Goal: Task Accomplishment & Management: Complete application form

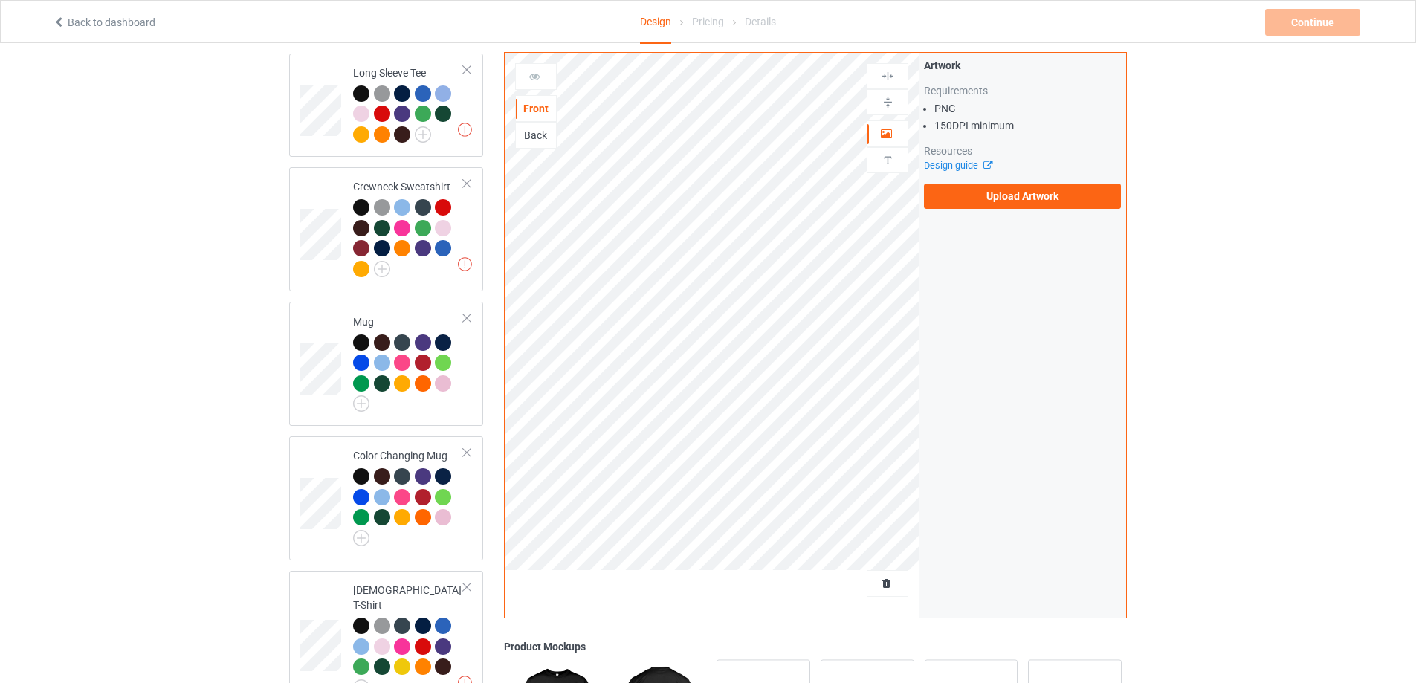
scroll to position [619, 0]
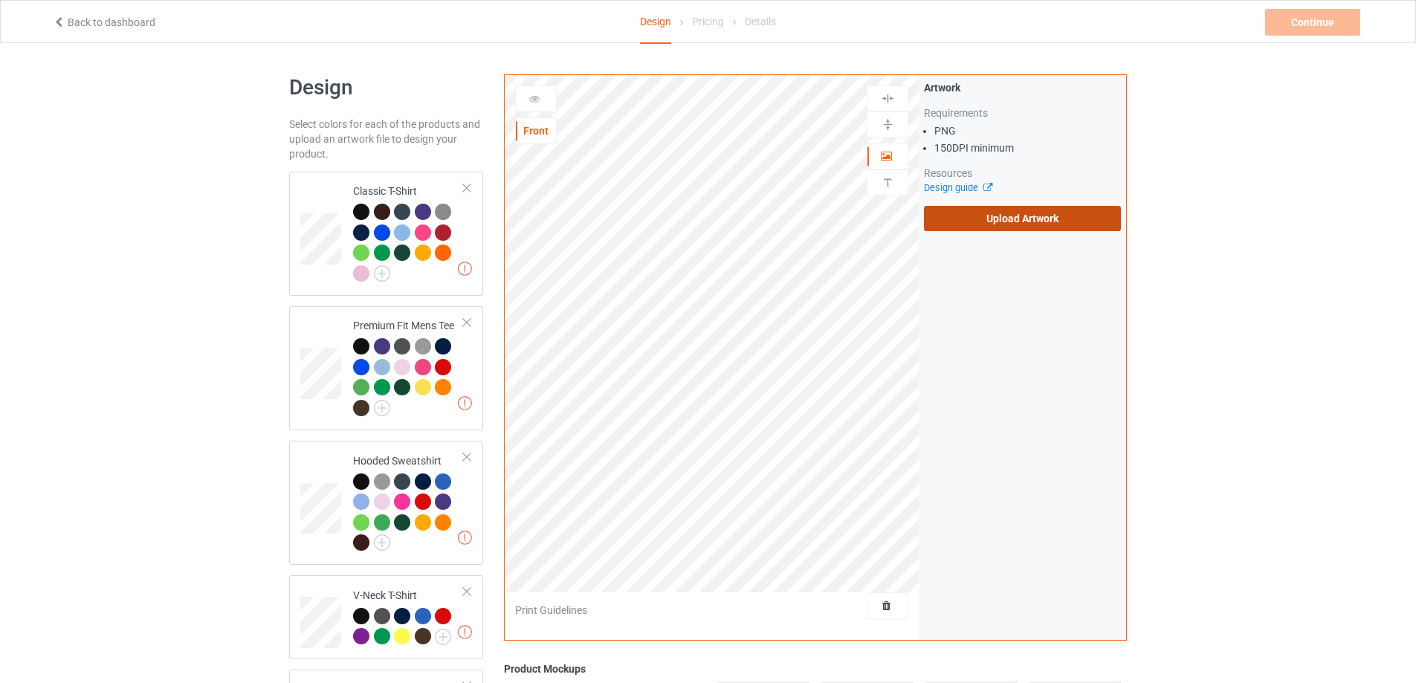
click at [1017, 227] on label "Upload Artwork" at bounding box center [1022, 218] width 197 height 25
click at [0, 0] on input "Upload Artwork" at bounding box center [0, 0] width 0 height 0
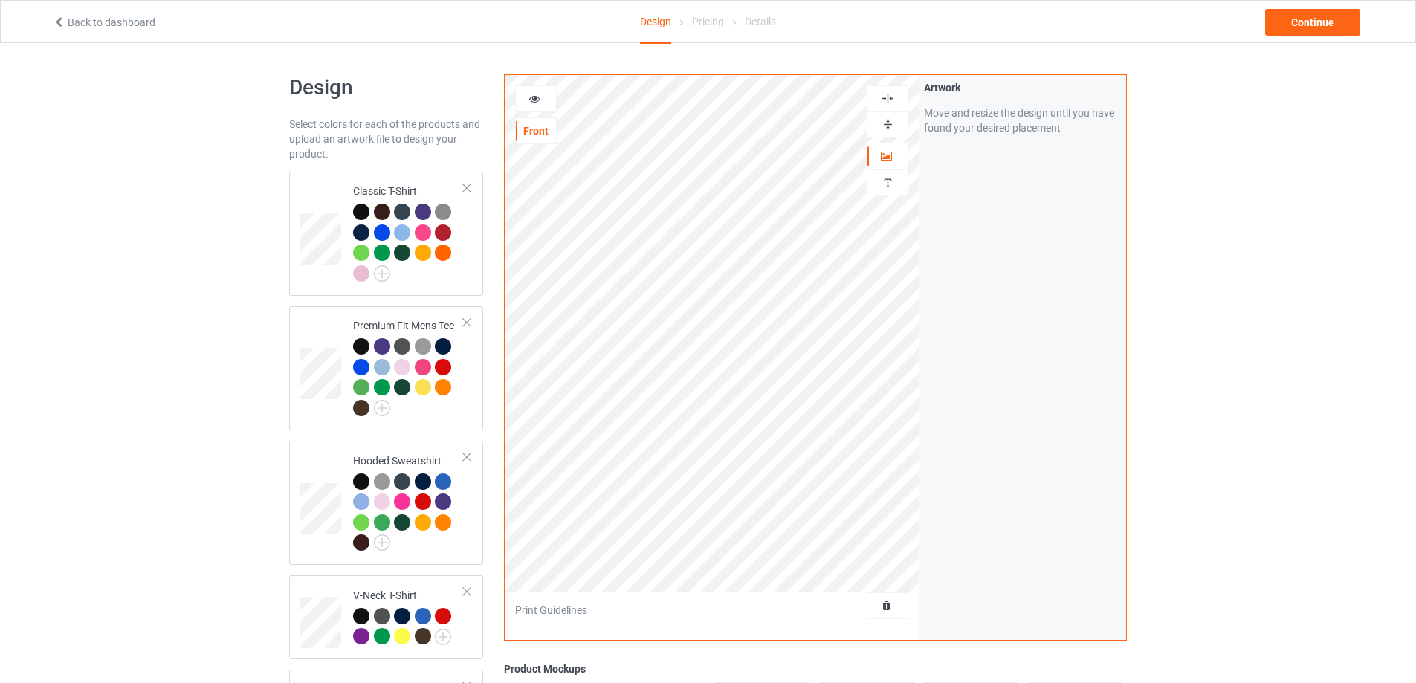
click at [883, 128] on img at bounding box center [888, 124] width 14 height 14
click at [384, 276] on img at bounding box center [382, 273] width 16 height 16
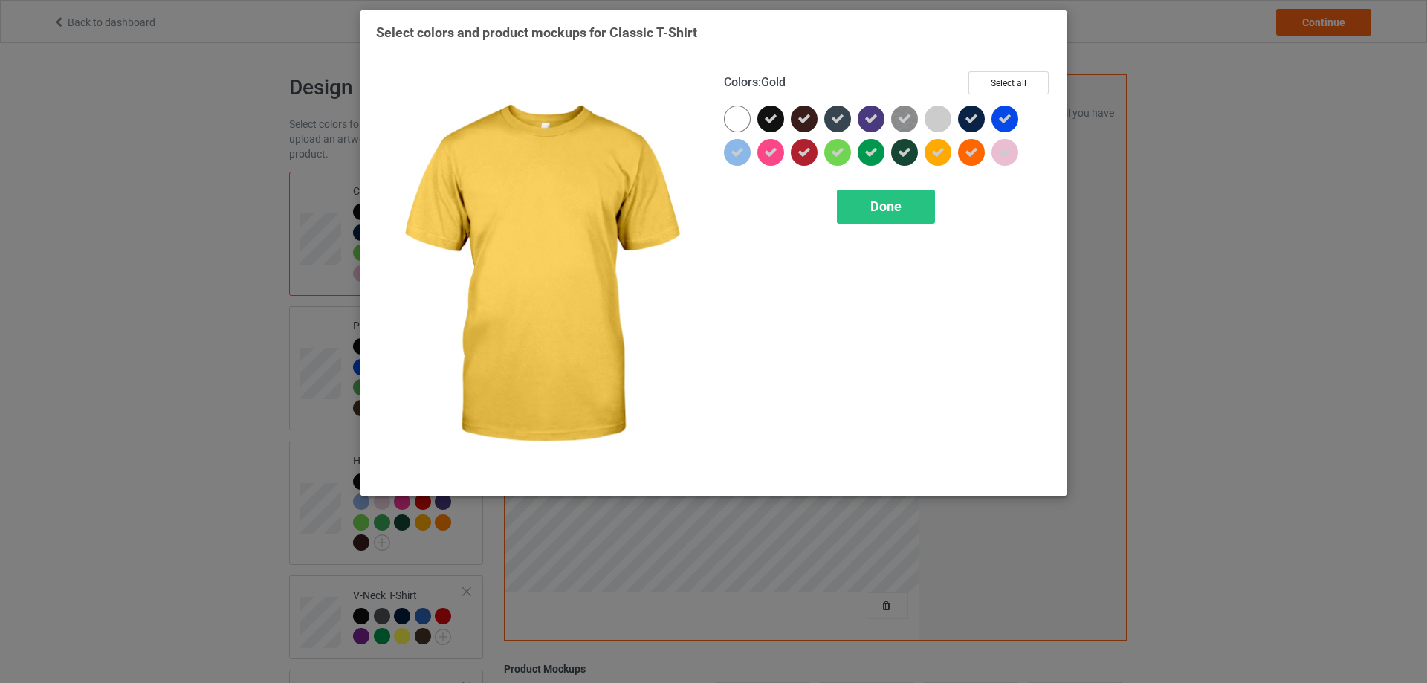
click at [938, 161] on div at bounding box center [937, 152] width 27 height 27
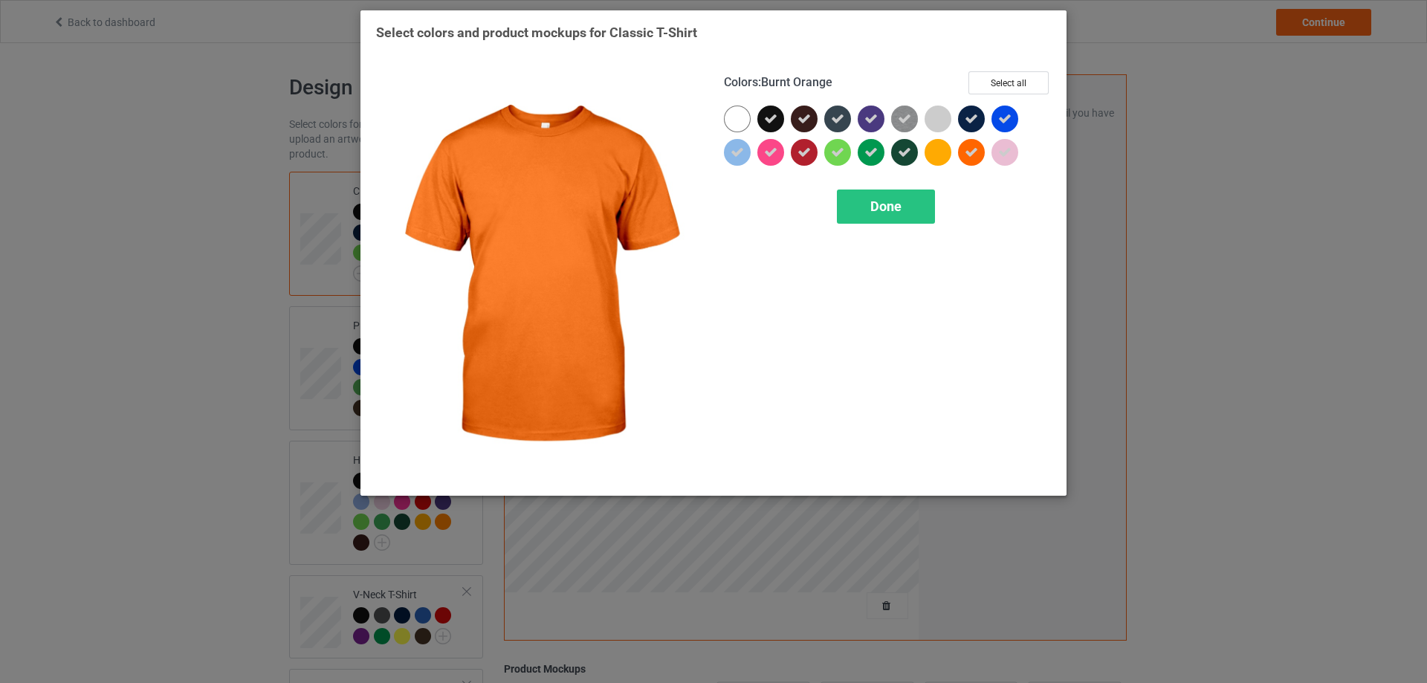
click at [974, 155] on icon at bounding box center [971, 152] width 13 height 13
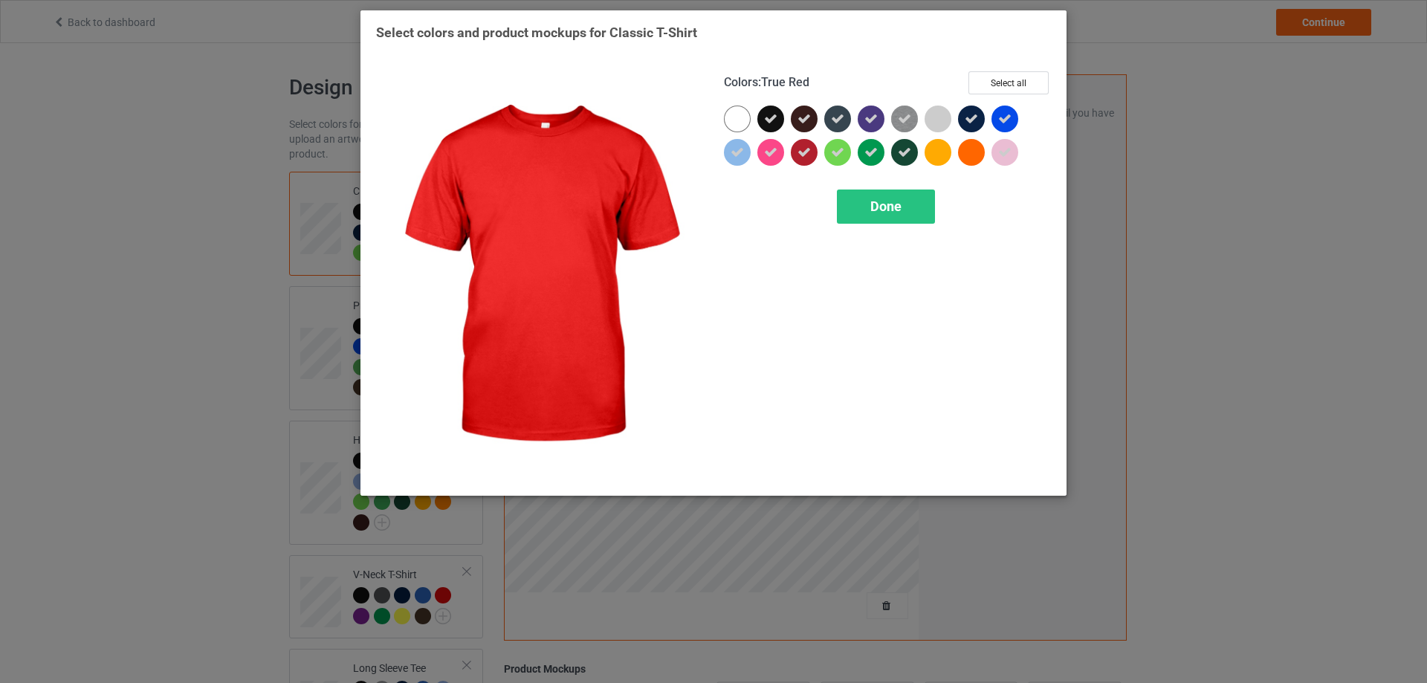
click at [798, 159] on icon at bounding box center [803, 152] width 13 height 13
click at [867, 207] on div "Done" at bounding box center [886, 206] width 98 height 34
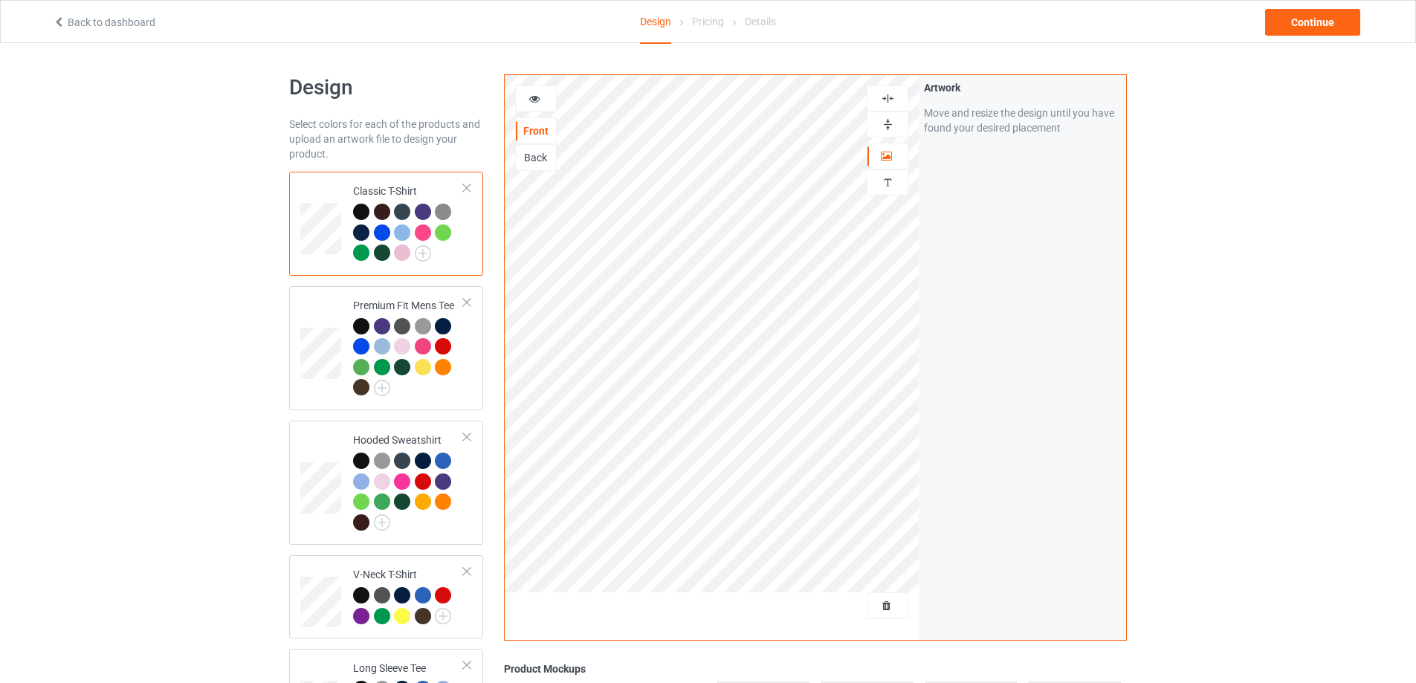
click at [537, 108] on div at bounding box center [536, 98] width 42 height 27
click at [537, 100] on icon at bounding box center [534, 96] width 13 height 10
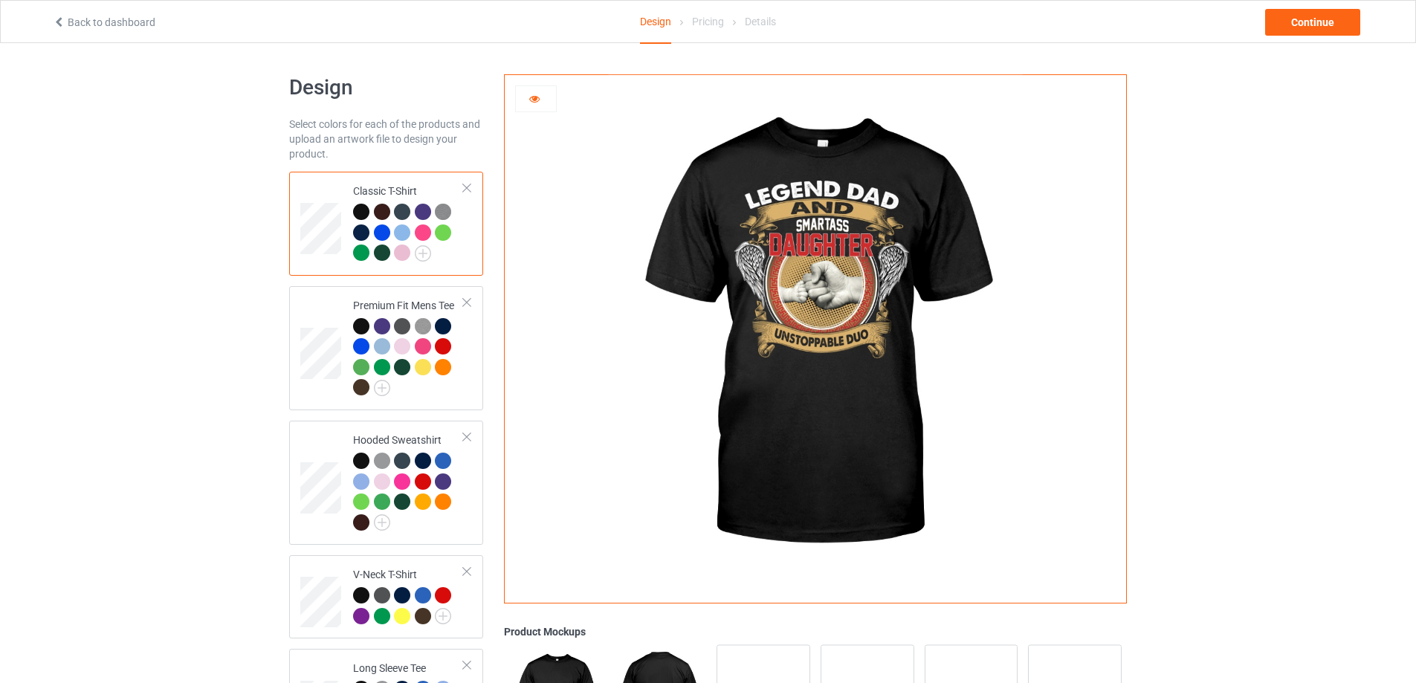
click at [404, 259] on div at bounding box center [402, 252] width 16 height 16
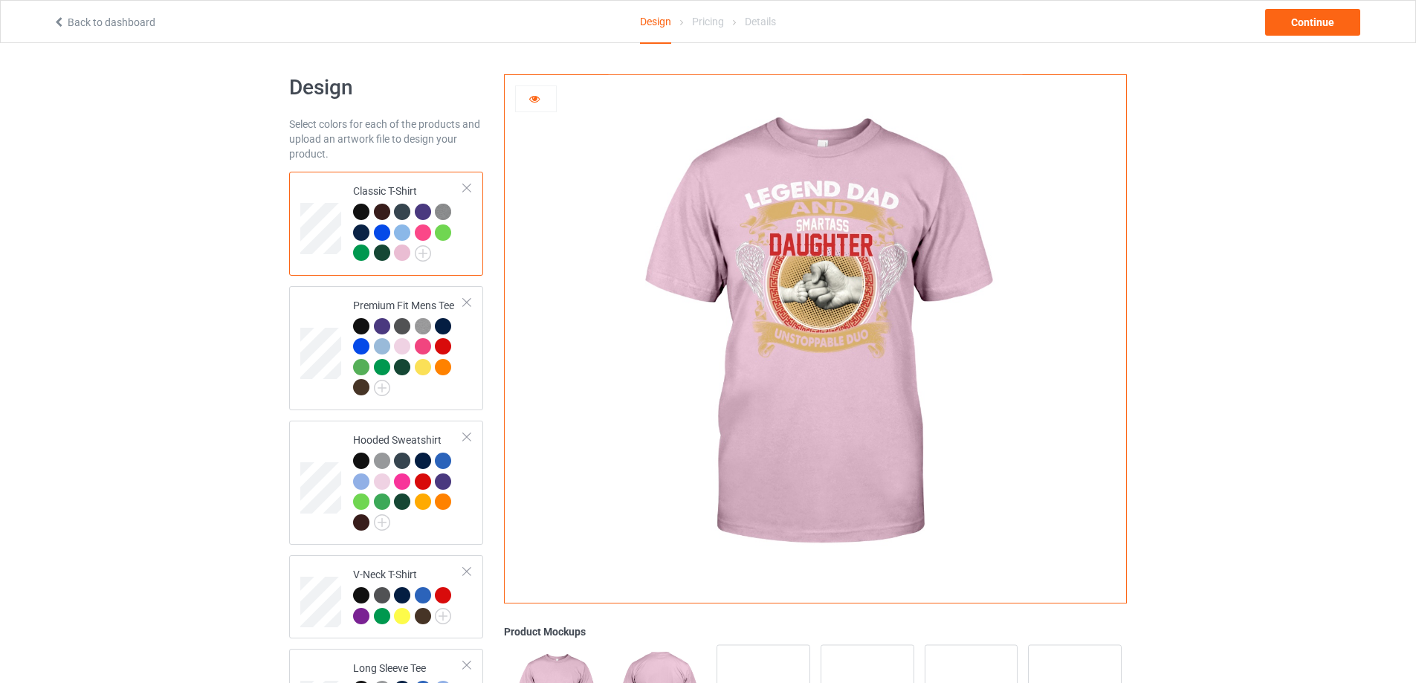
click at [424, 234] on div at bounding box center [423, 232] width 16 height 16
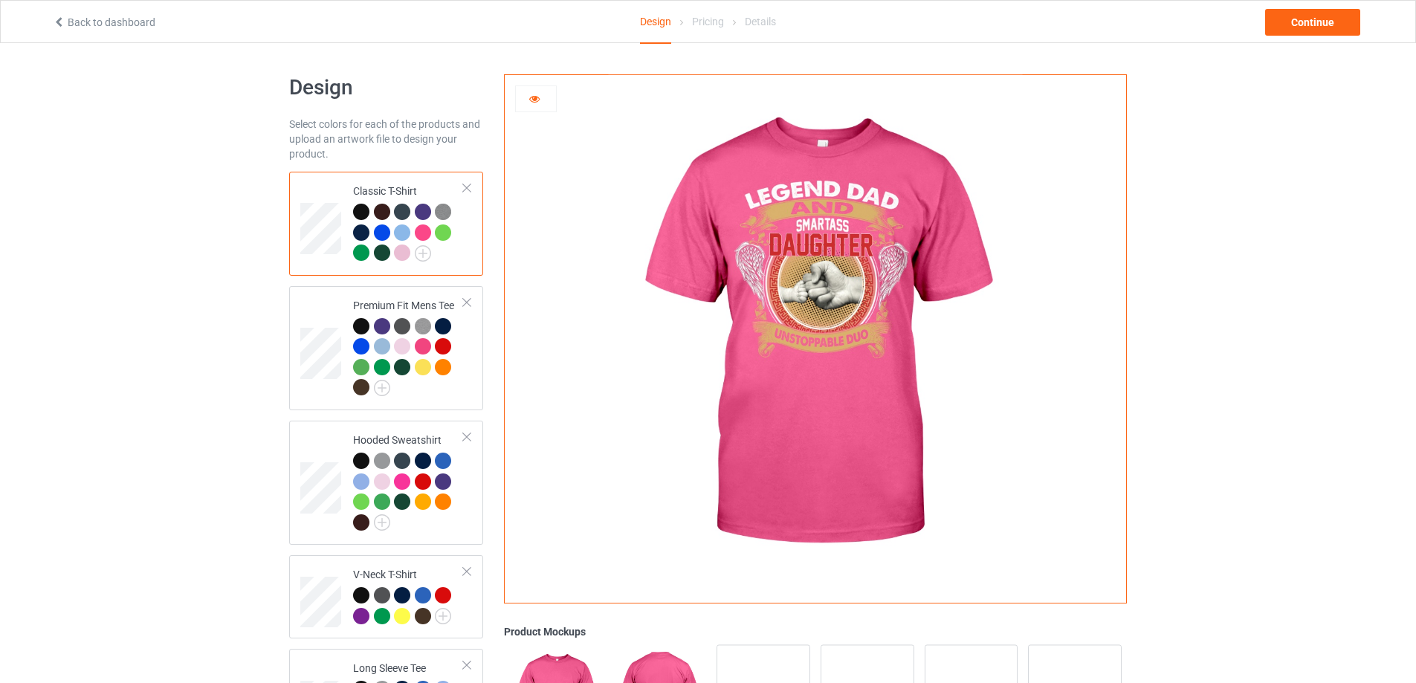
click at [406, 237] on div at bounding box center [402, 232] width 16 height 16
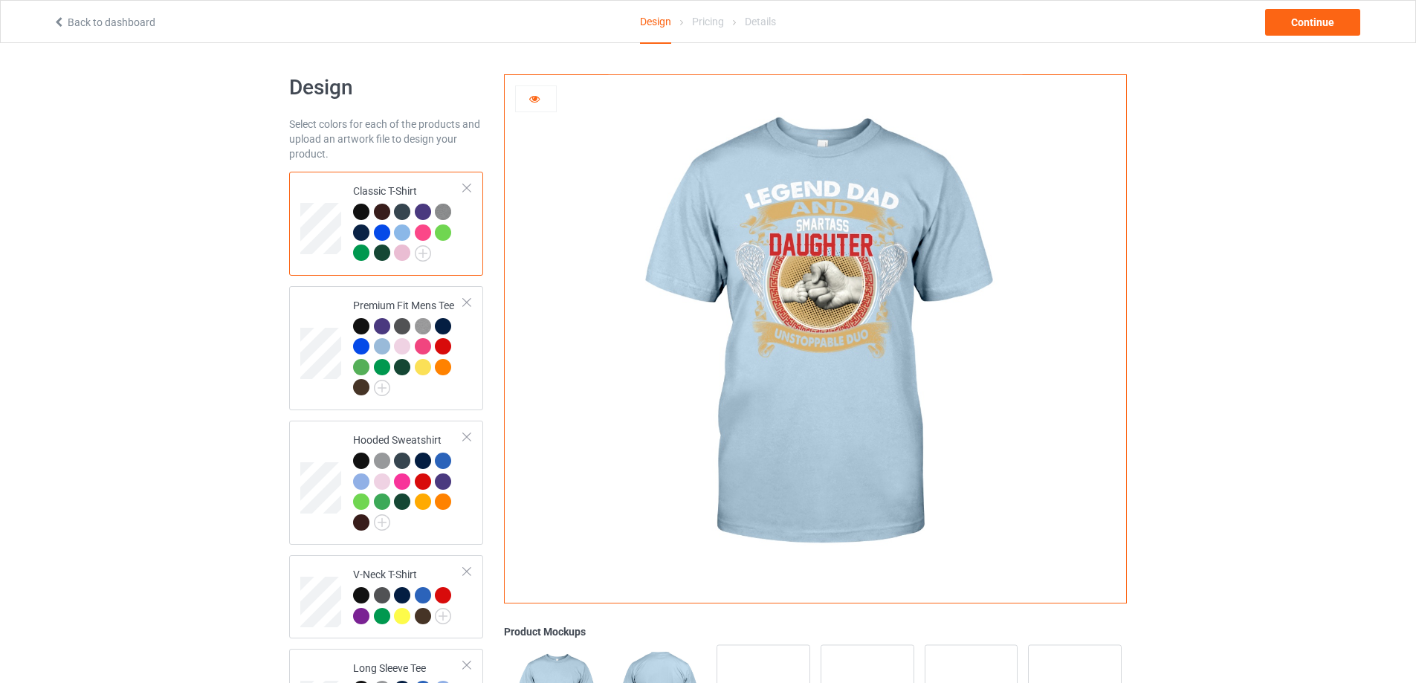
click at [443, 232] on div at bounding box center [443, 232] width 16 height 16
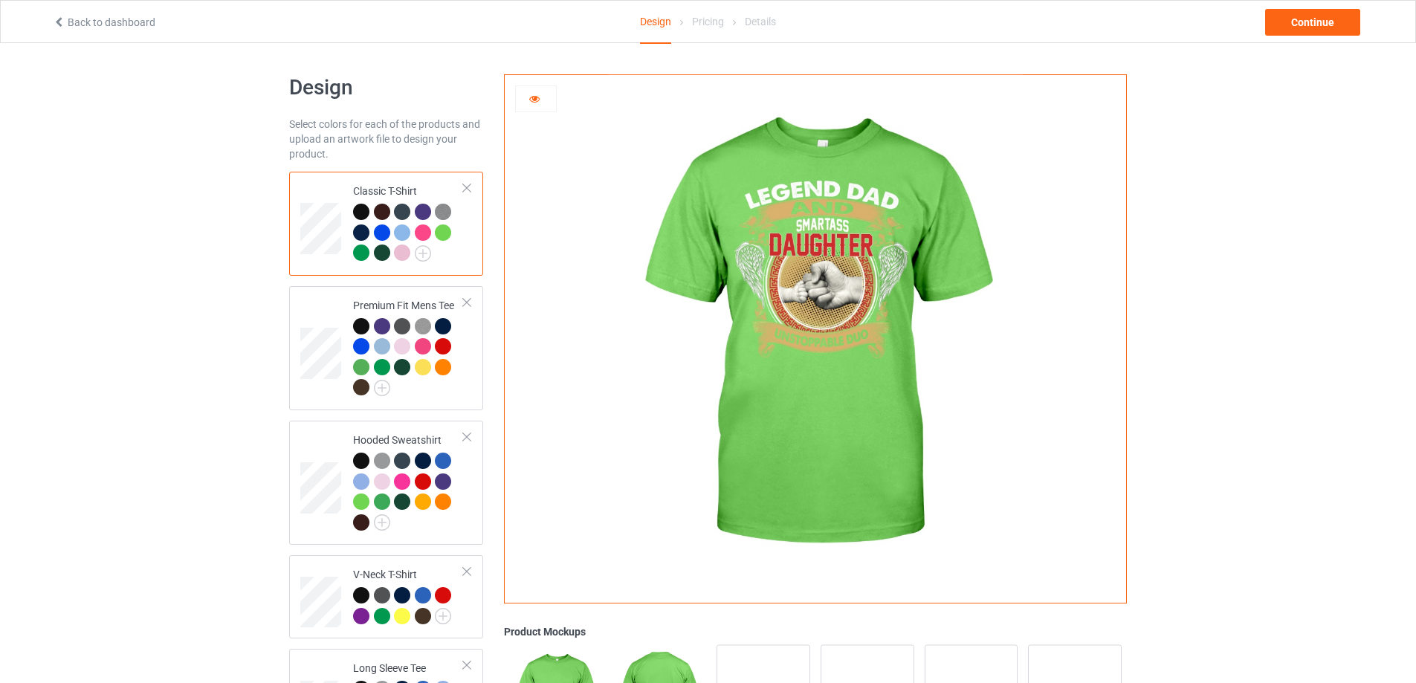
click at [385, 236] on div at bounding box center [382, 232] width 16 height 16
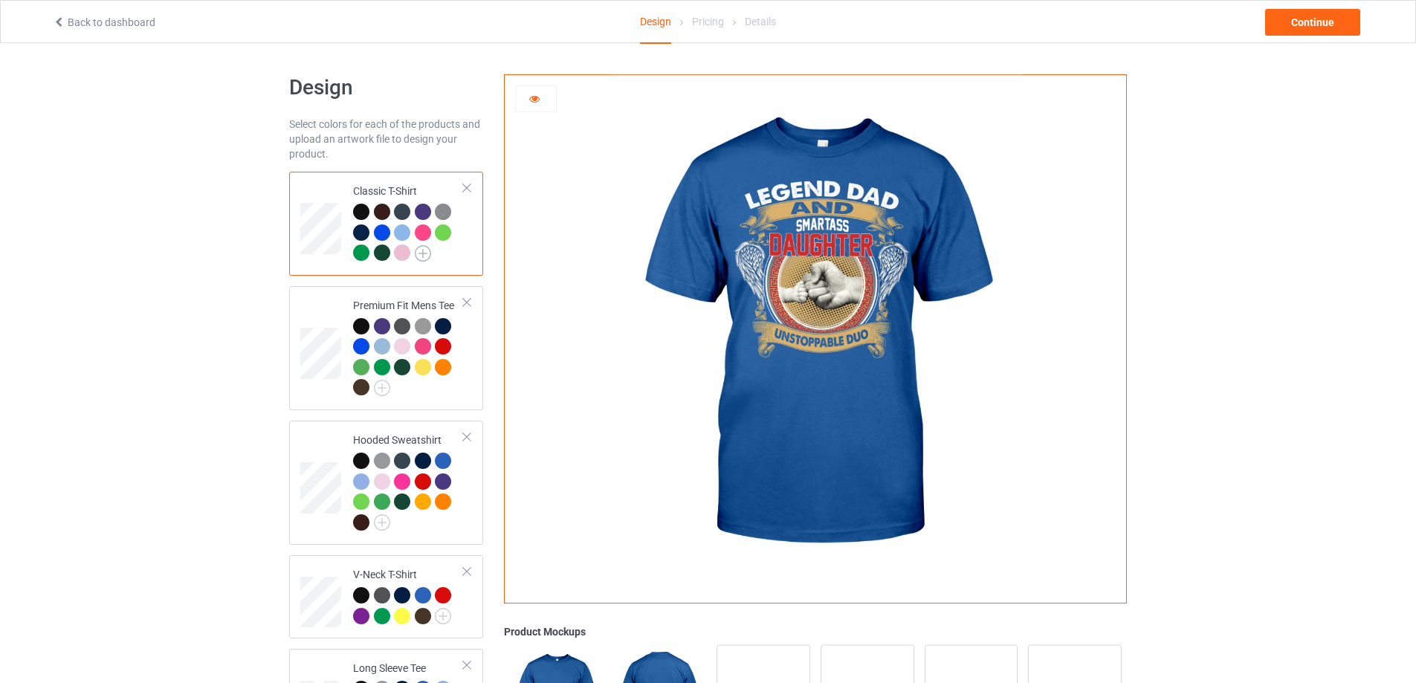
click at [417, 253] on img at bounding box center [423, 253] width 16 height 16
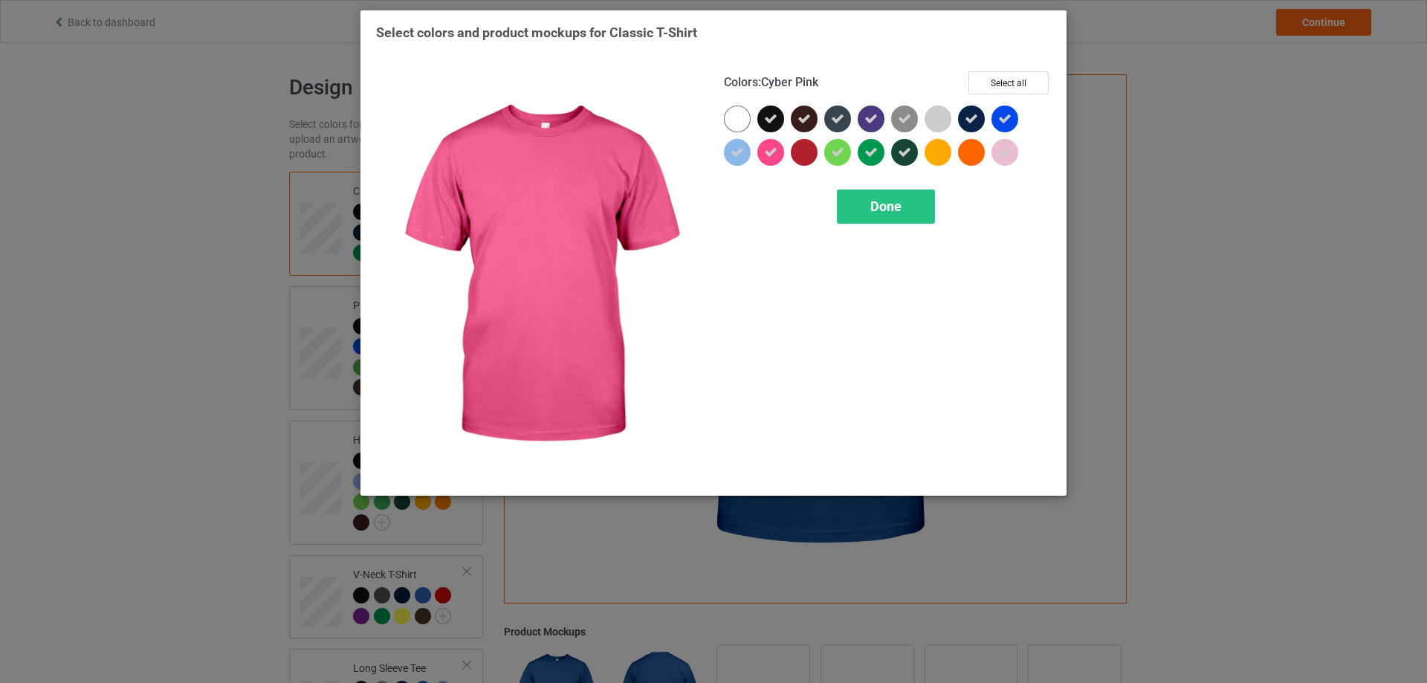
click at [767, 156] on icon at bounding box center [770, 152] width 13 height 13
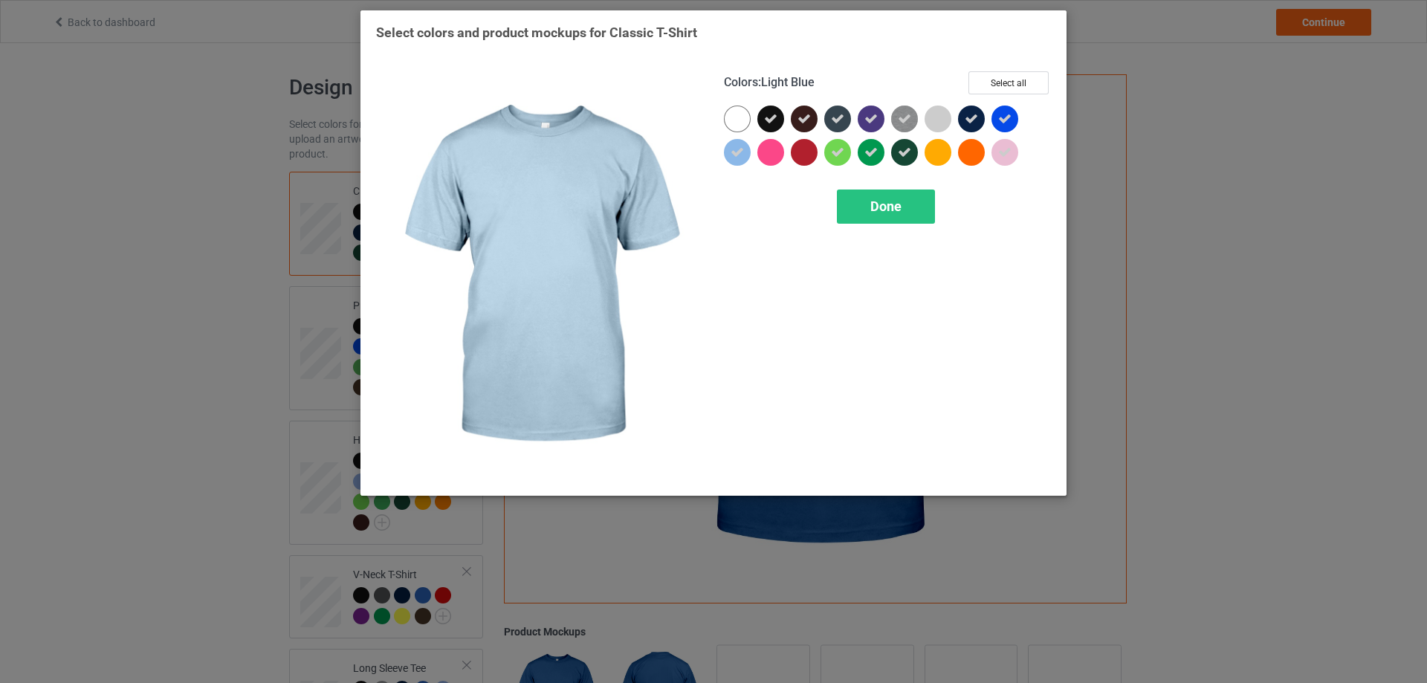
click at [733, 156] on icon at bounding box center [737, 152] width 13 height 13
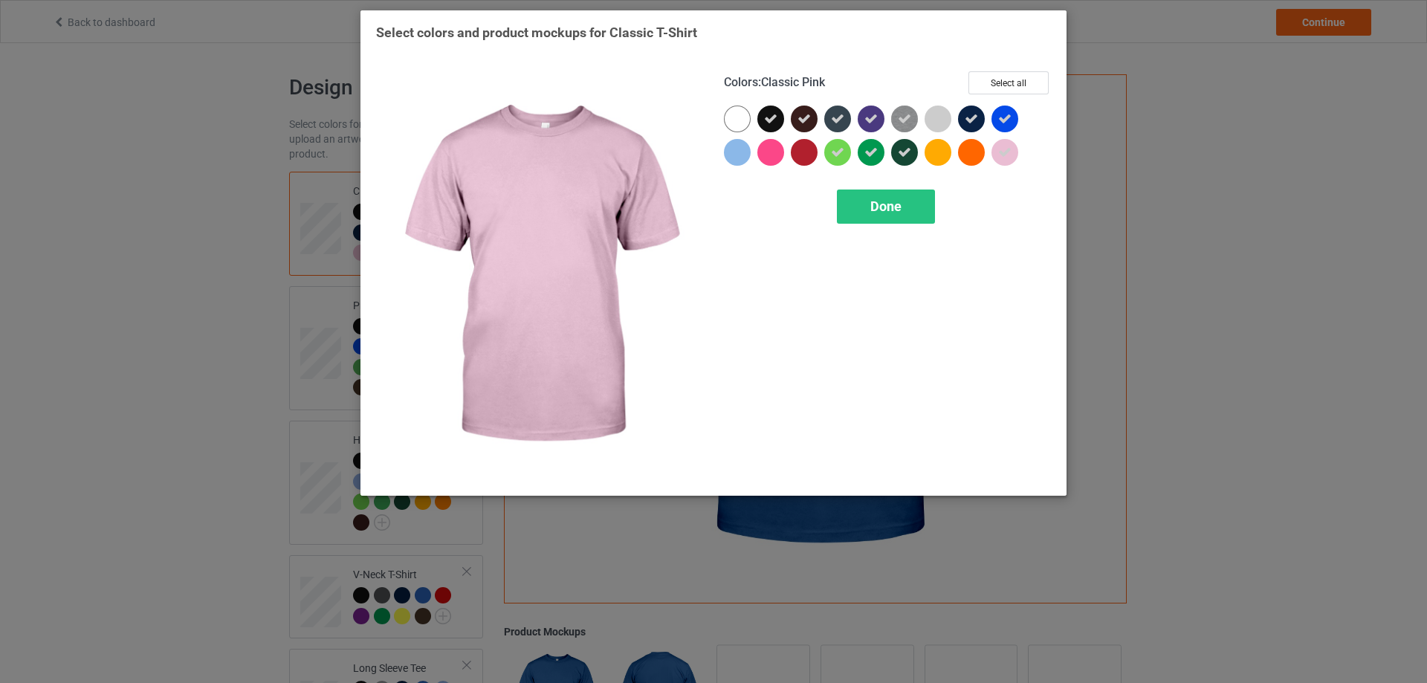
click at [1011, 158] on icon at bounding box center [1004, 152] width 13 height 13
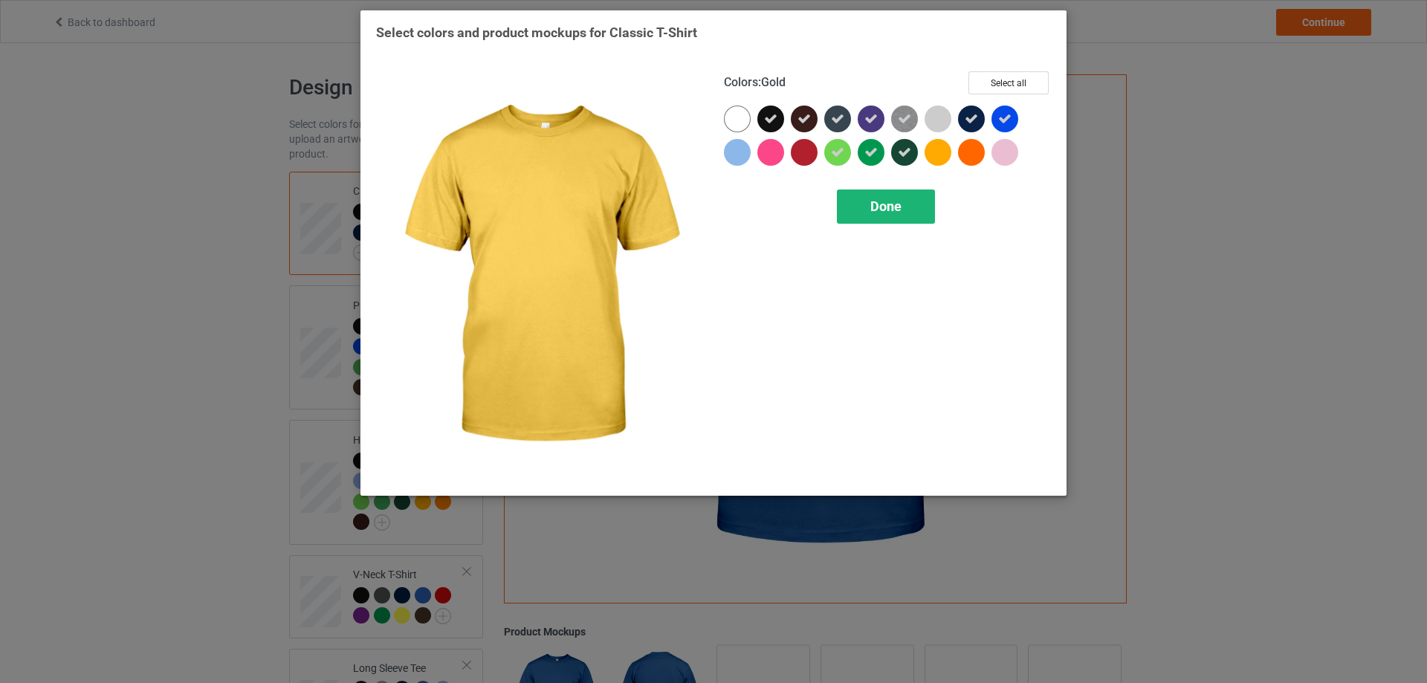
click at [907, 196] on div "Done" at bounding box center [886, 206] width 98 height 34
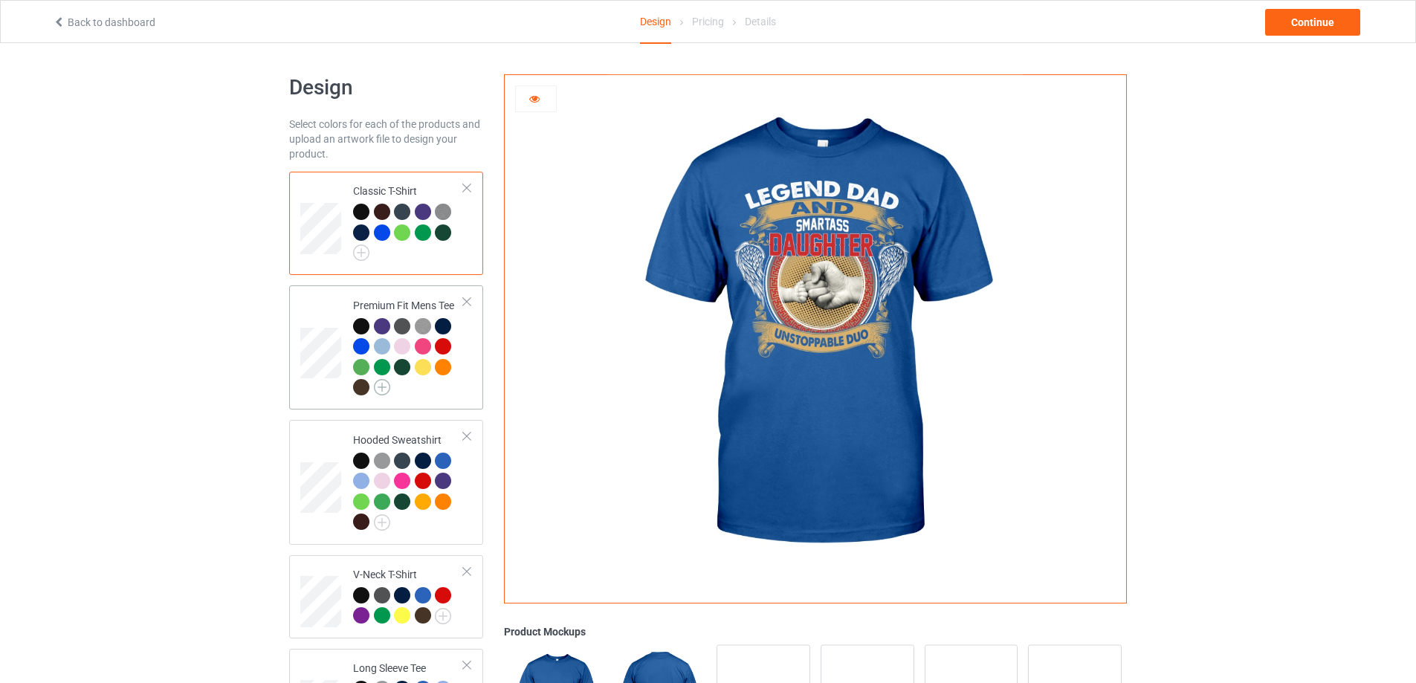
click at [385, 388] on img at bounding box center [382, 387] width 16 height 16
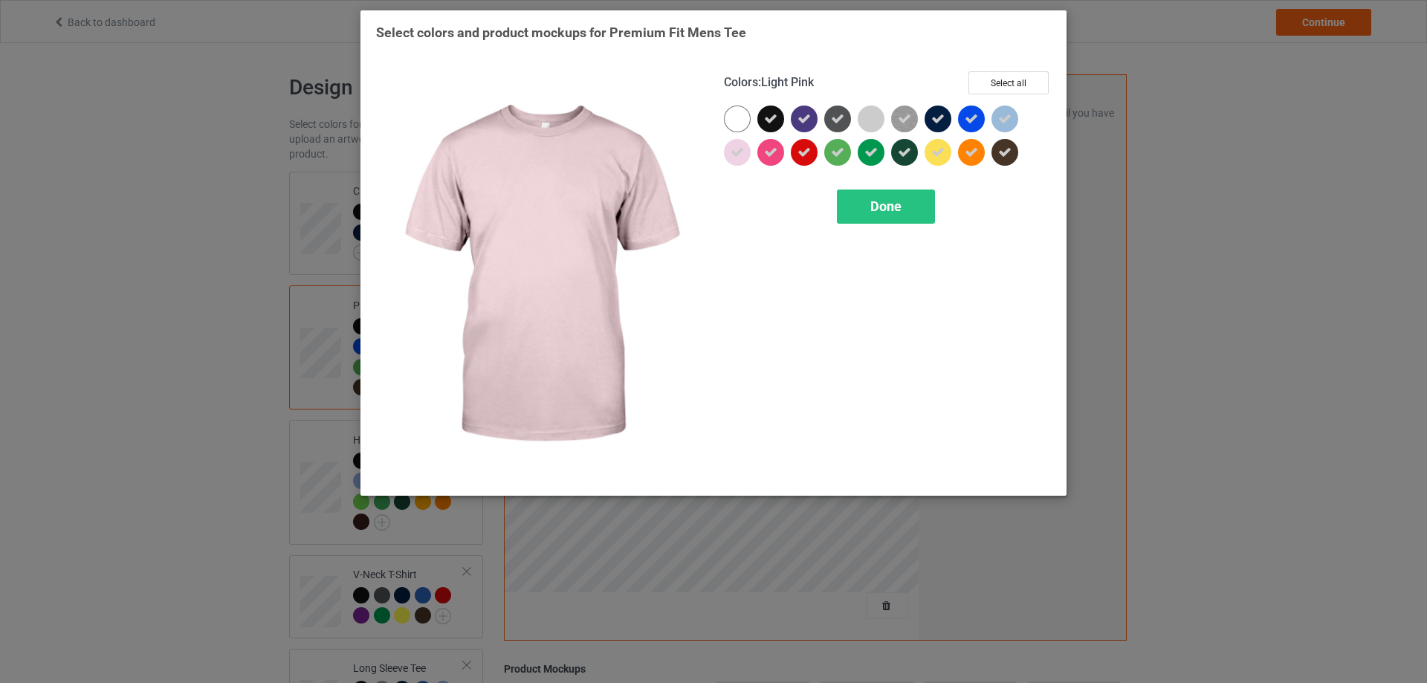
click at [736, 160] on div at bounding box center [737, 152] width 27 height 27
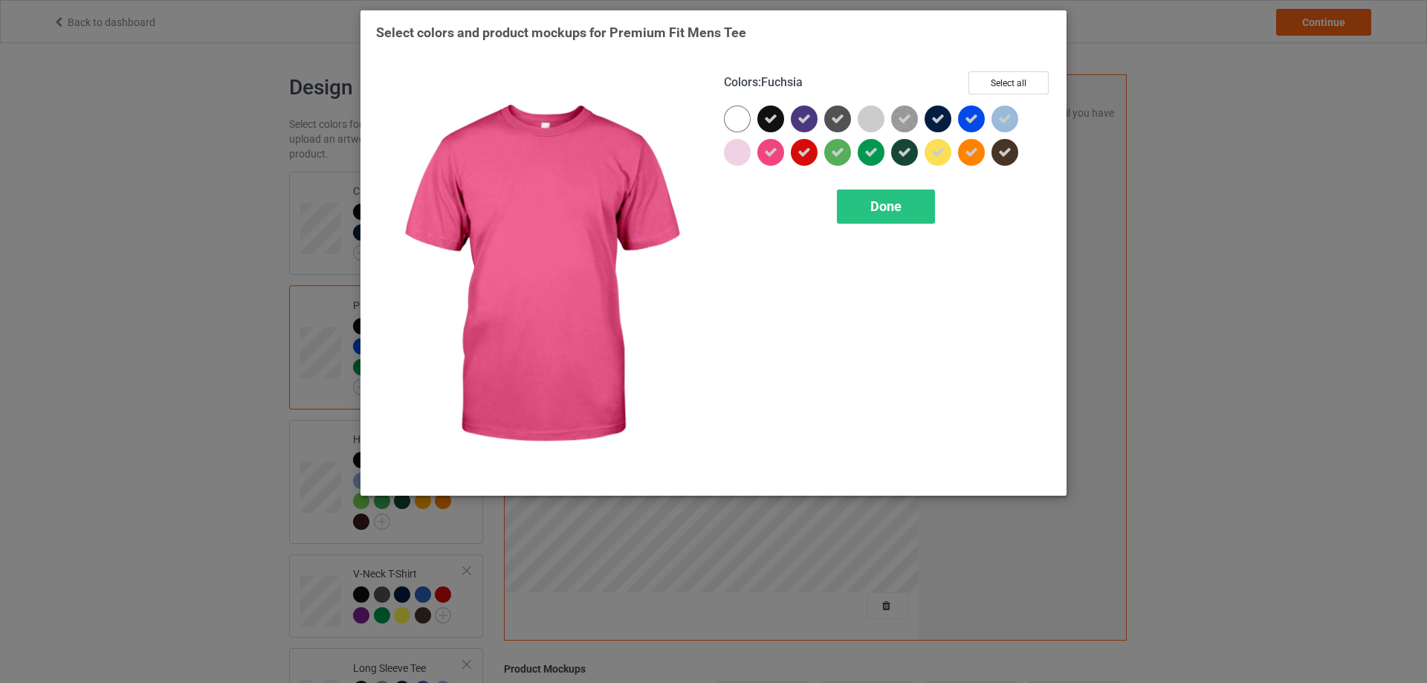
click at [776, 159] on icon at bounding box center [770, 152] width 13 height 13
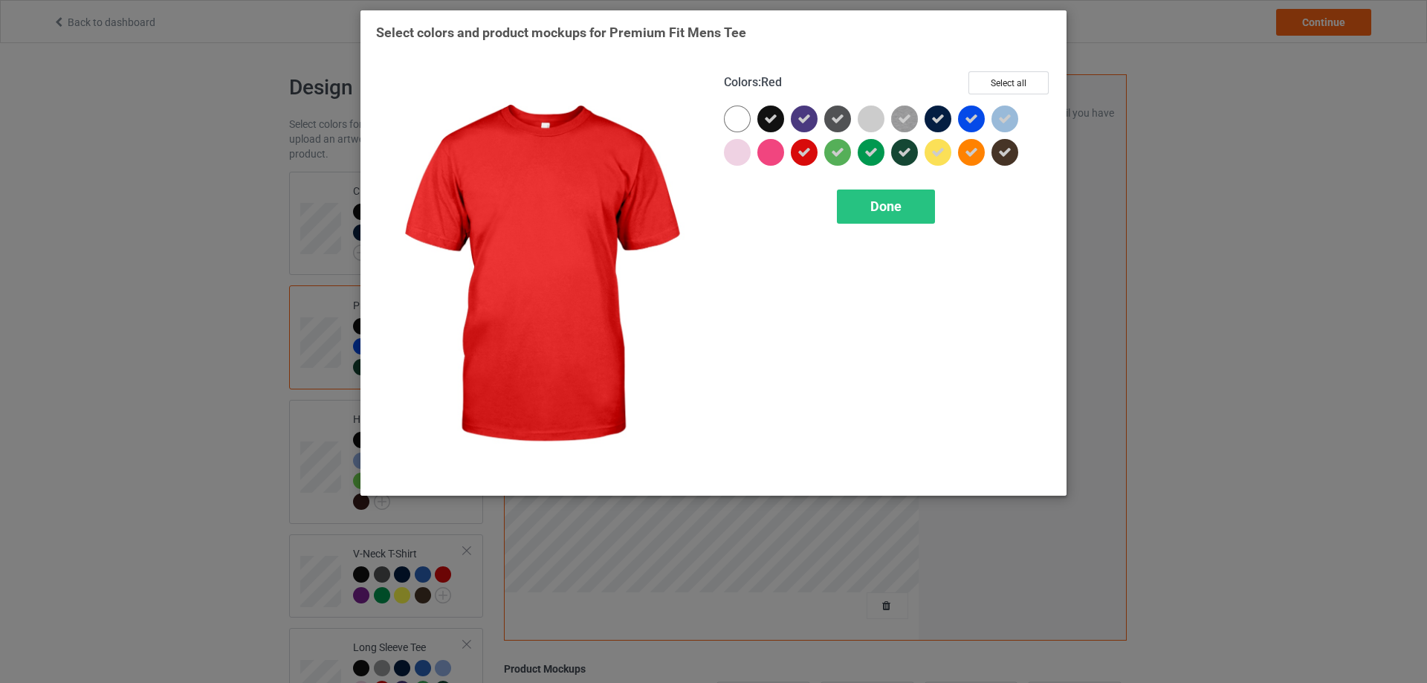
click at [799, 159] on icon at bounding box center [803, 152] width 13 height 13
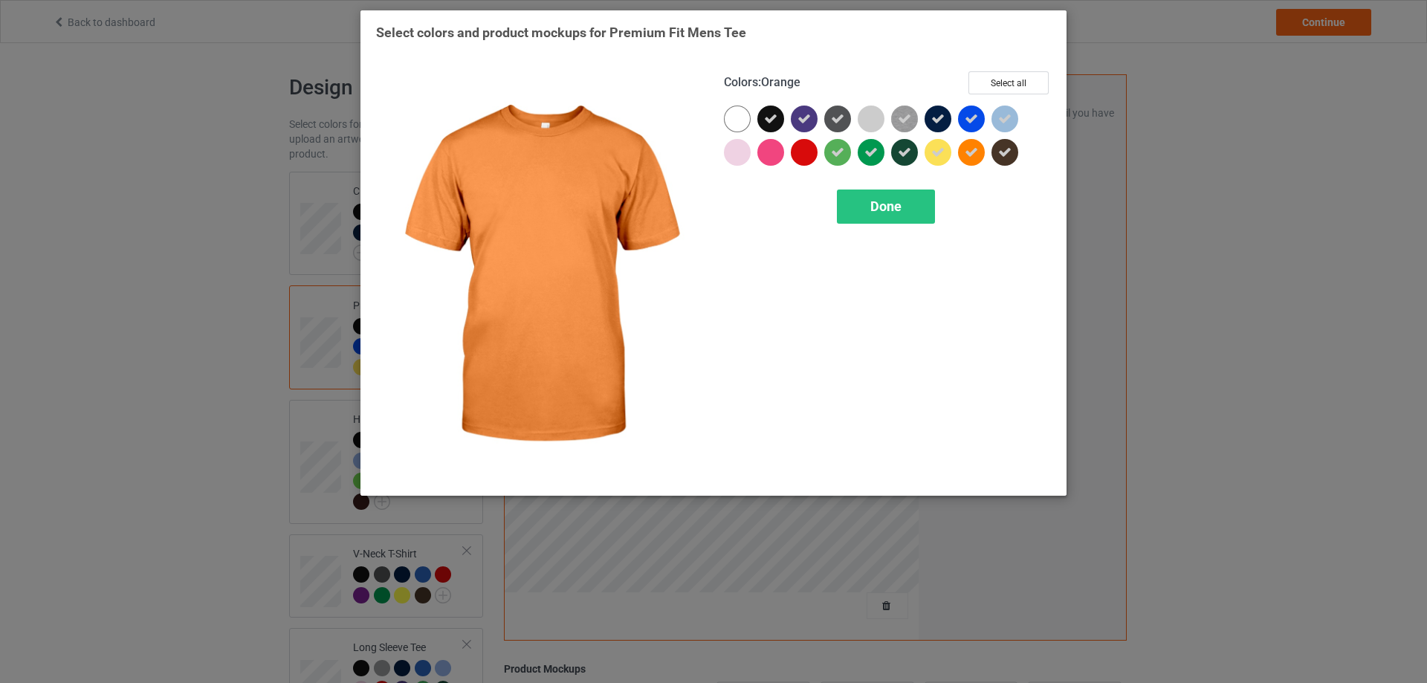
click at [964, 158] on div at bounding box center [971, 152] width 27 height 27
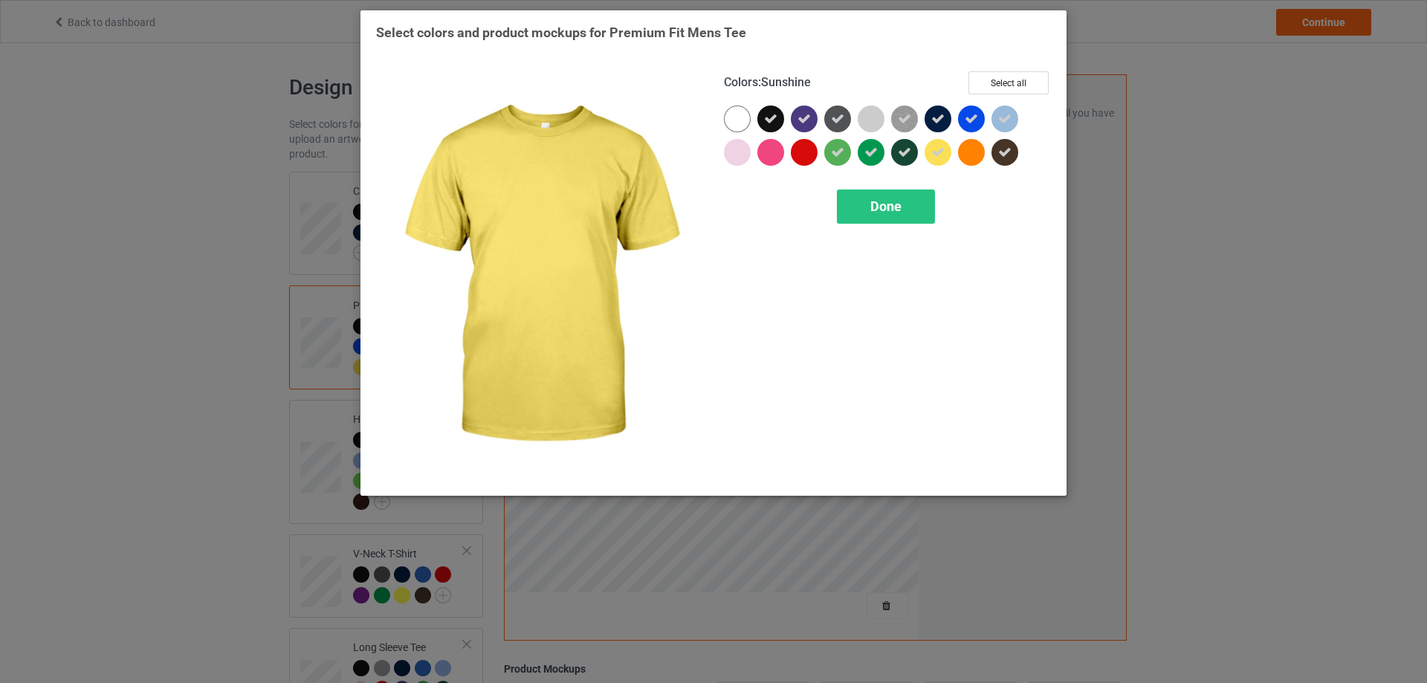
click at [942, 156] on icon at bounding box center [937, 152] width 13 height 13
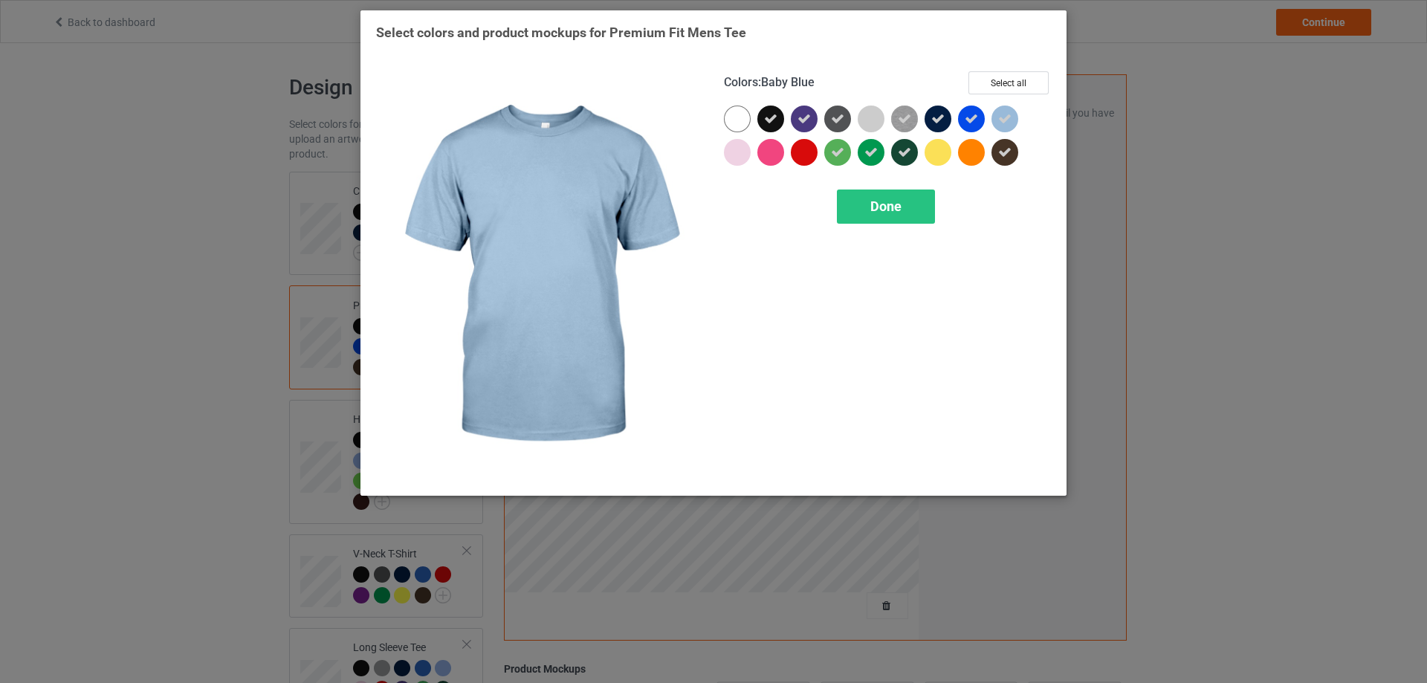
click at [1003, 126] on icon at bounding box center [1004, 118] width 13 height 13
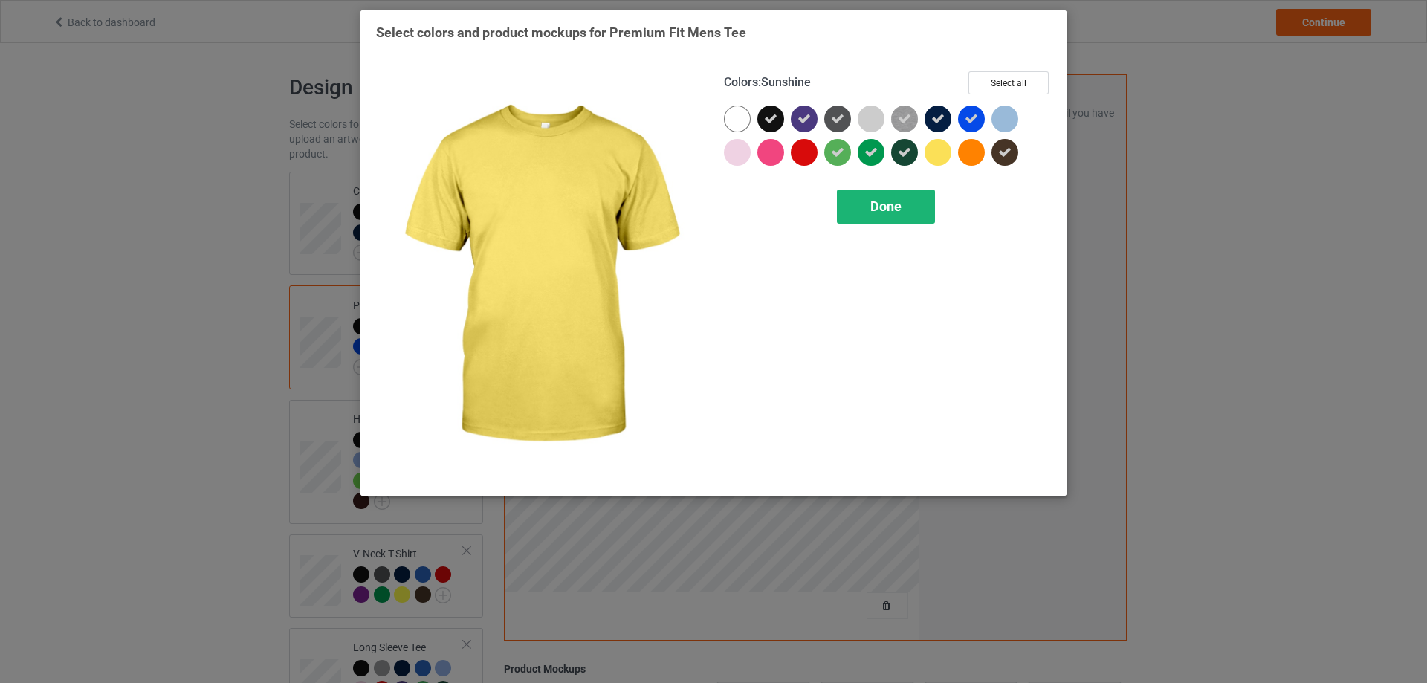
click at [893, 202] on span "Done" at bounding box center [885, 206] width 31 height 16
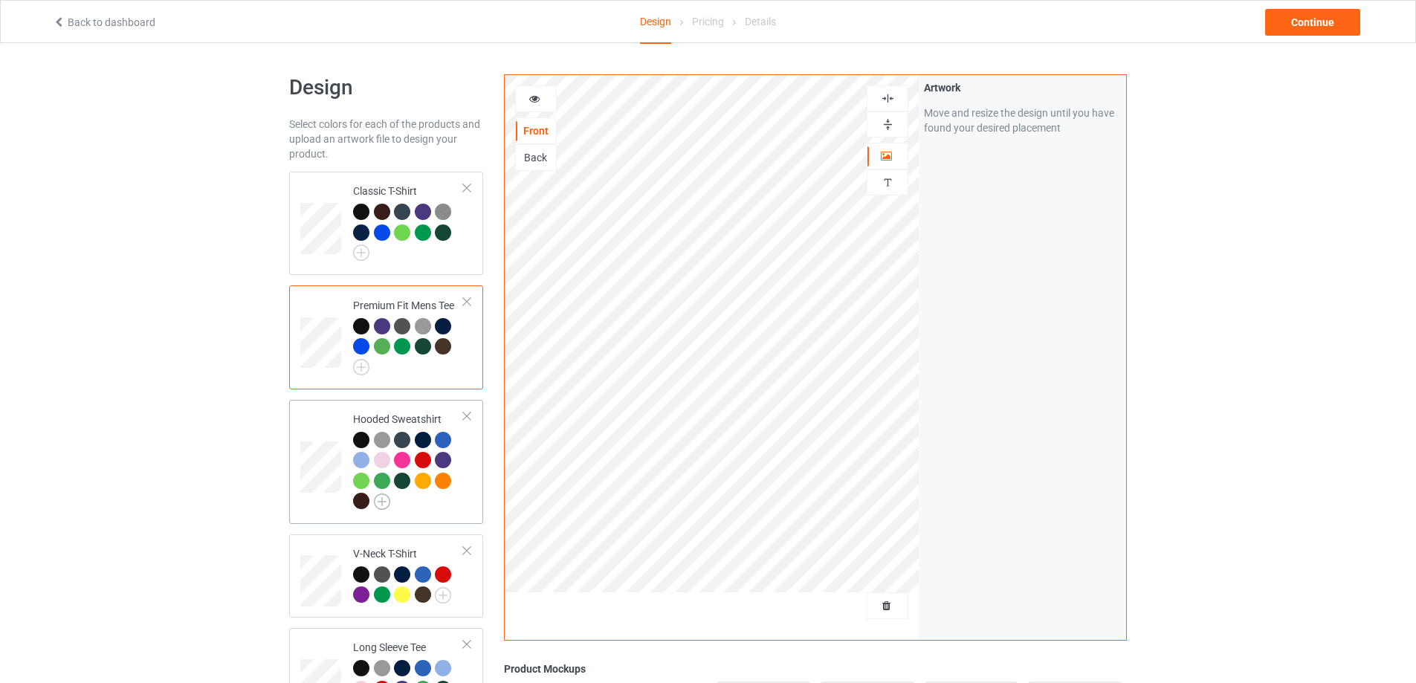
click at [383, 504] on img at bounding box center [382, 501] width 16 height 16
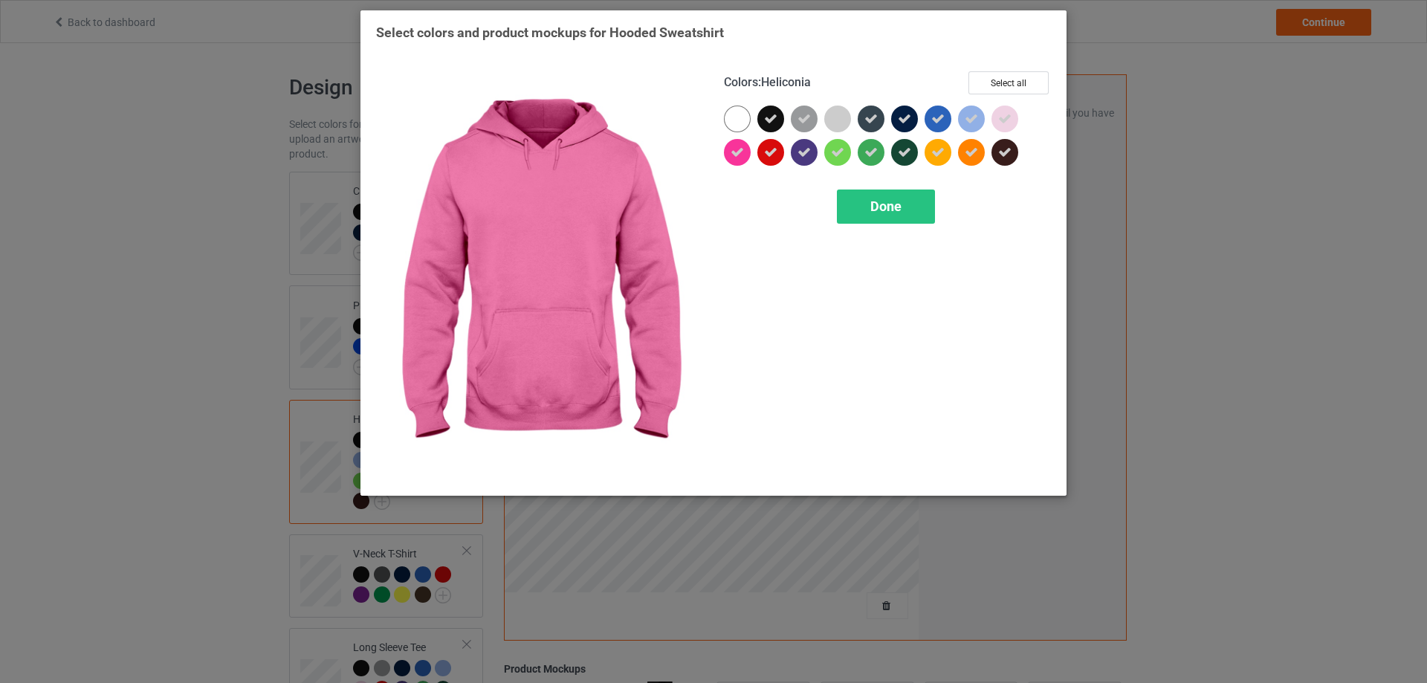
click at [733, 152] on icon at bounding box center [737, 152] width 13 height 13
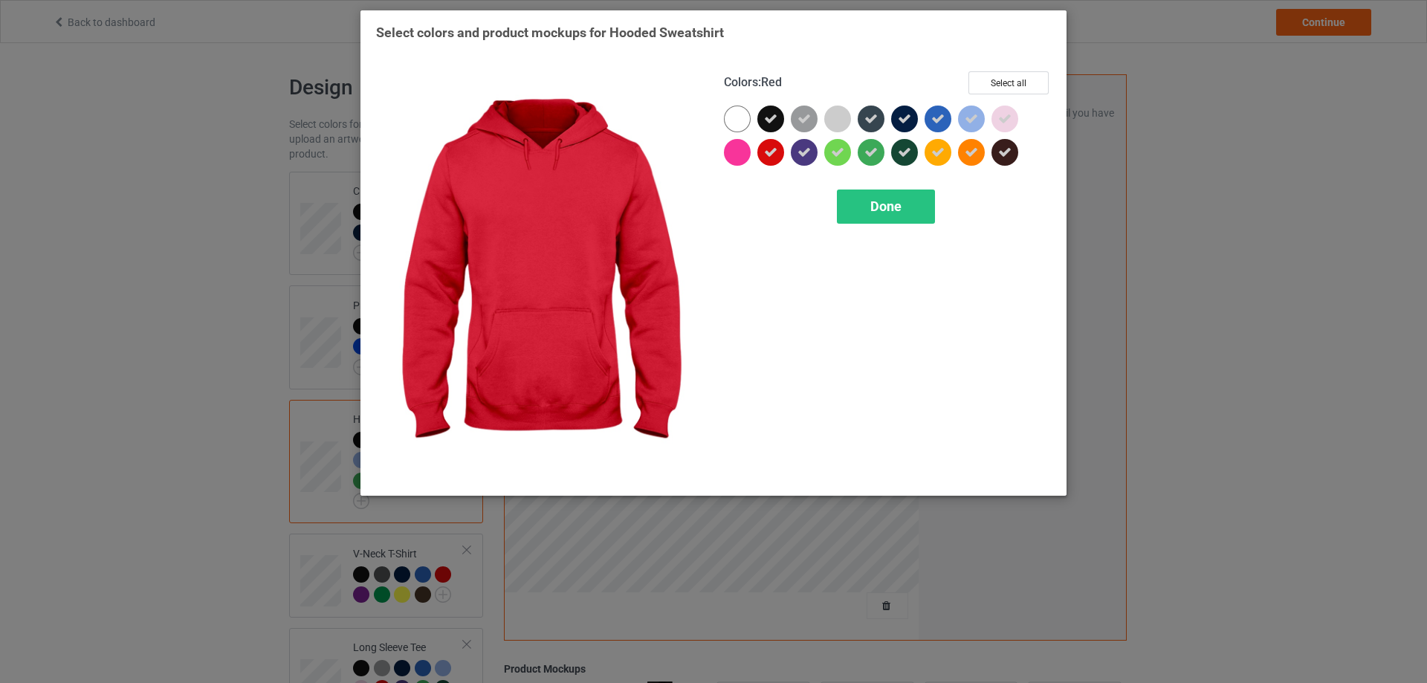
click at [769, 152] on icon at bounding box center [770, 152] width 13 height 13
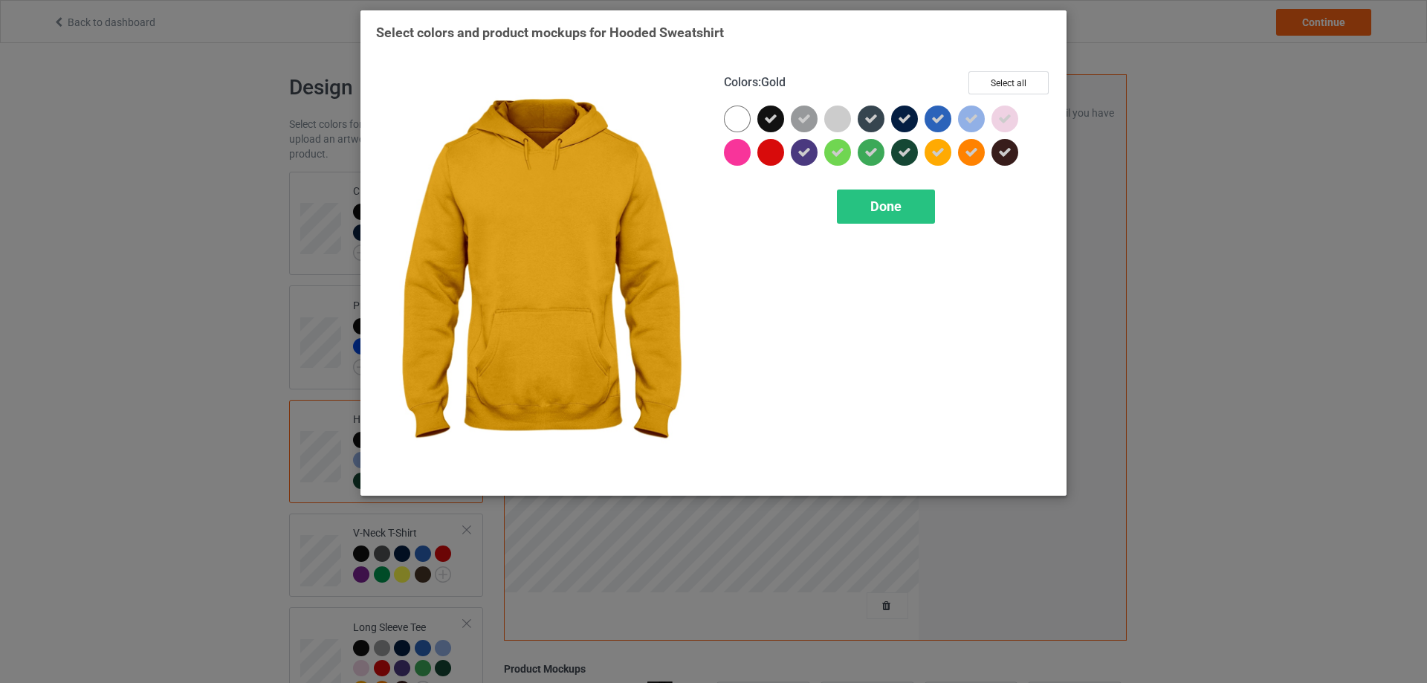
click at [941, 151] on icon at bounding box center [937, 152] width 13 height 13
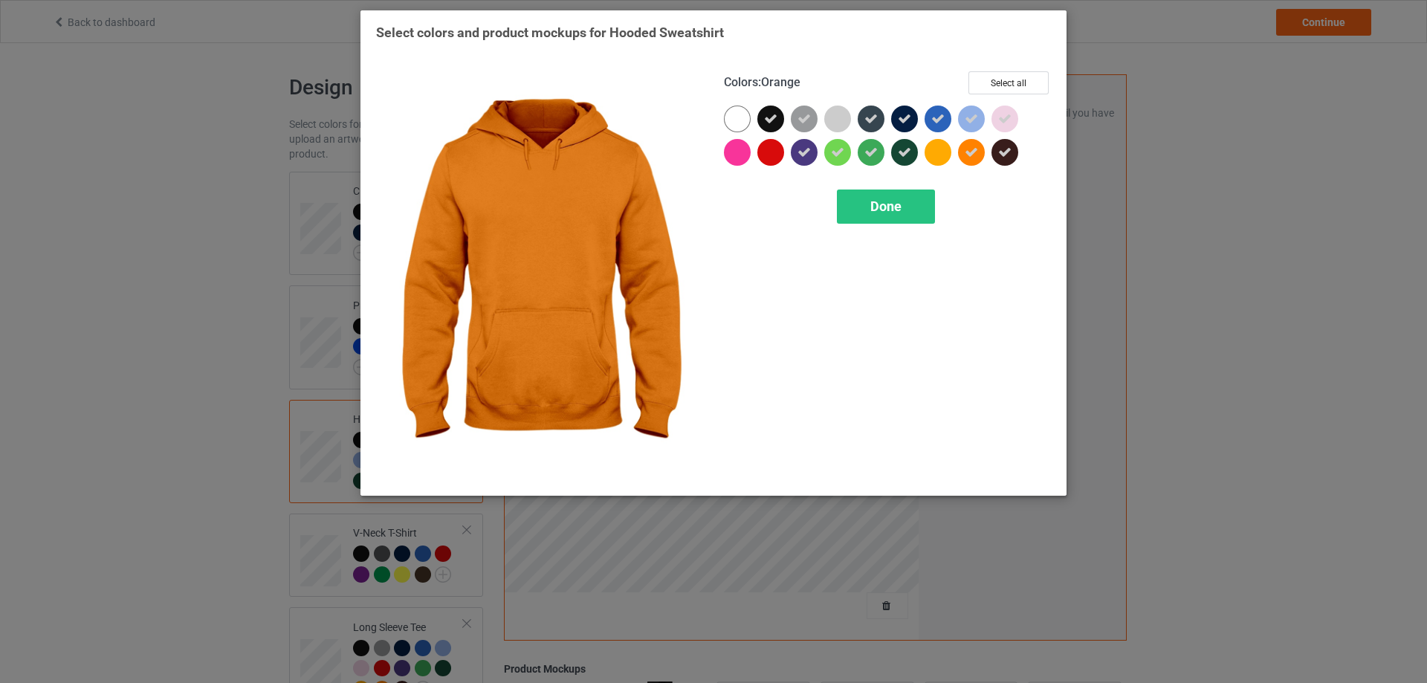
click at [974, 157] on icon at bounding box center [971, 152] width 13 height 13
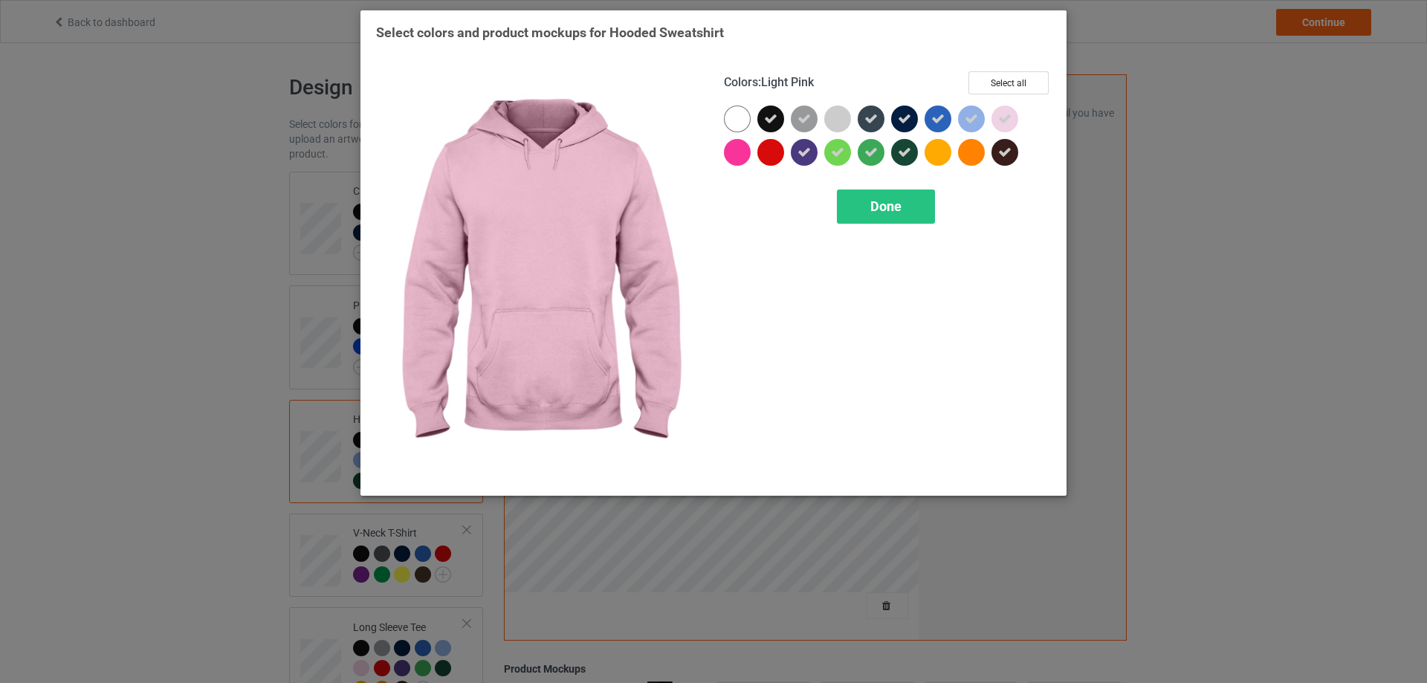
click at [1008, 123] on icon at bounding box center [1004, 118] width 13 height 13
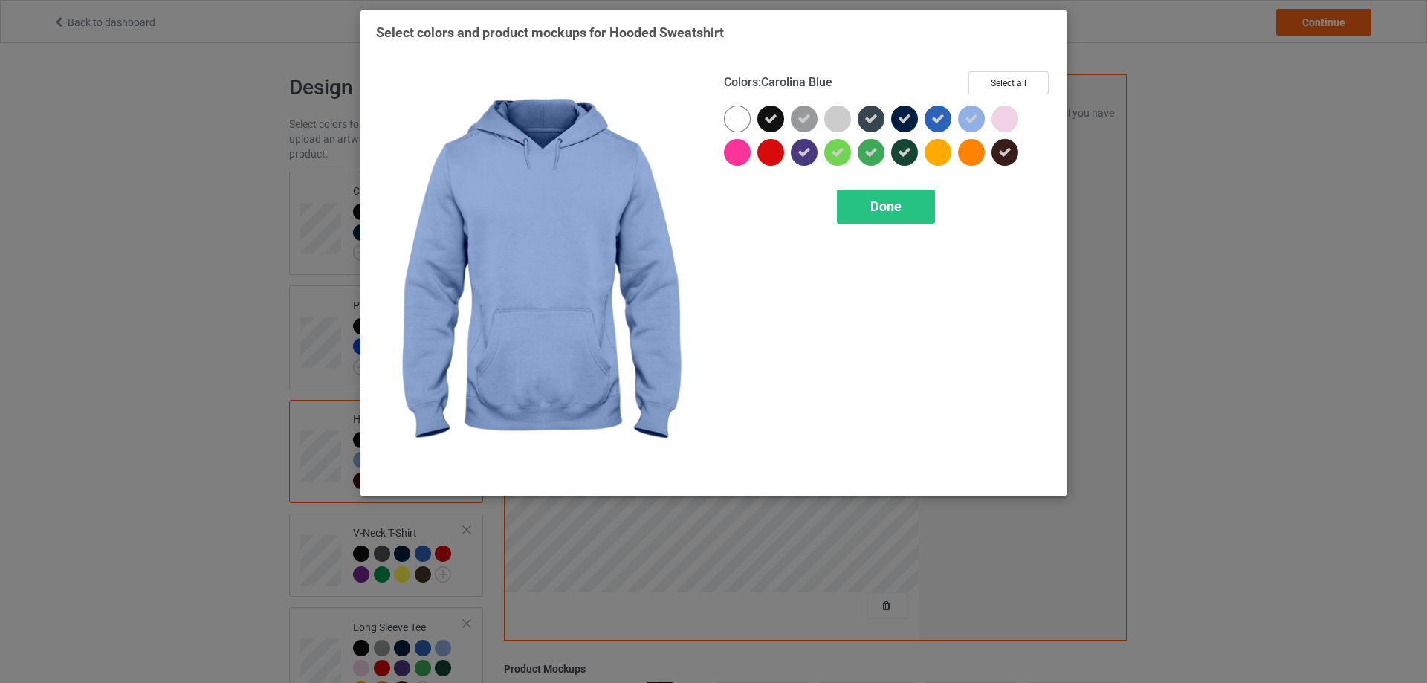
click at [969, 124] on icon at bounding box center [971, 118] width 13 height 13
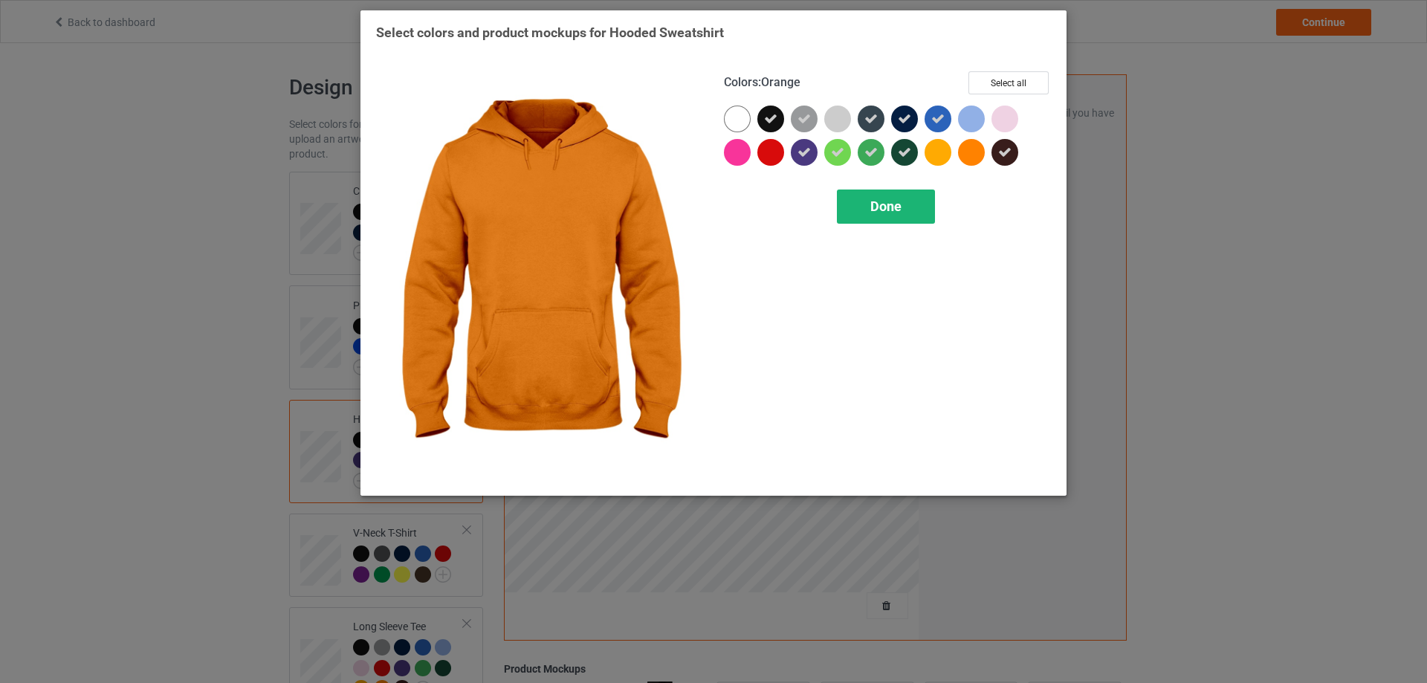
click at [919, 203] on div "Done" at bounding box center [886, 206] width 98 height 34
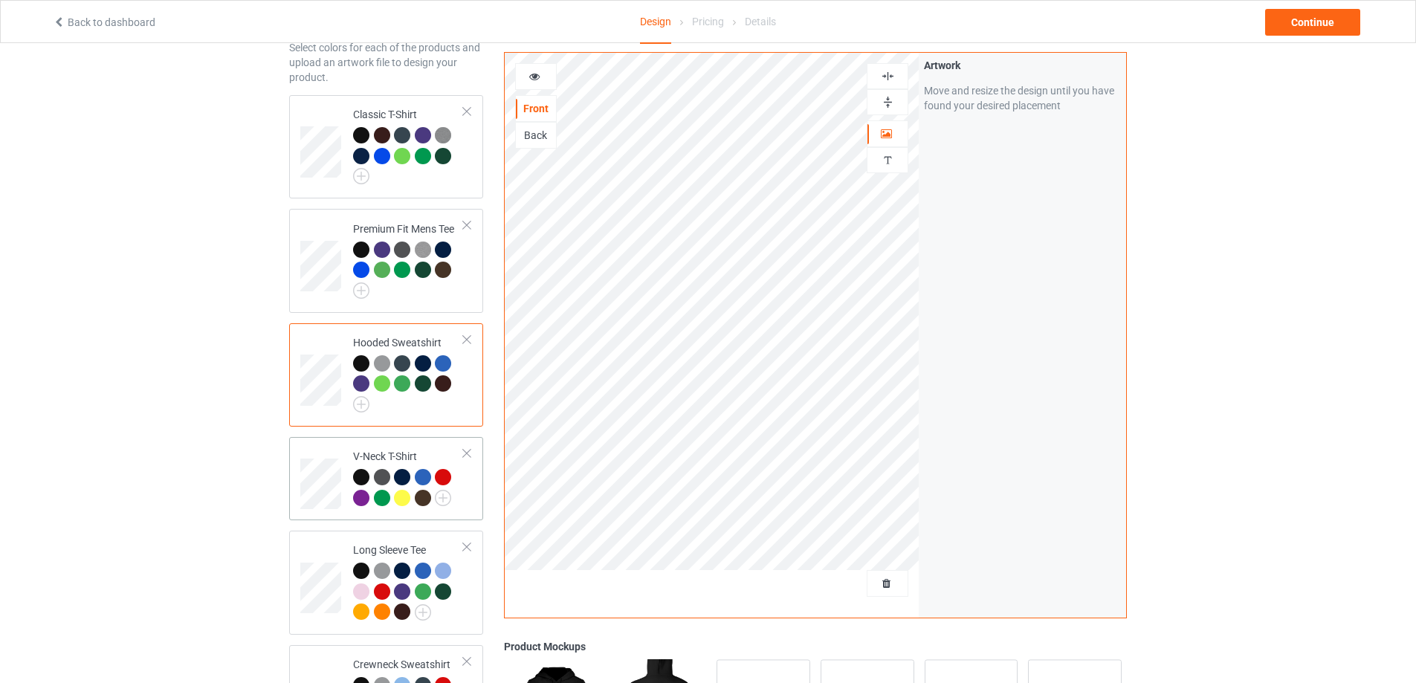
scroll to position [124, 0]
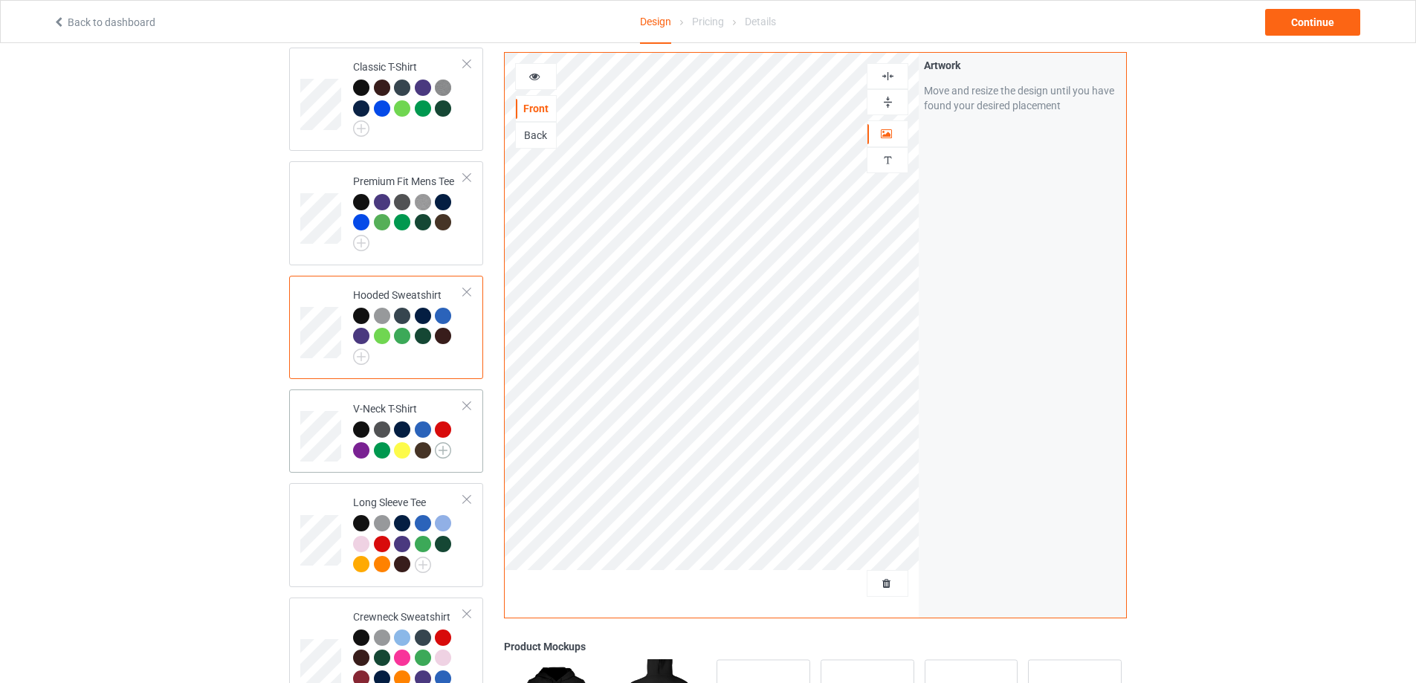
click at [441, 456] on img at bounding box center [443, 450] width 16 height 16
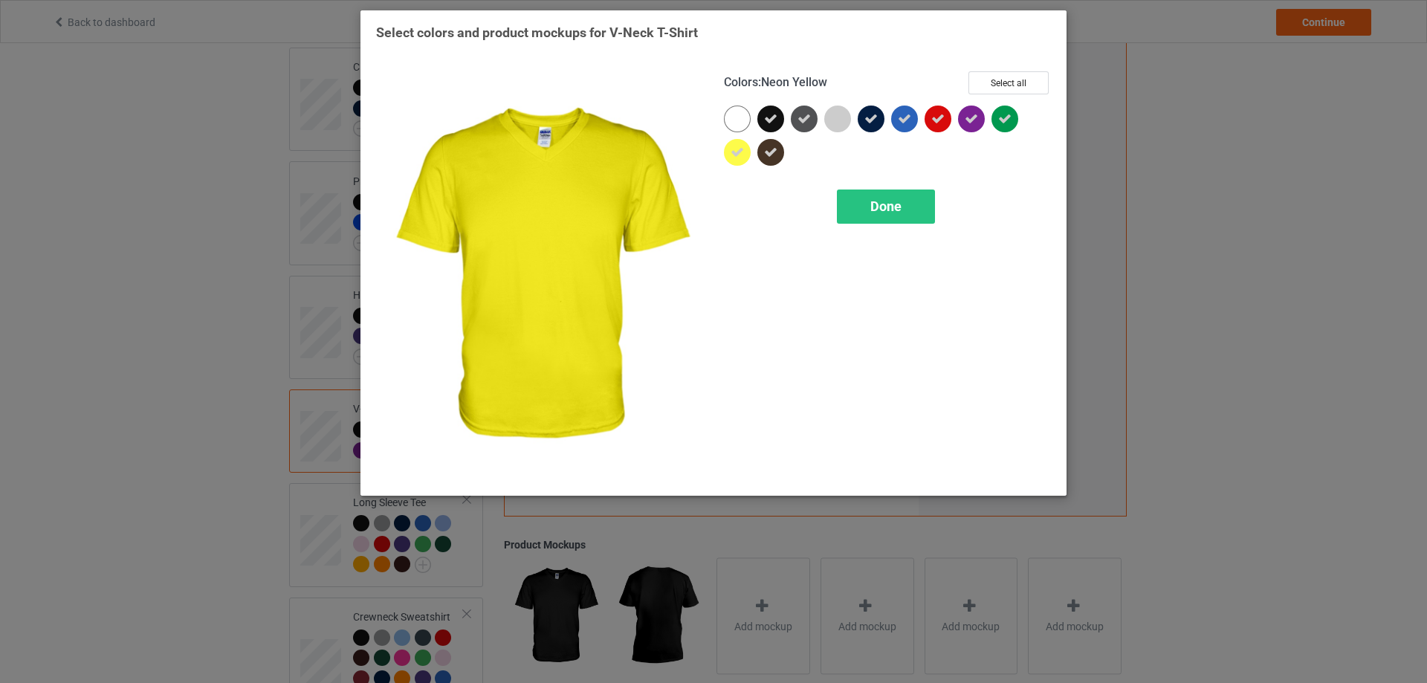
click at [740, 154] on icon at bounding box center [737, 152] width 13 height 13
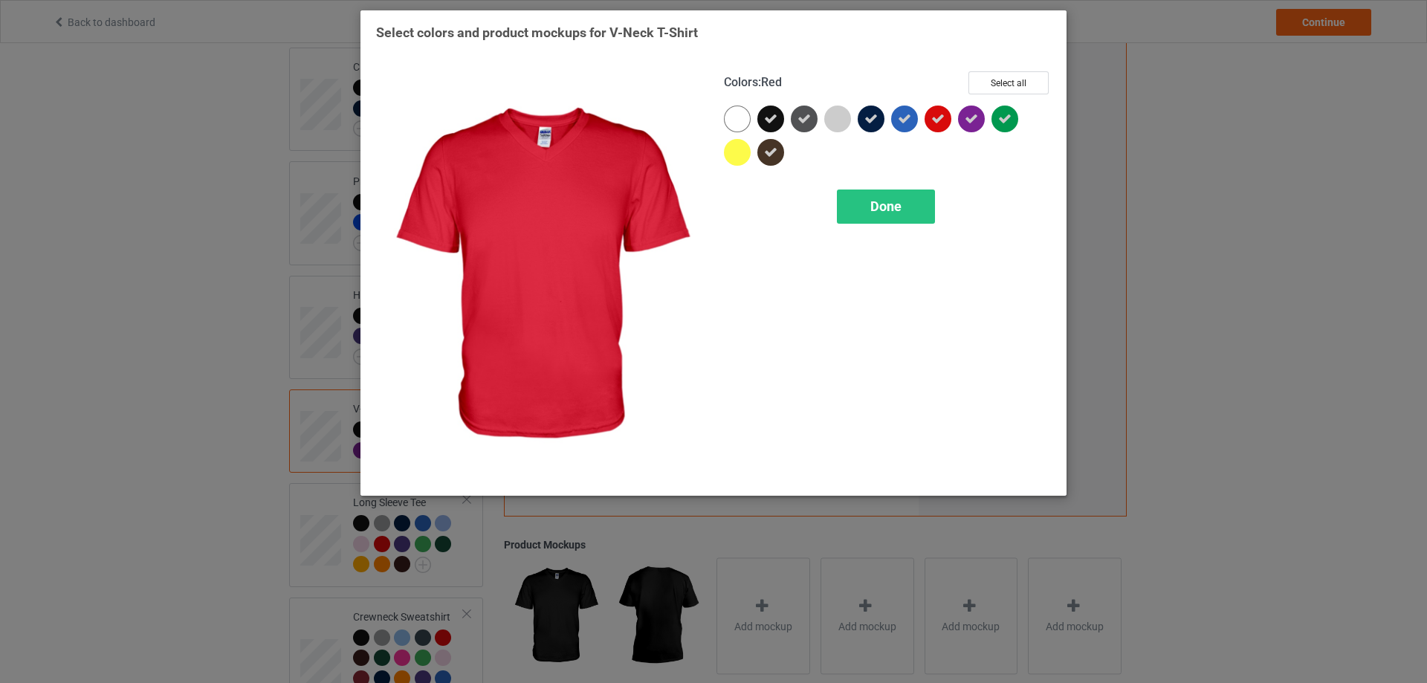
click at [946, 121] on div at bounding box center [937, 119] width 27 height 27
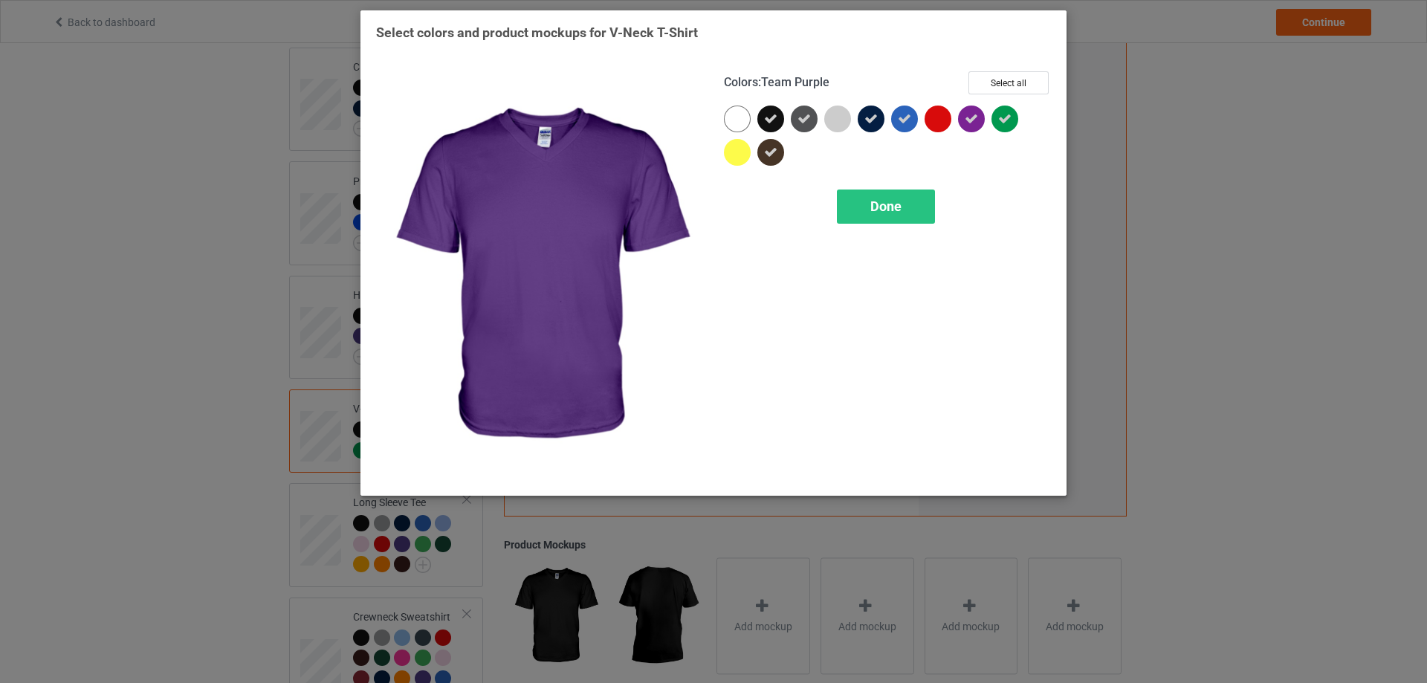
click at [975, 130] on div at bounding box center [971, 119] width 27 height 27
click at [922, 205] on div "Done" at bounding box center [886, 206] width 98 height 34
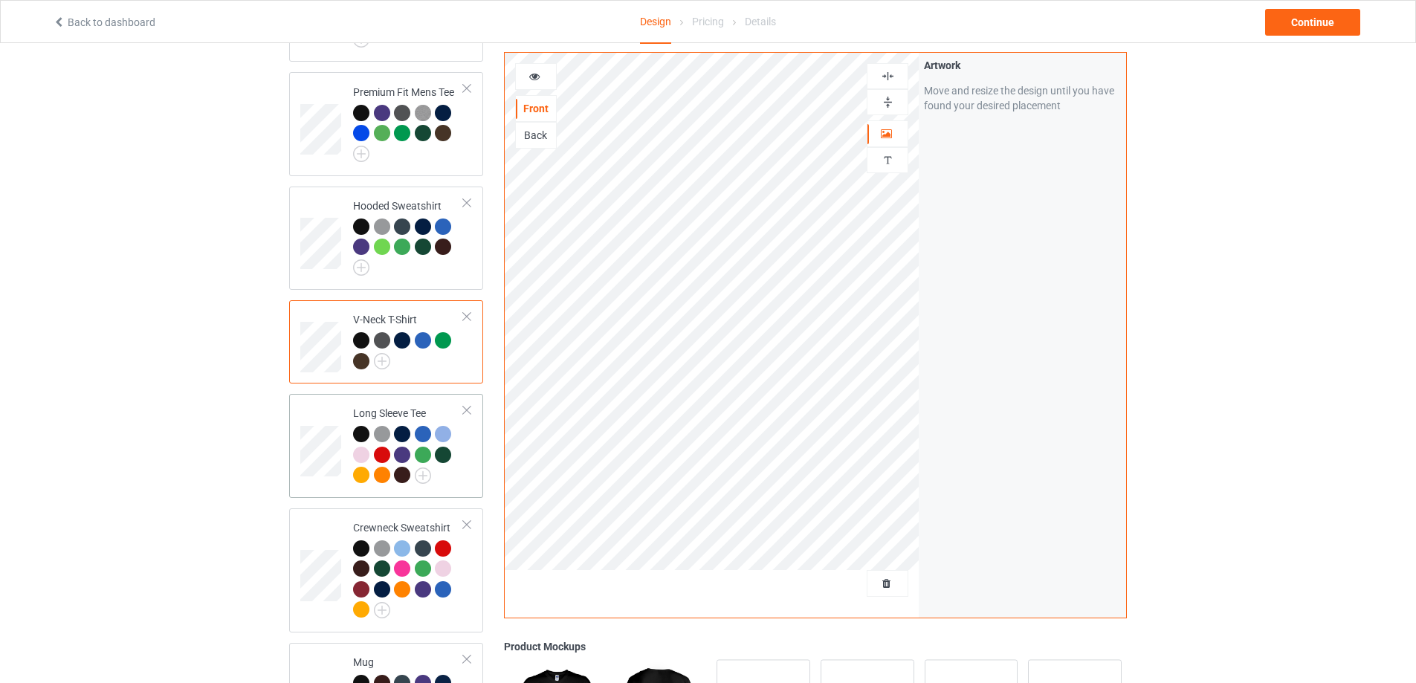
scroll to position [247, 0]
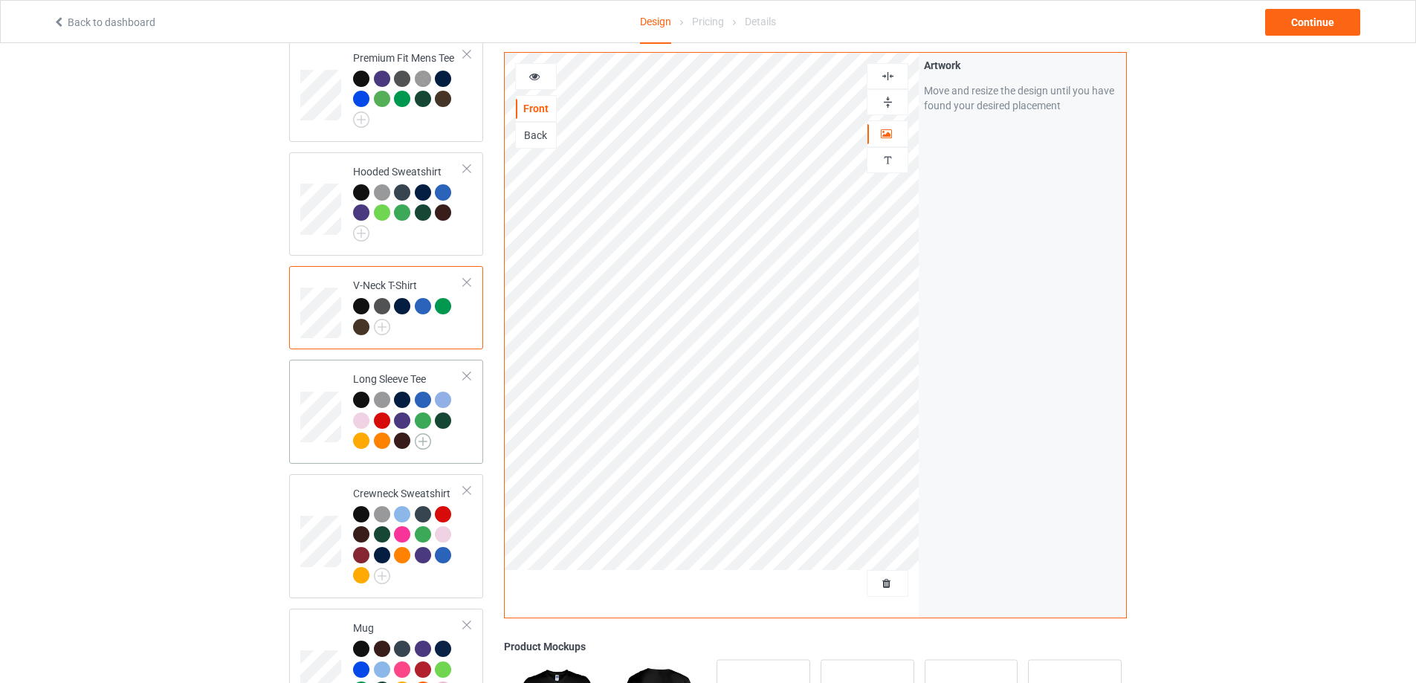
click at [422, 447] on img at bounding box center [423, 441] width 16 height 16
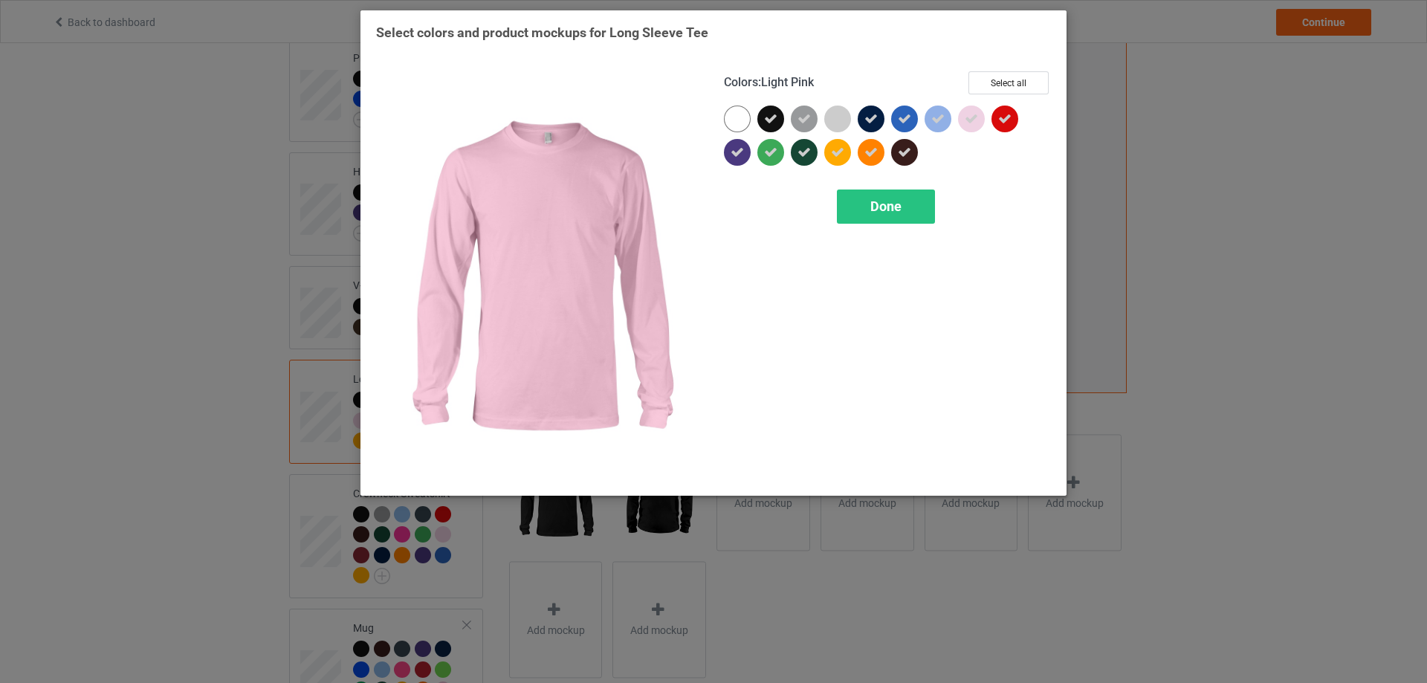
click at [971, 118] on icon at bounding box center [971, 118] width 13 height 13
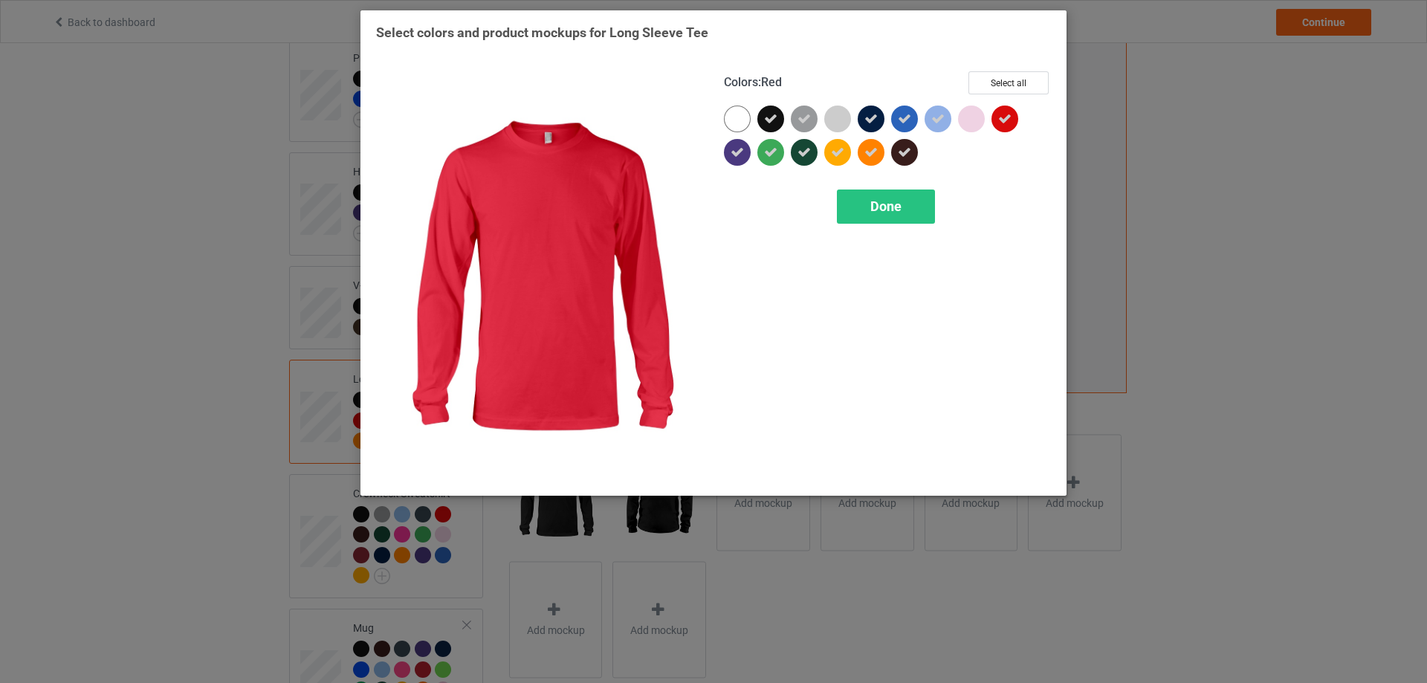
click at [1004, 122] on icon at bounding box center [1004, 118] width 13 height 13
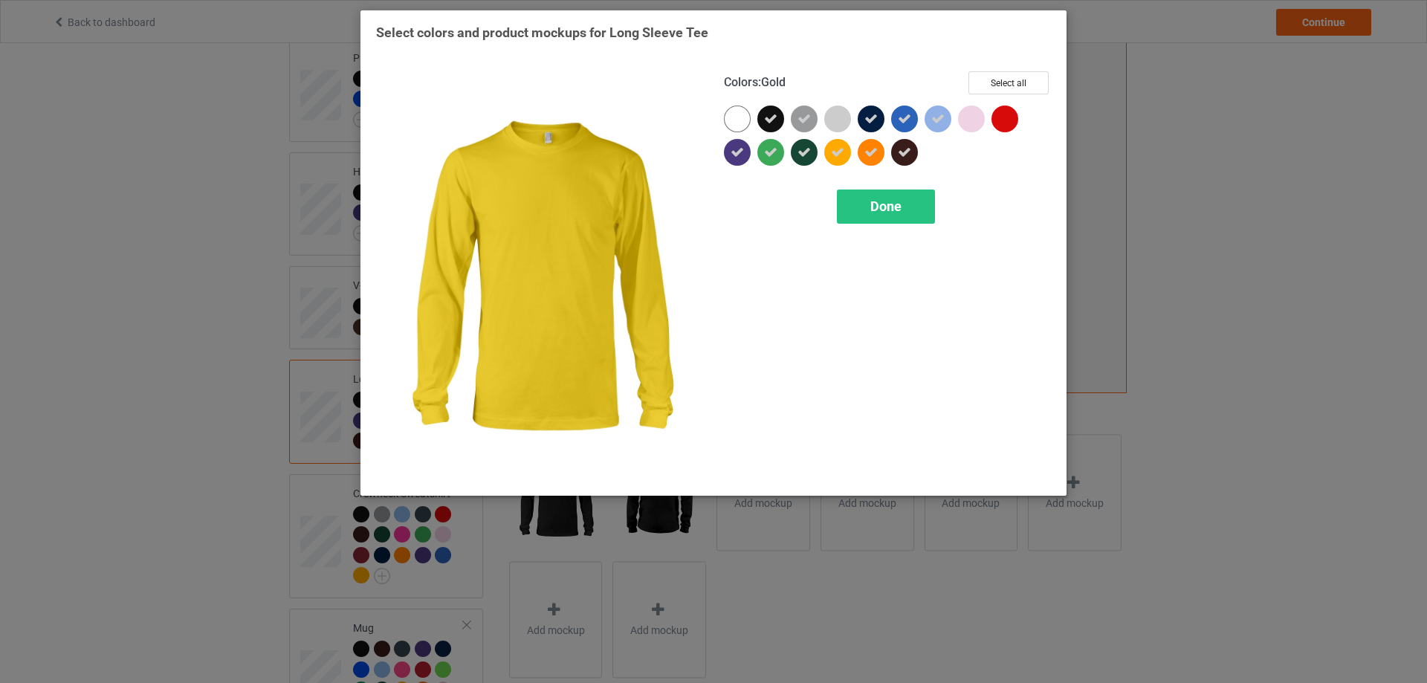
click at [837, 154] on icon at bounding box center [837, 152] width 13 height 13
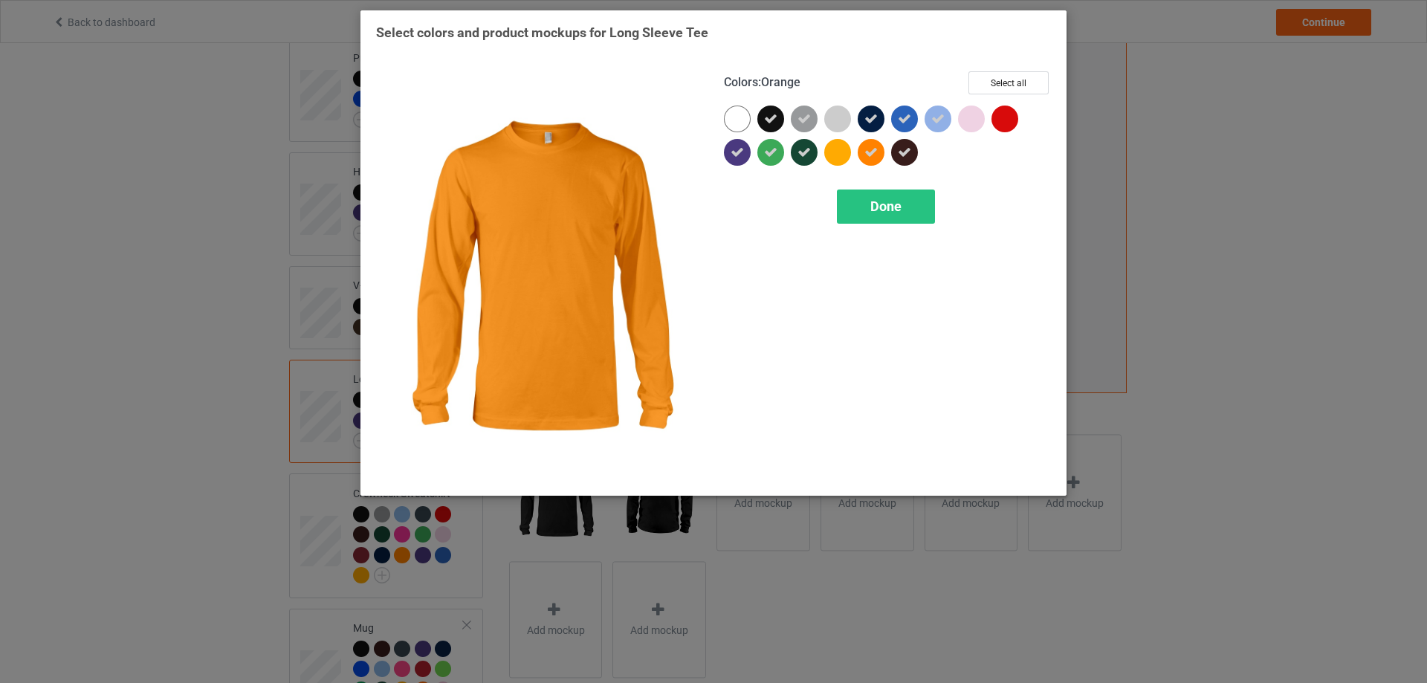
click at [864, 152] on div at bounding box center [871, 152] width 27 height 27
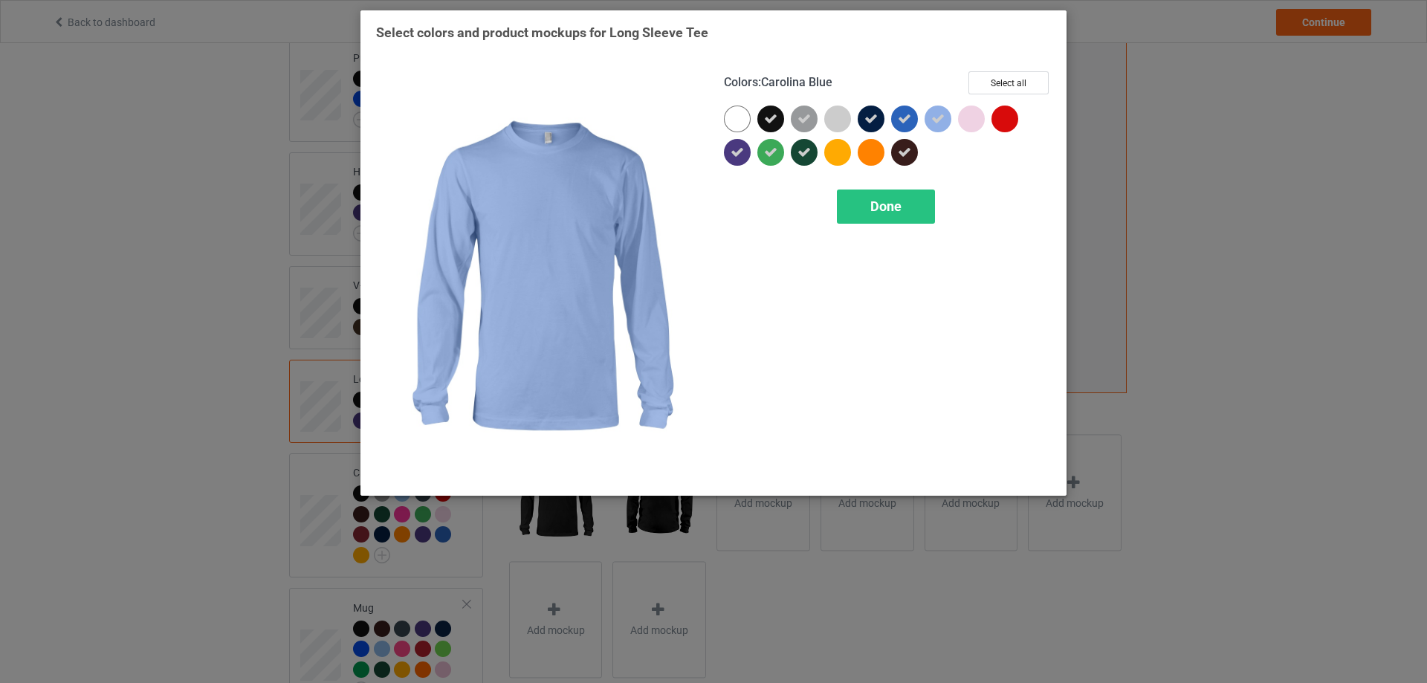
click at [937, 129] on div at bounding box center [937, 119] width 27 height 27
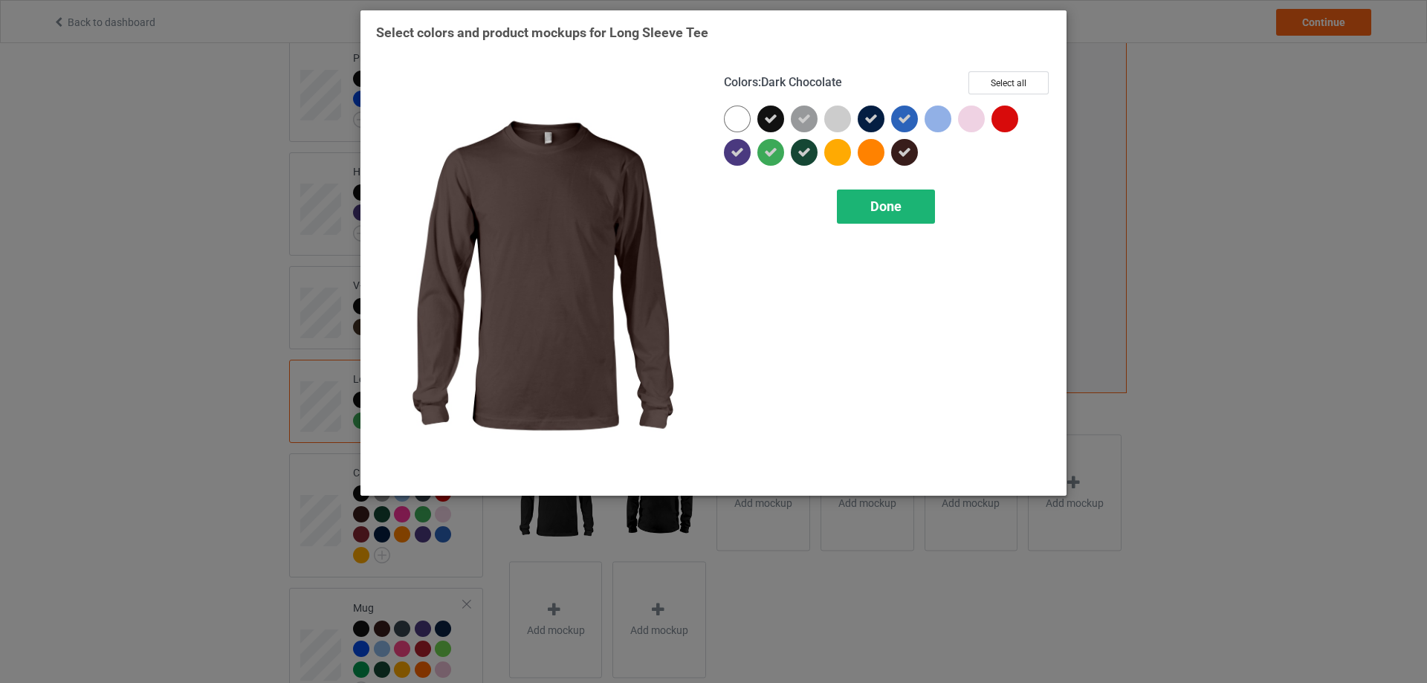
click at [910, 199] on div "Done" at bounding box center [886, 206] width 98 height 34
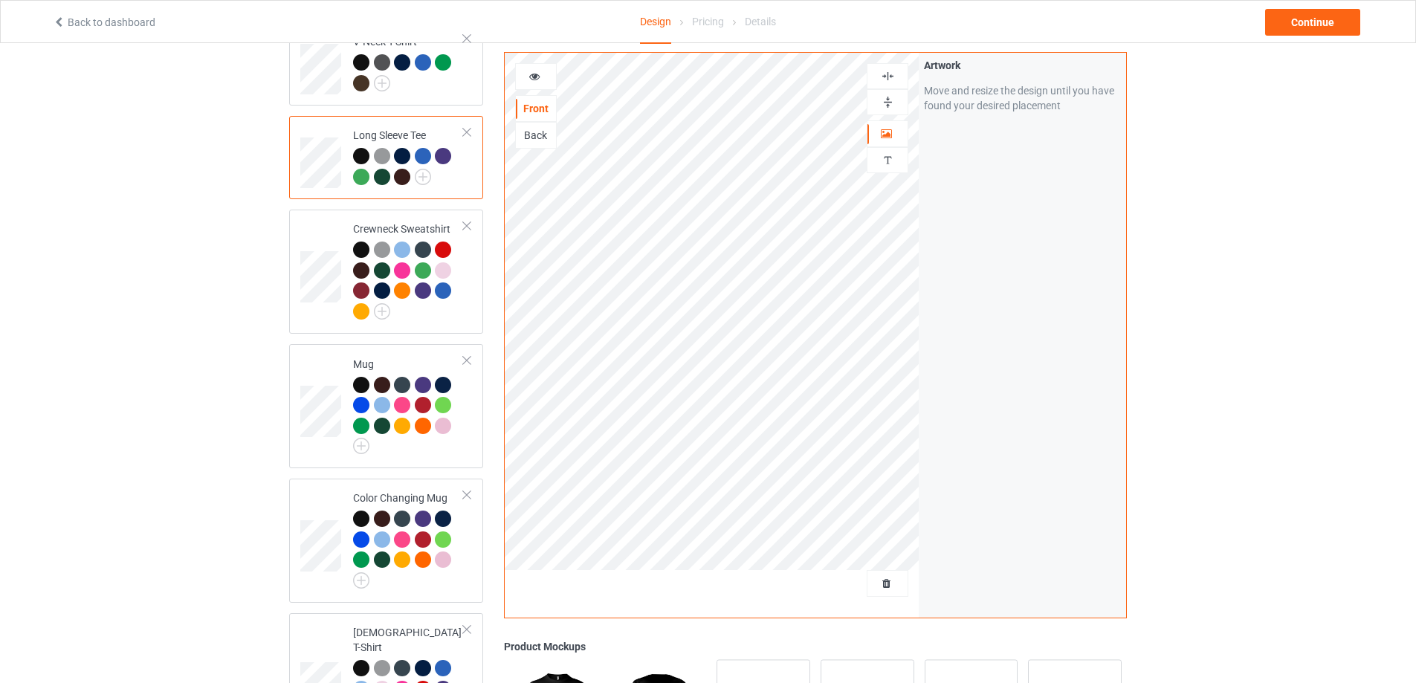
scroll to position [496, 0]
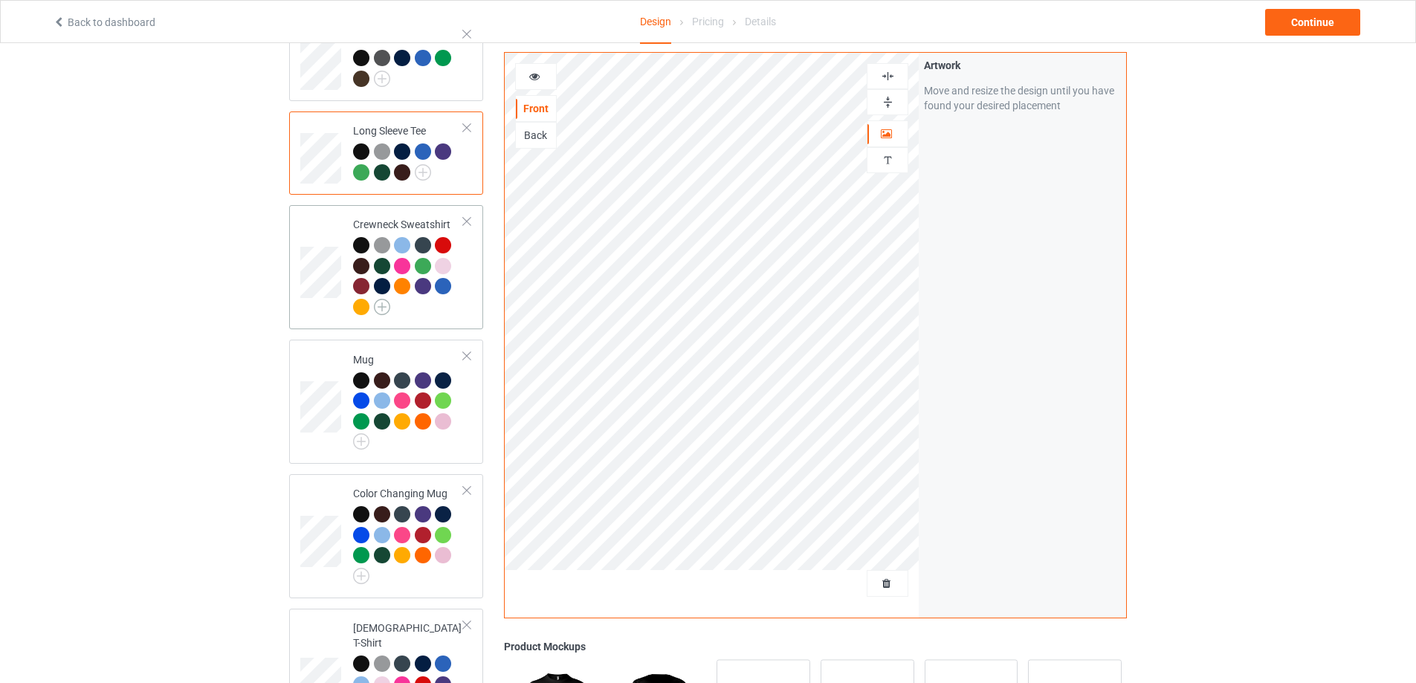
click at [378, 310] on img at bounding box center [382, 307] width 16 height 16
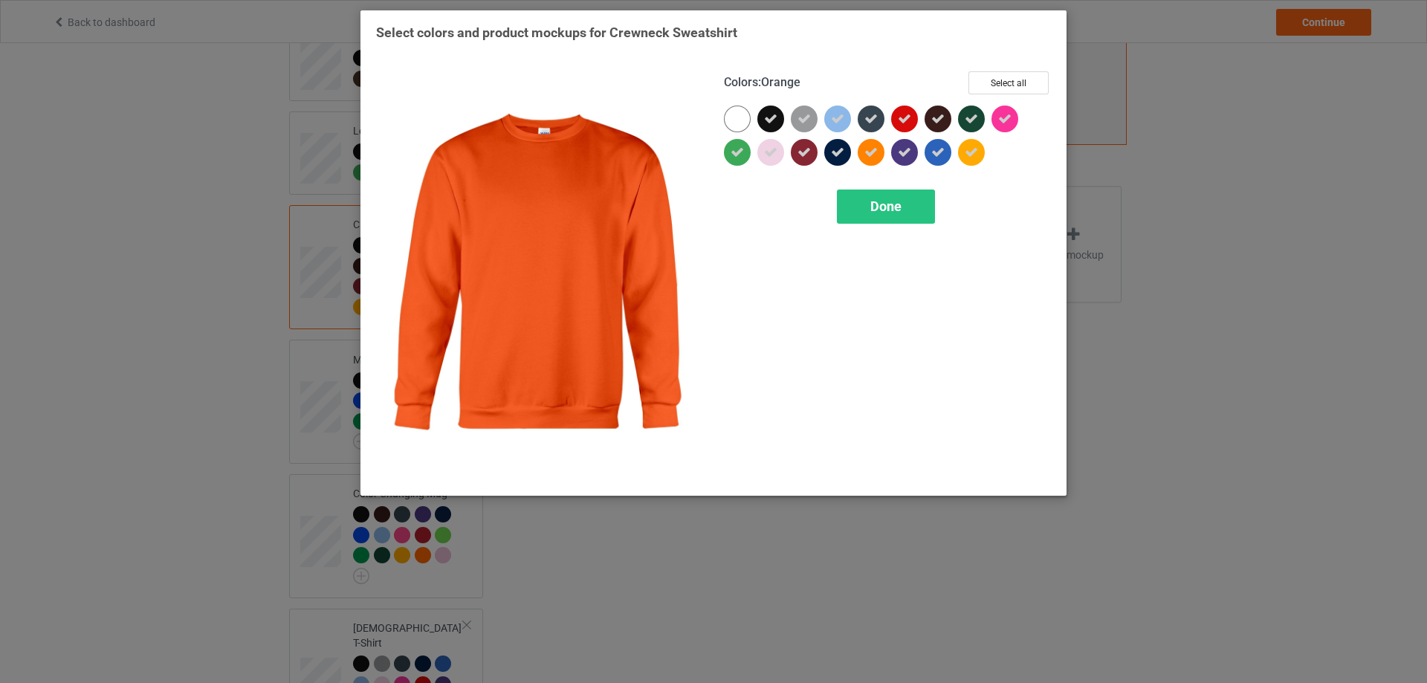
click at [870, 155] on icon at bounding box center [870, 152] width 13 height 13
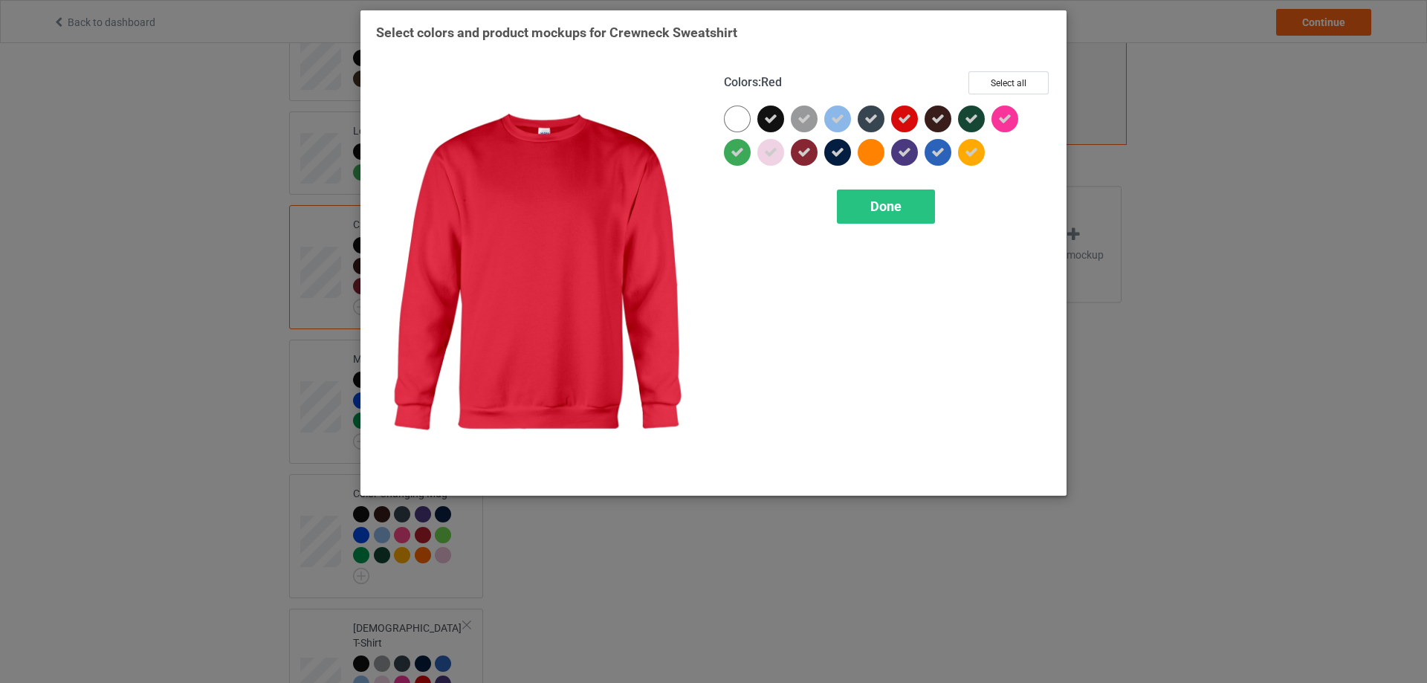
click at [904, 123] on icon at bounding box center [904, 118] width 13 height 13
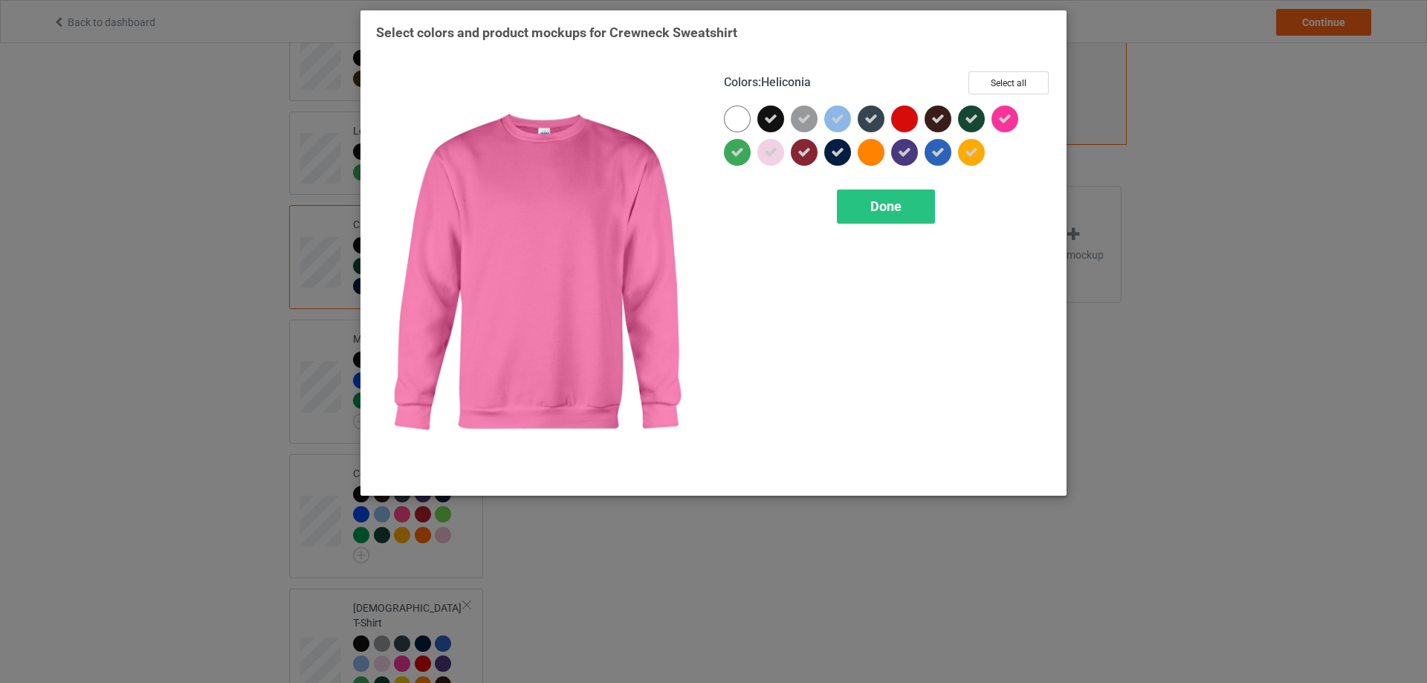
click at [1002, 124] on icon at bounding box center [1004, 118] width 13 height 13
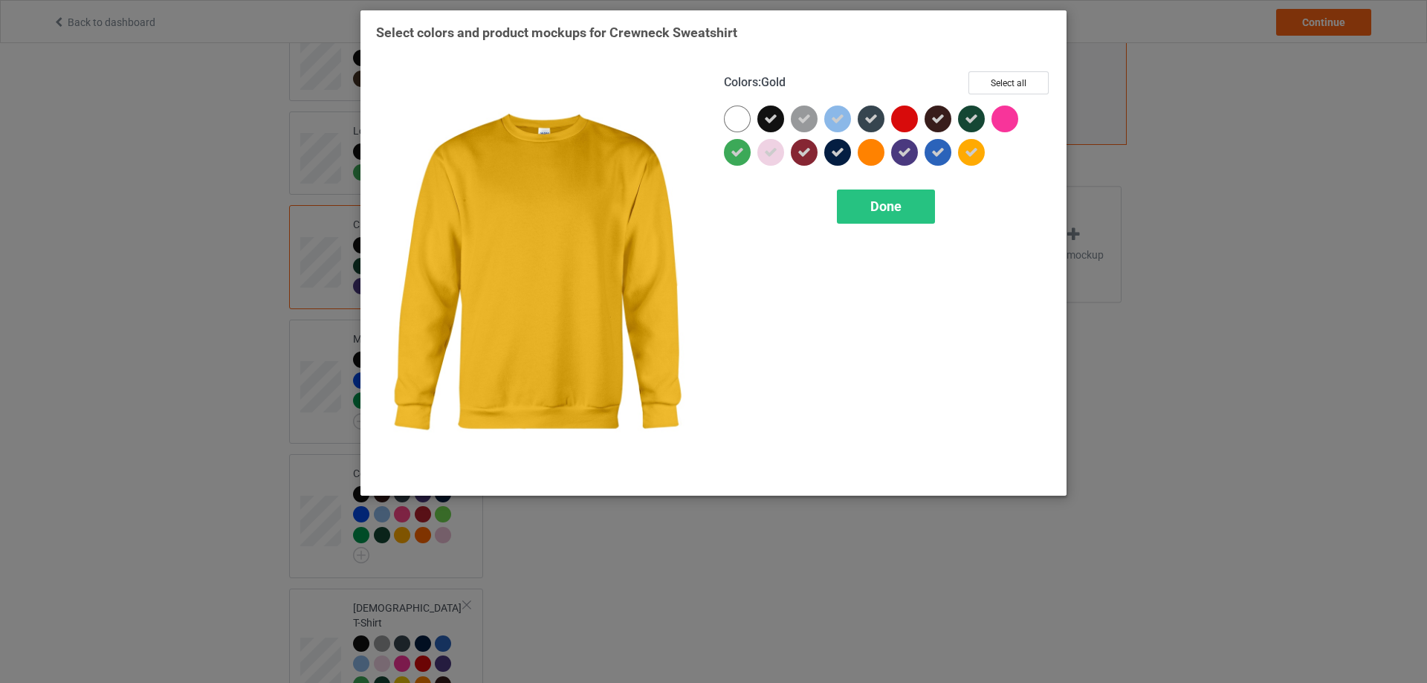
click at [978, 157] on div at bounding box center [971, 152] width 27 height 27
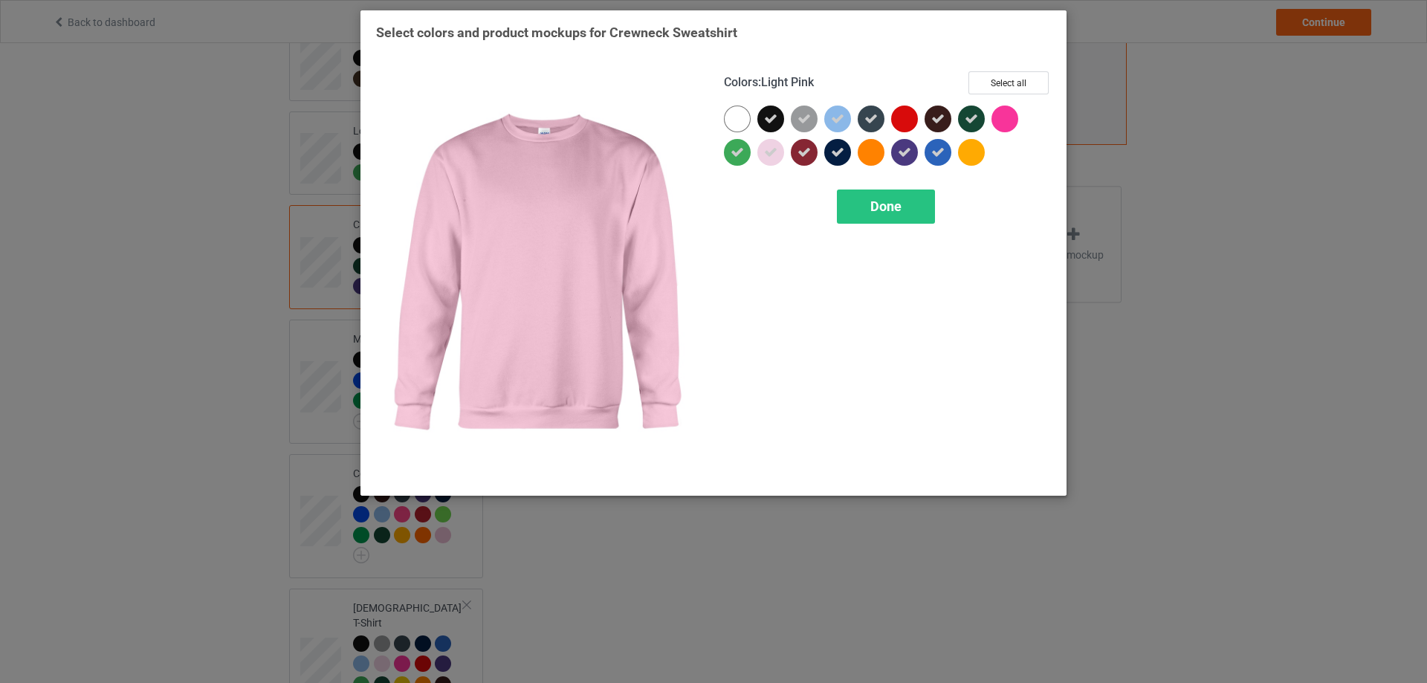
click at [766, 155] on icon at bounding box center [770, 152] width 13 height 13
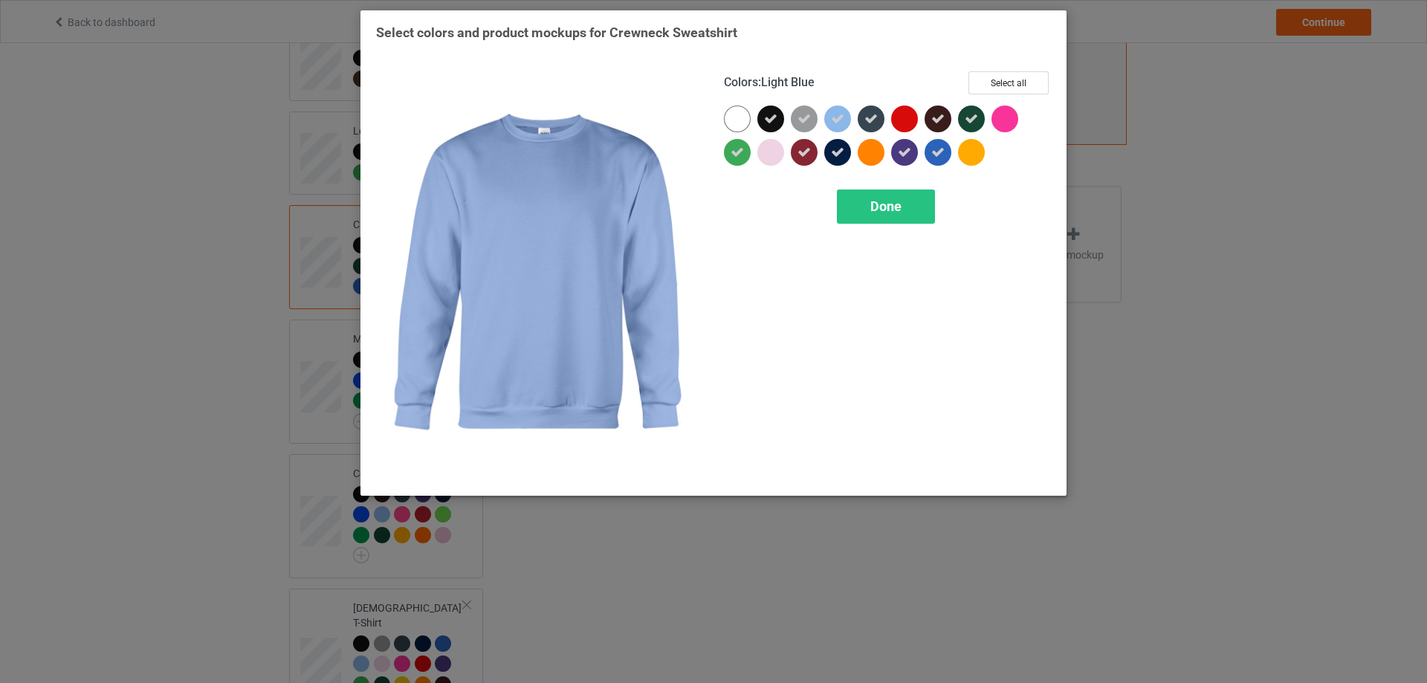
click at [840, 119] on icon at bounding box center [837, 118] width 13 height 13
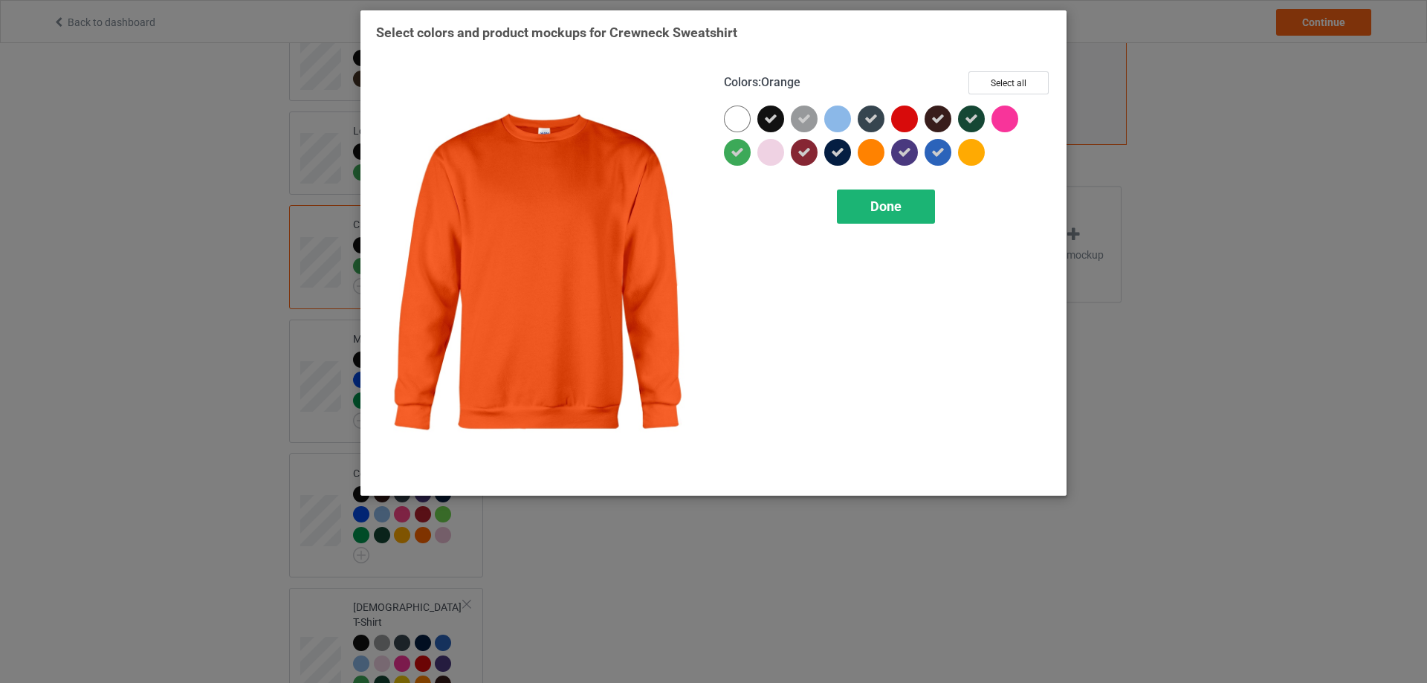
click at [912, 205] on div "Done" at bounding box center [886, 206] width 98 height 34
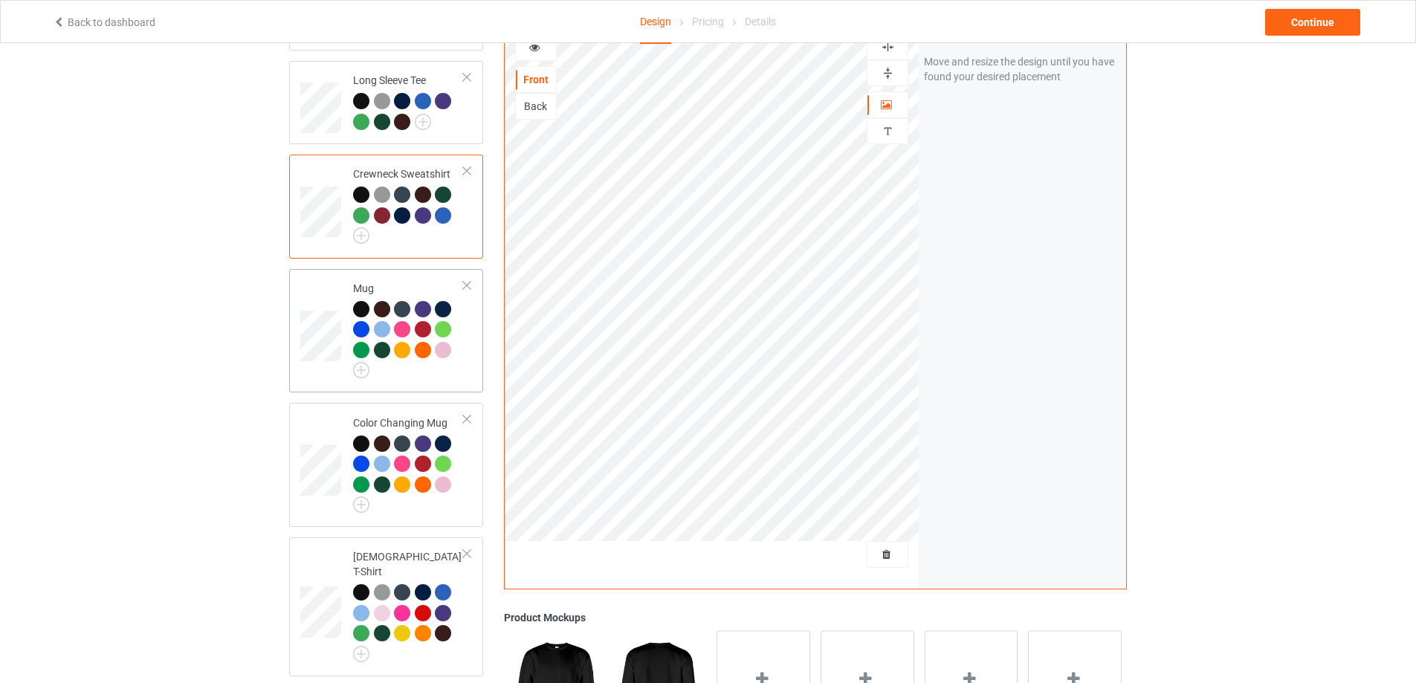
scroll to position [619, 0]
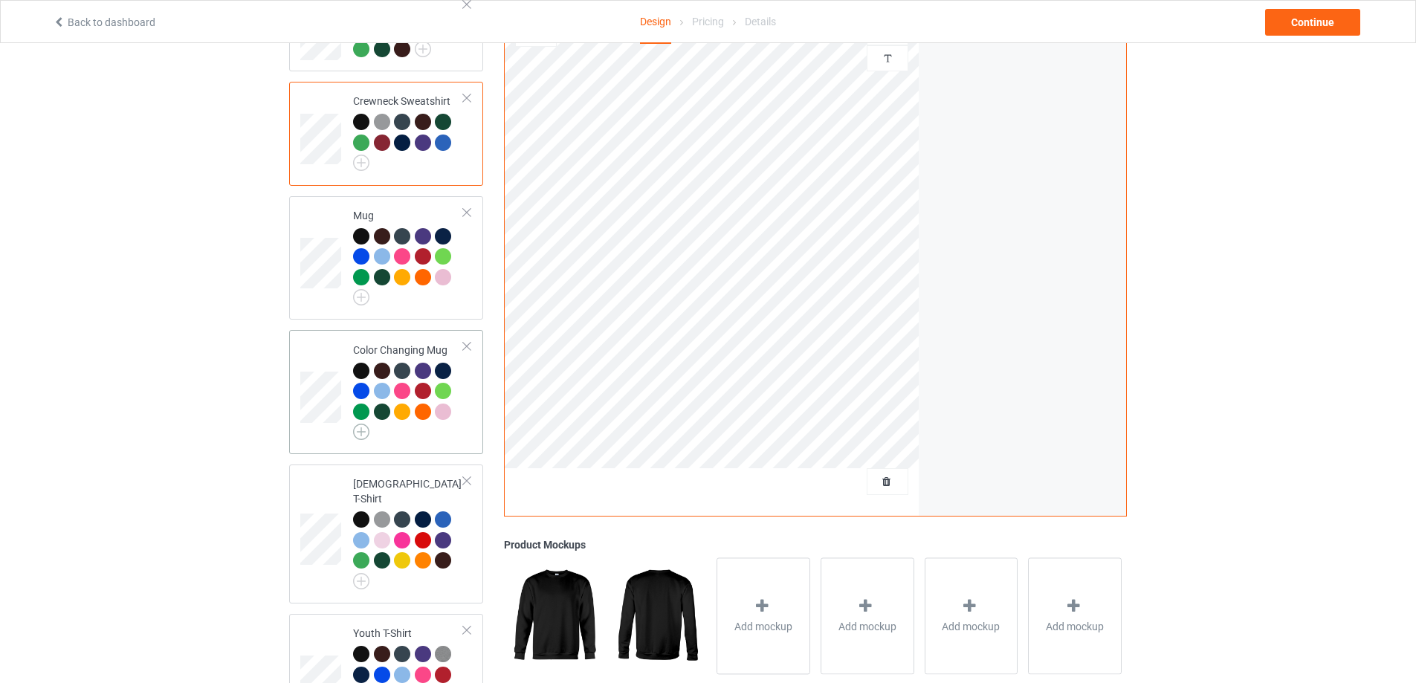
click at [362, 436] on img at bounding box center [361, 432] width 16 height 16
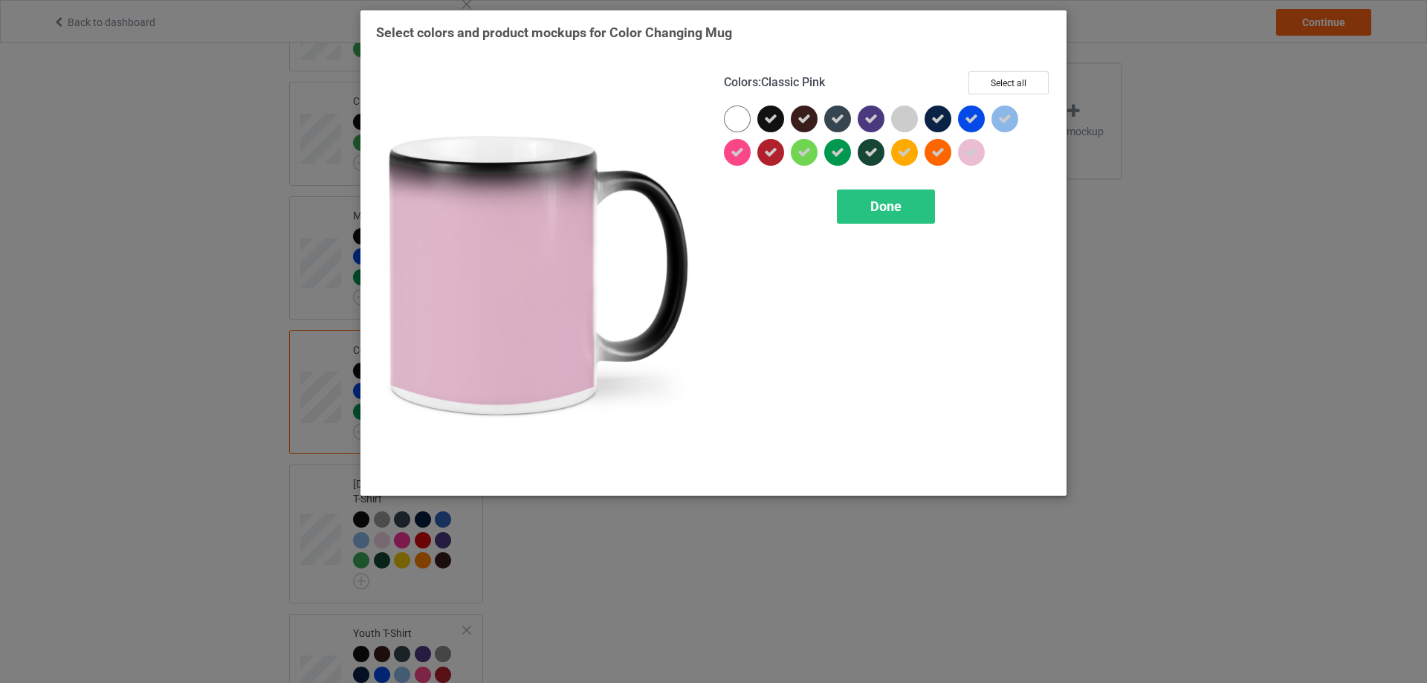
click at [975, 153] on icon at bounding box center [971, 152] width 13 height 13
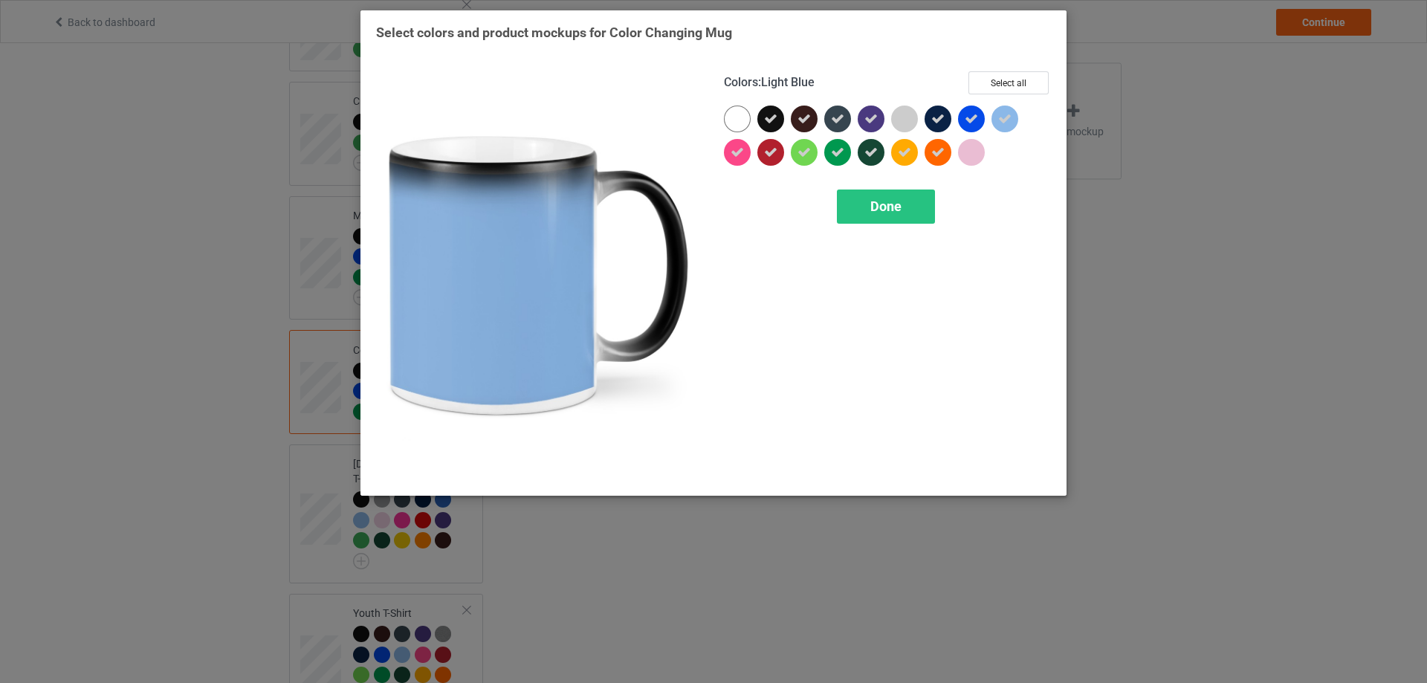
click at [1005, 126] on div at bounding box center [1004, 119] width 27 height 27
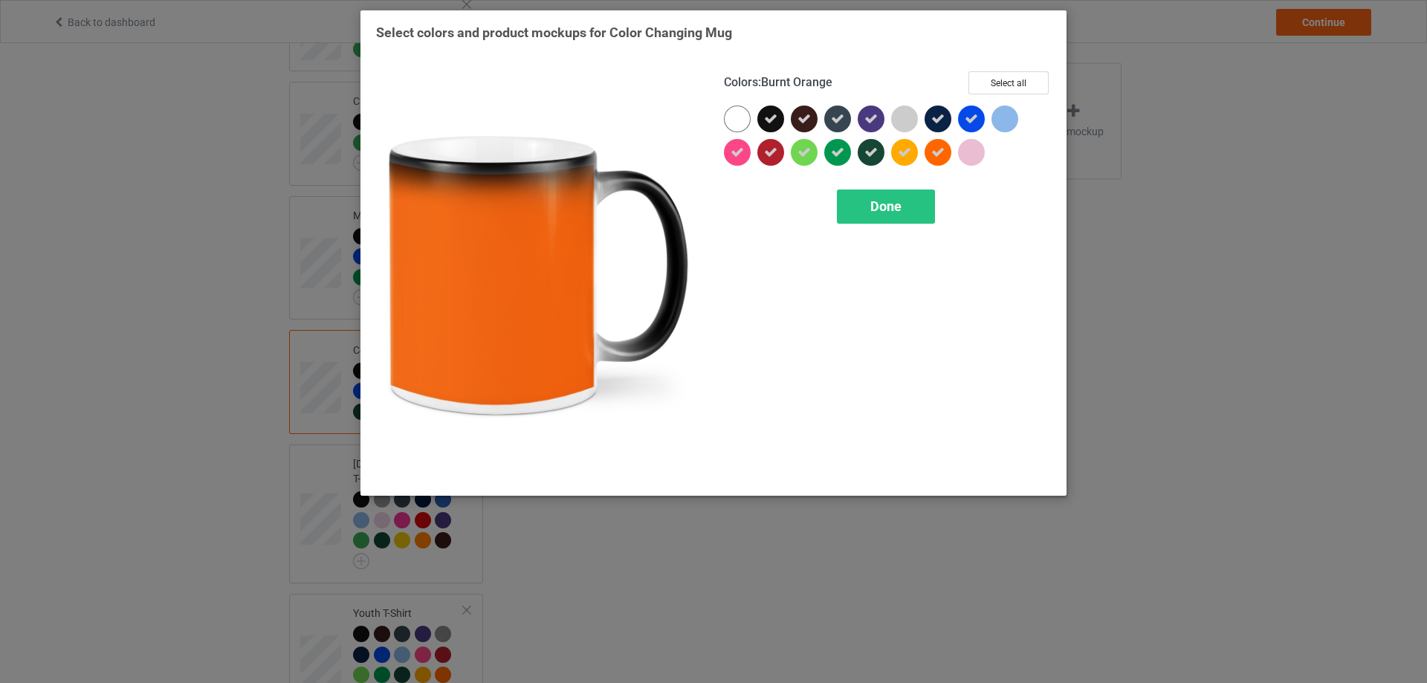
click at [940, 156] on icon at bounding box center [937, 152] width 13 height 13
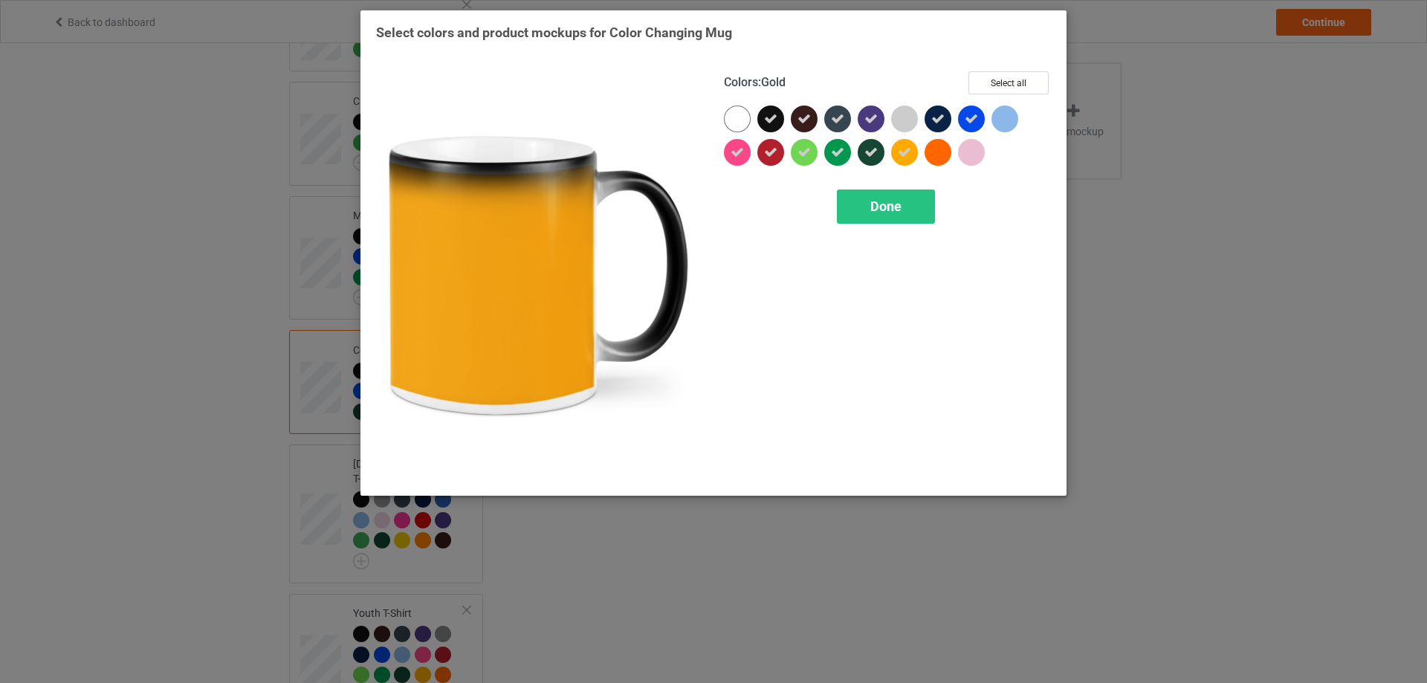
click at [904, 156] on icon at bounding box center [904, 152] width 13 height 13
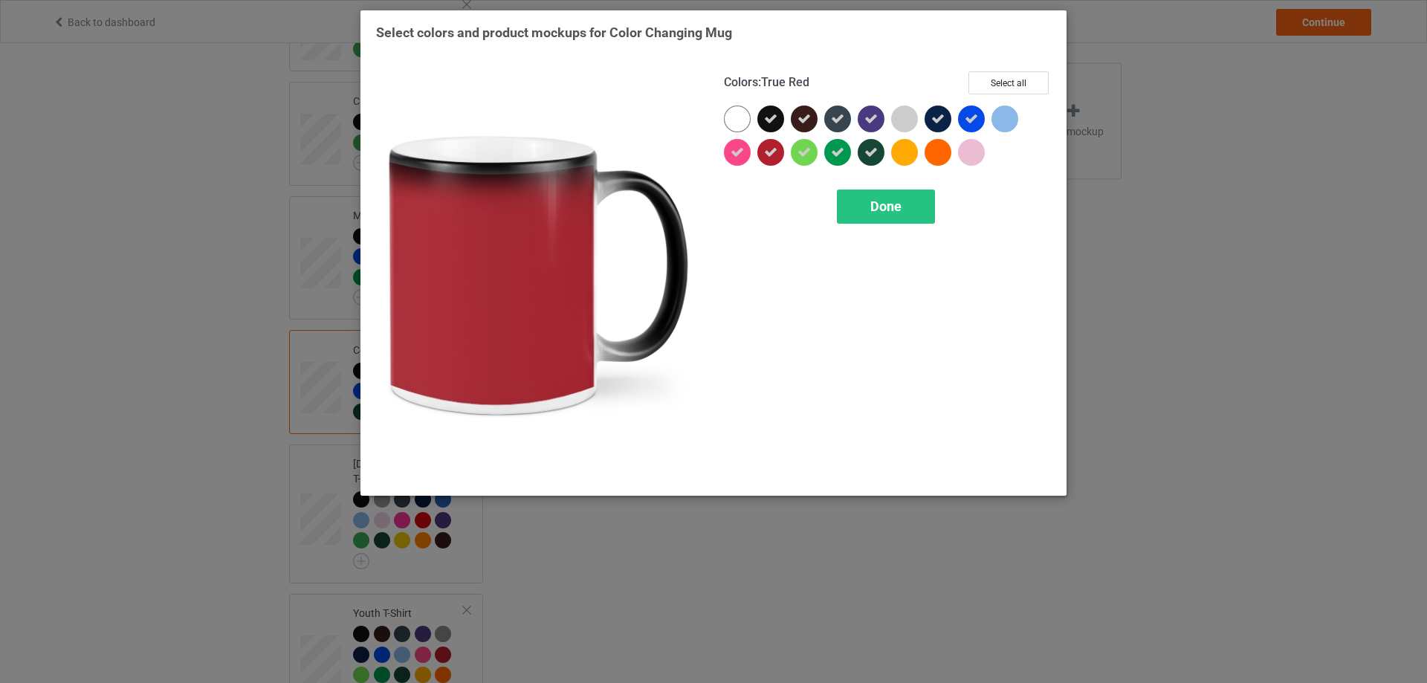
click at [774, 154] on icon at bounding box center [770, 152] width 13 height 13
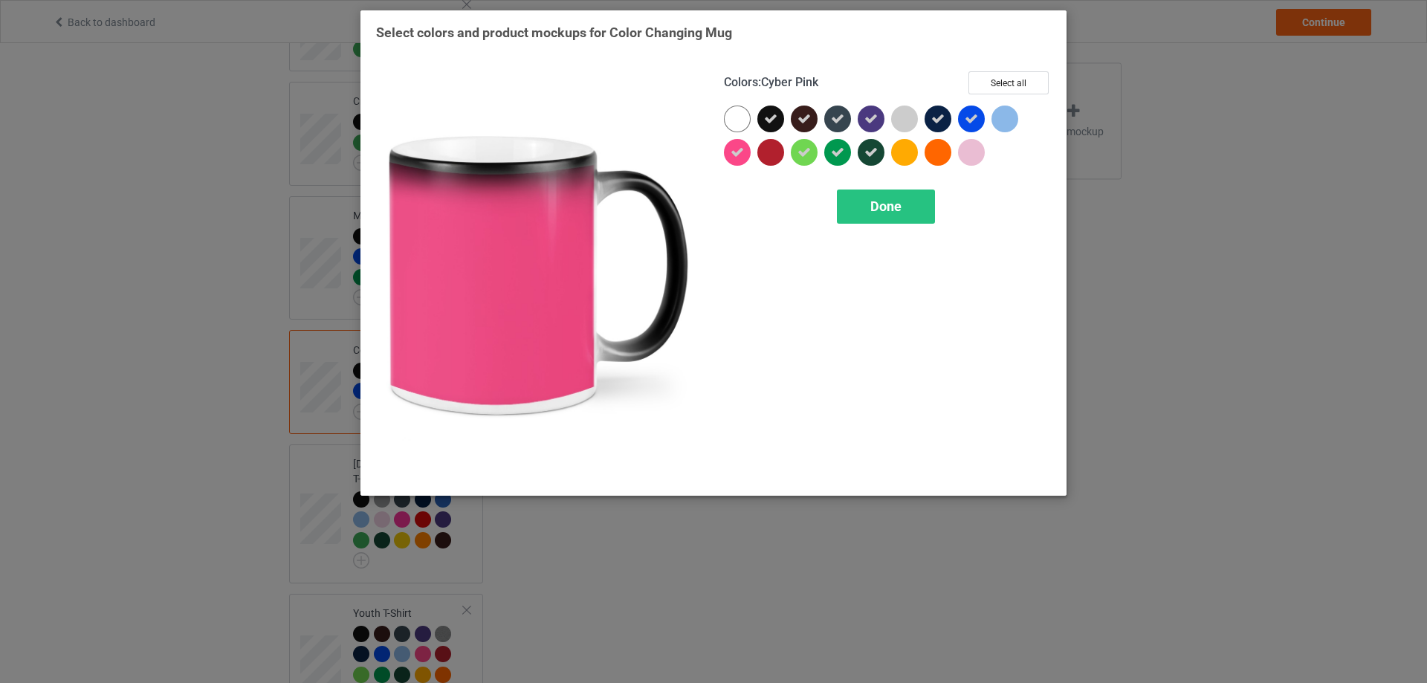
click at [745, 155] on div at bounding box center [737, 152] width 27 height 27
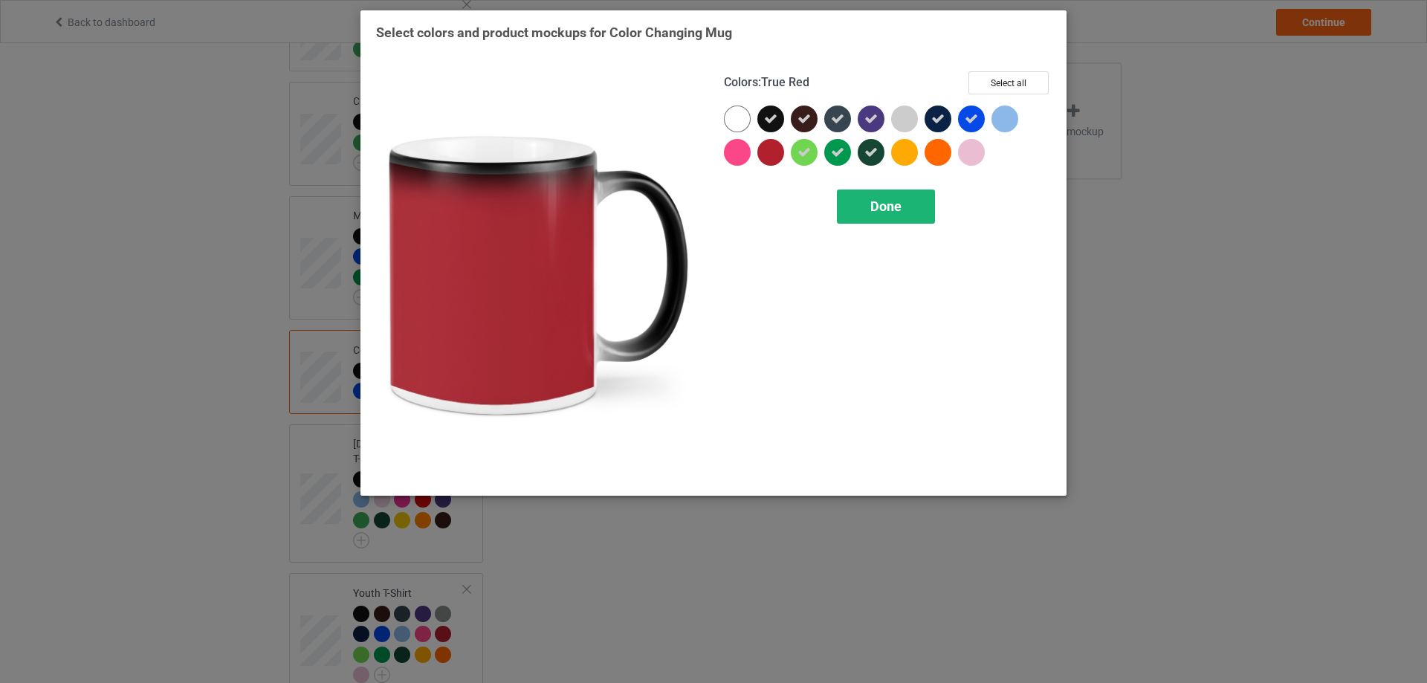
click at [876, 201] on span "Done" at bounding box center [885, 206] width 31 height 16
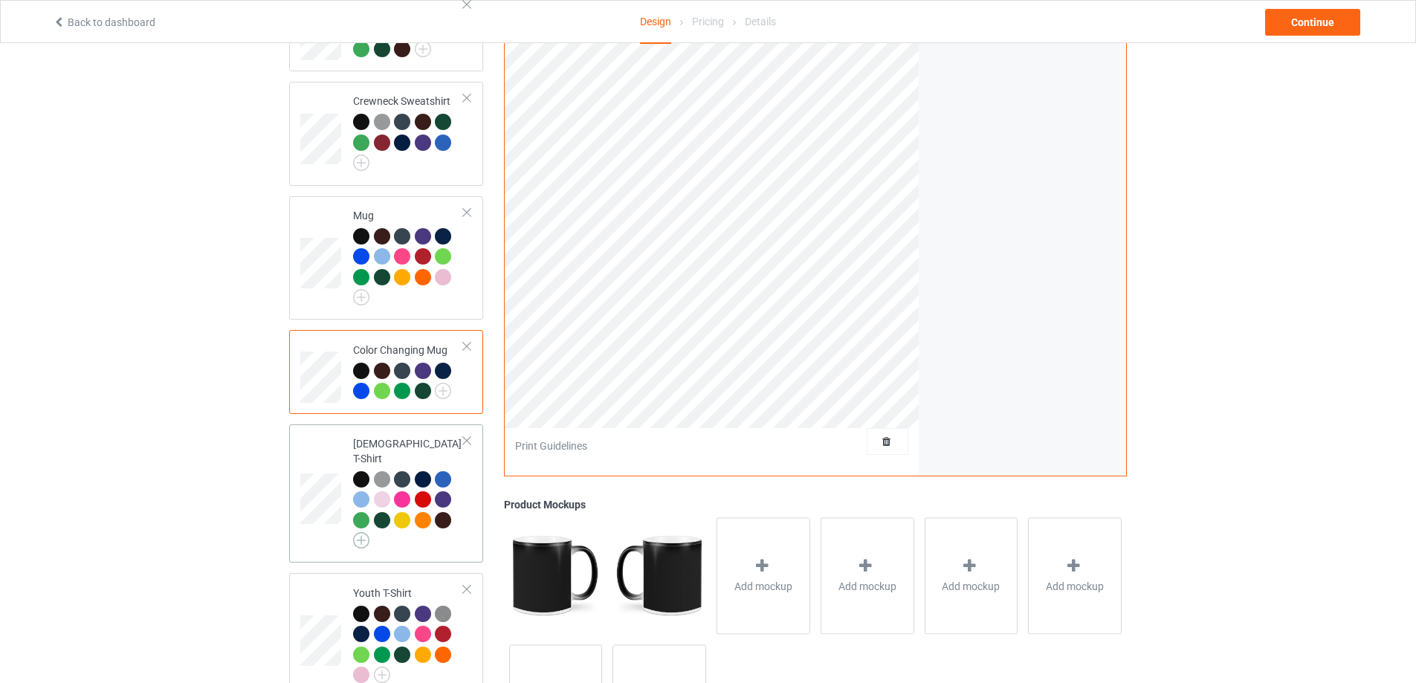
click at [360, 533] on img at bounding box center [361, 540] width 16 height 16
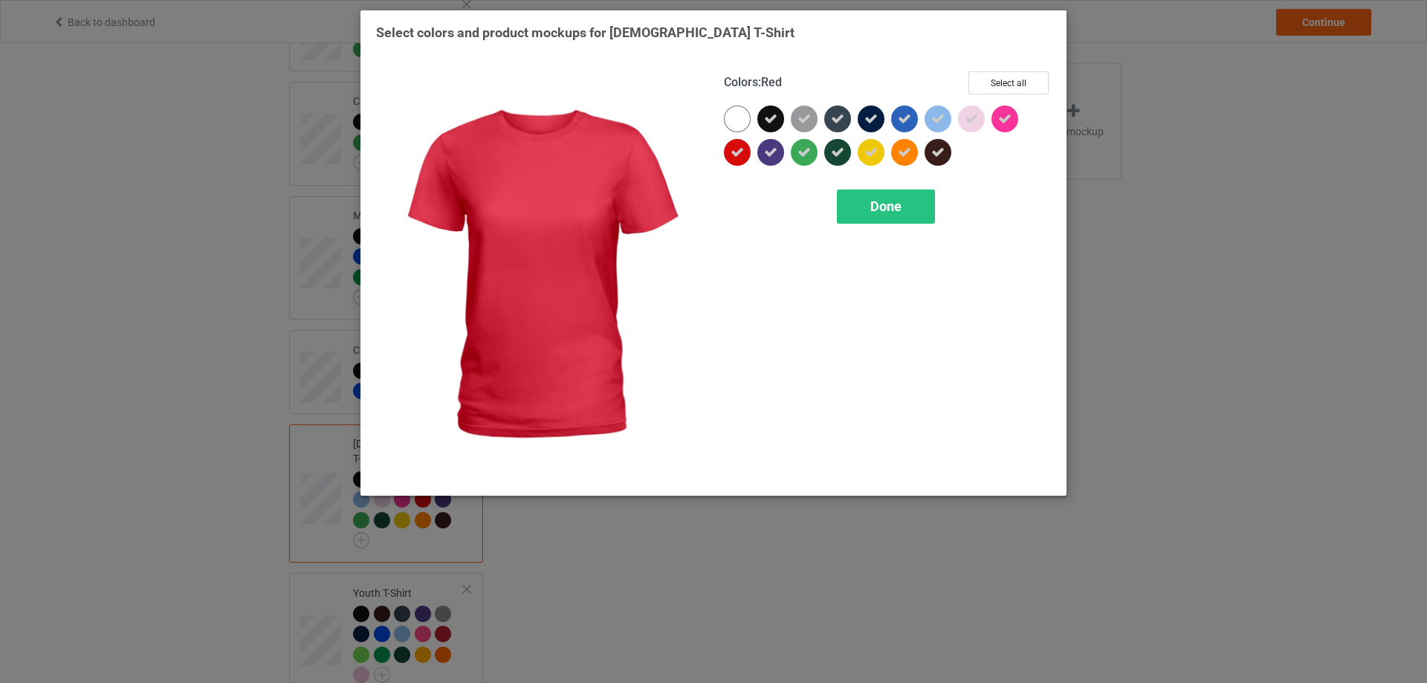
click at [745, 155] on div at bounding box center [737, 152] width 27 height 27
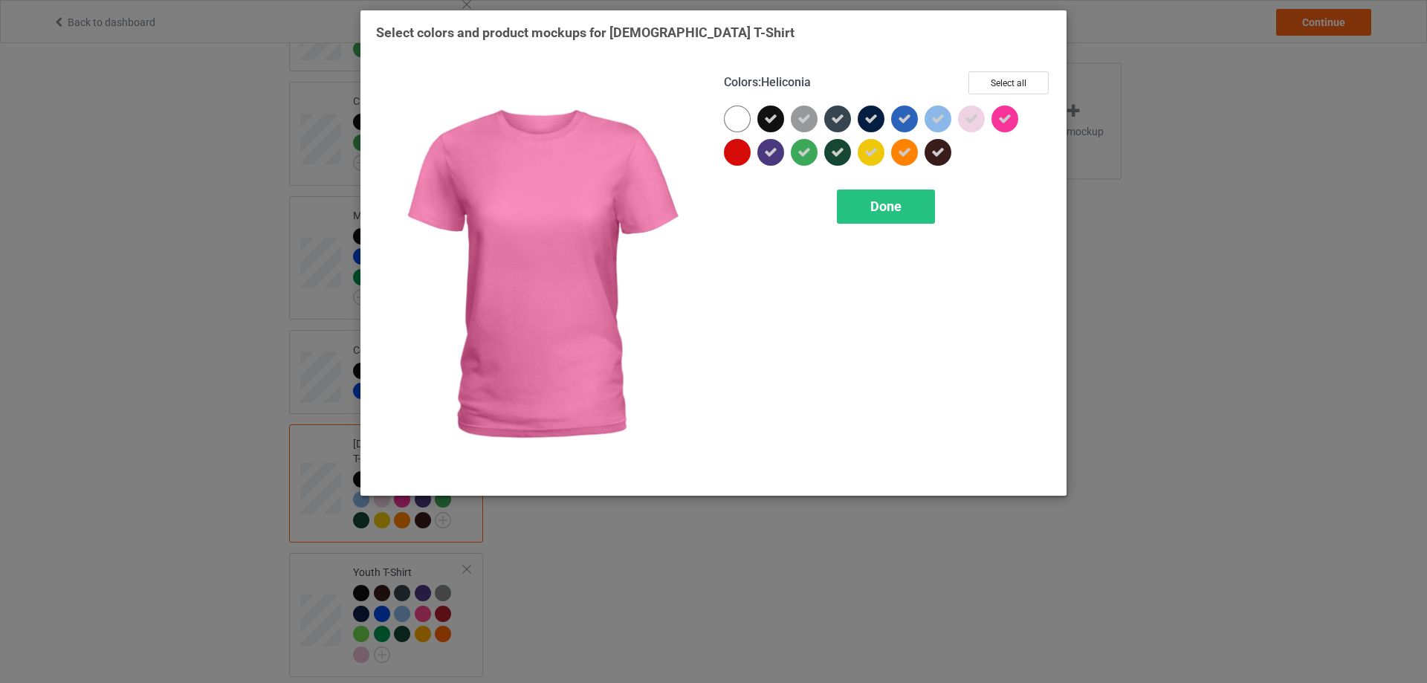
click at [1003, 117] on icon at bounding box center [1004, 118] width 13 height 13
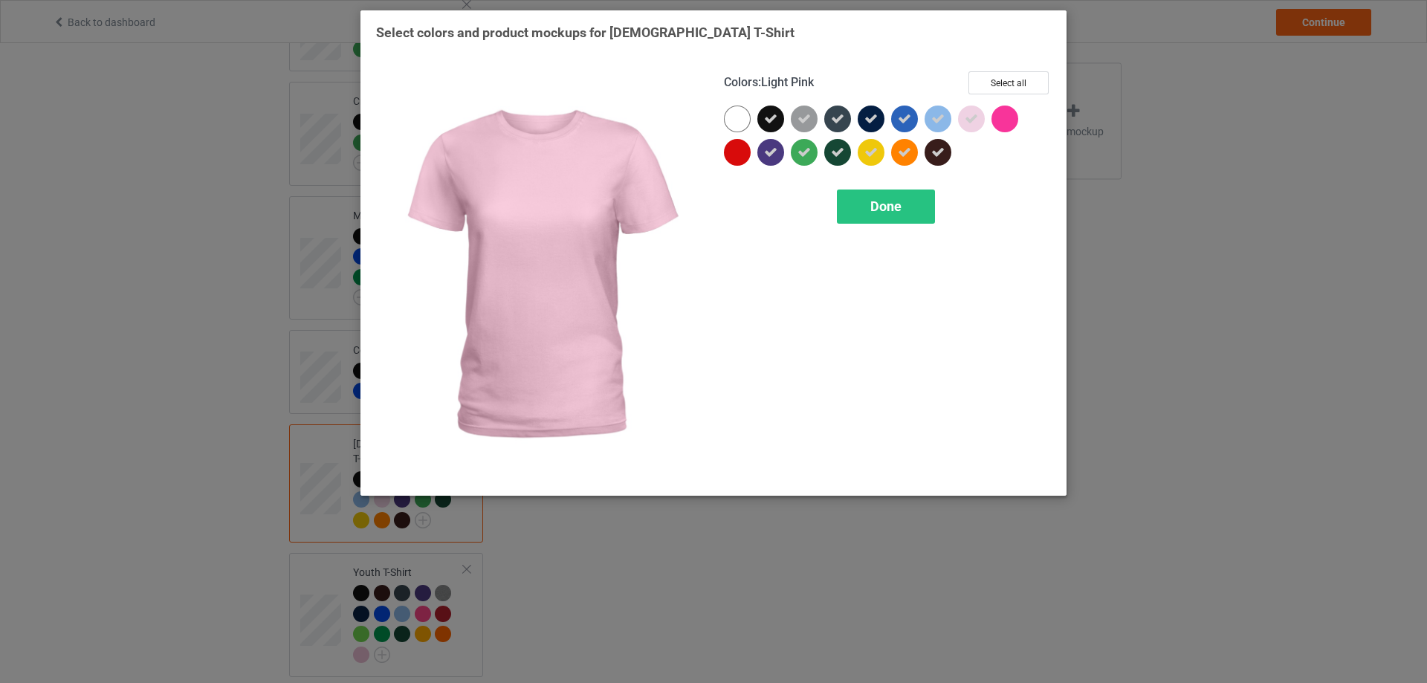
click at [976, 121] on icon at bounding box center [971, 118] width 13 height 13
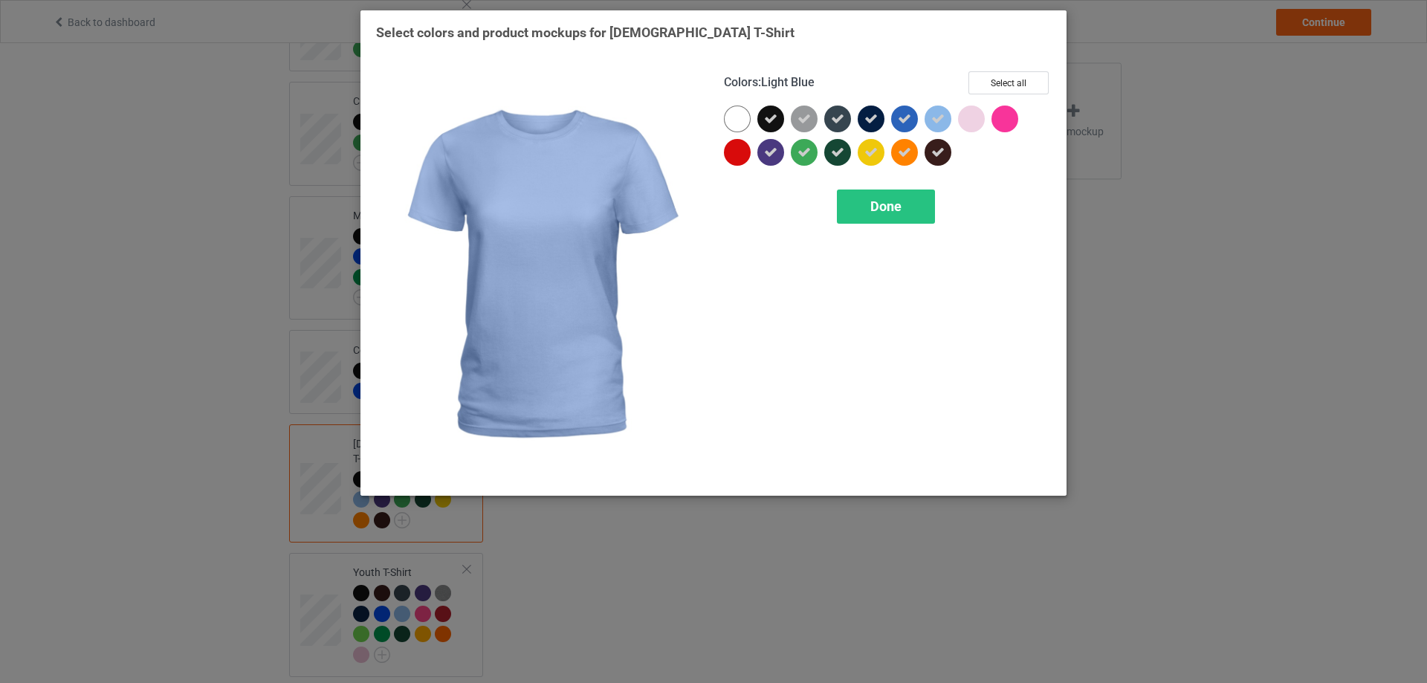
click at [939, 123] on icon at bounding box center [937, 118] width 13 height 13
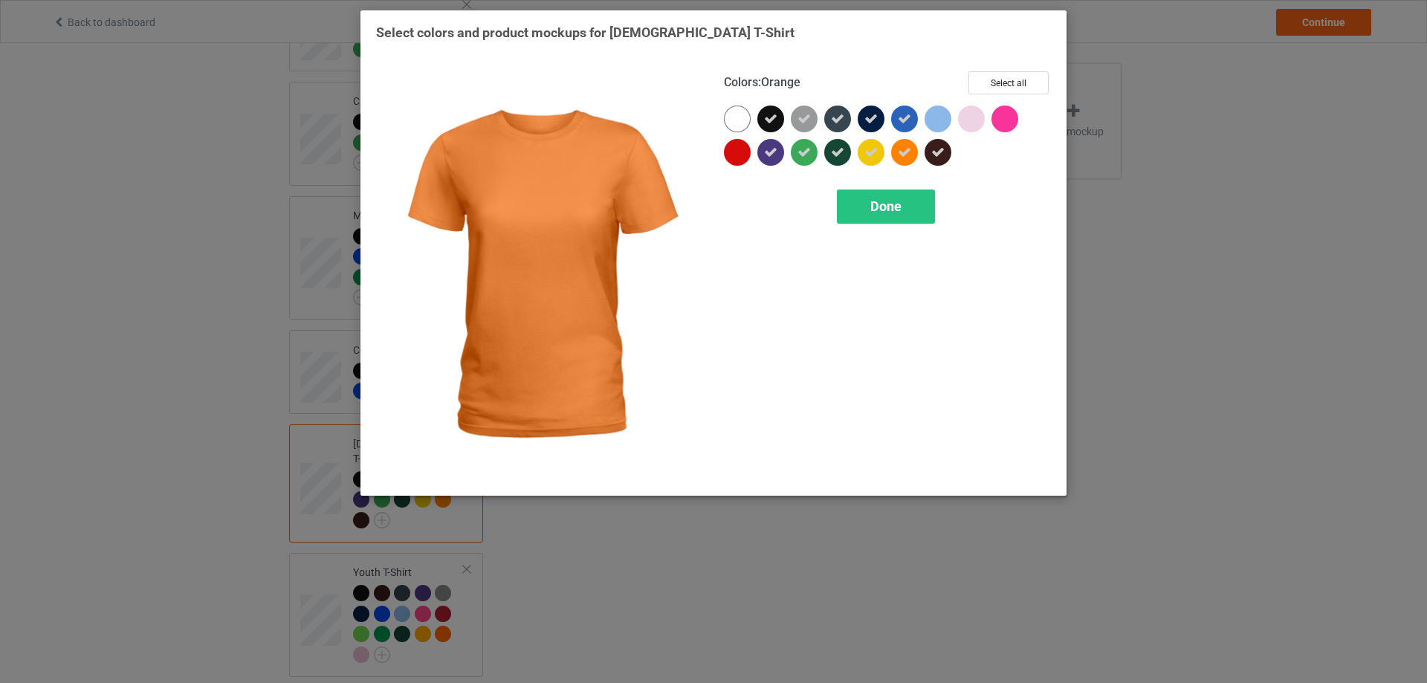
click at [908, 152] on icon at bounding box center [904, 152] width 13 height 13
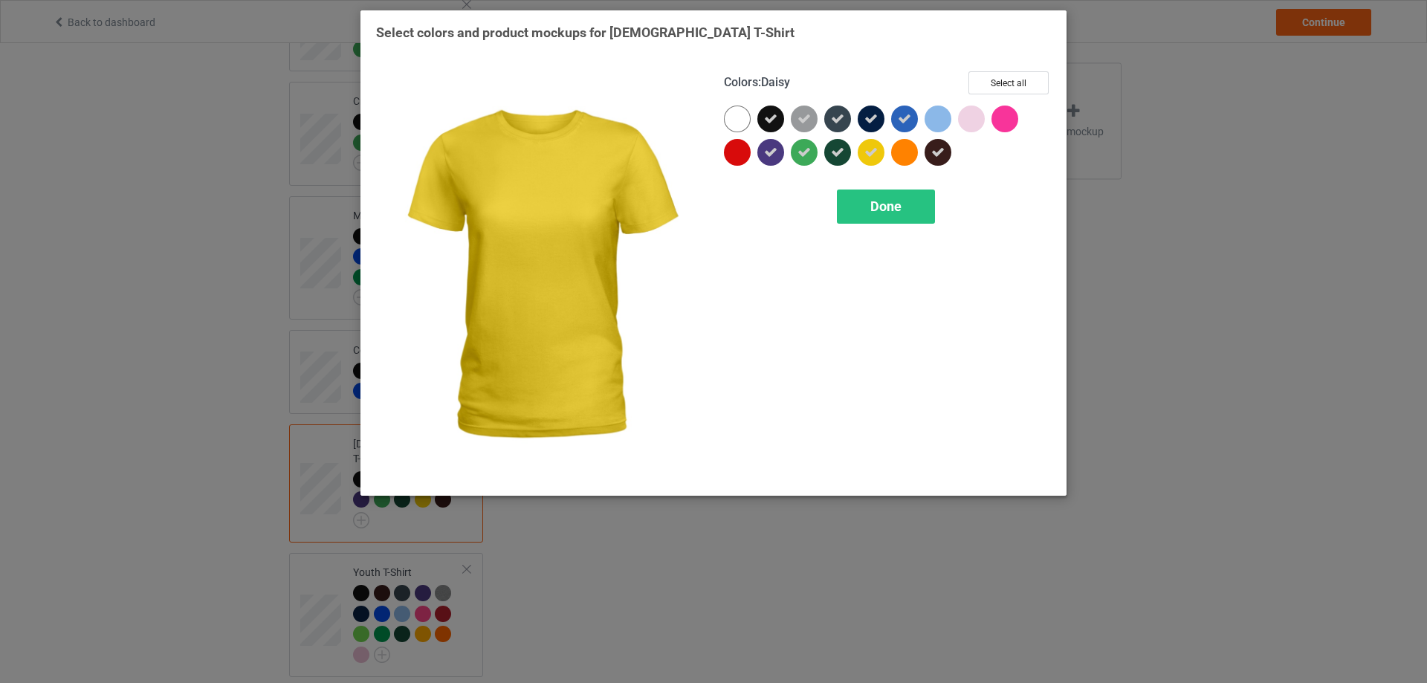
click at [872, 161] on div at bounding box center [871, 152] width 27 height 27
click at [878, 201] on span "Done" at bounding box center [885, 206] width 31 height 16
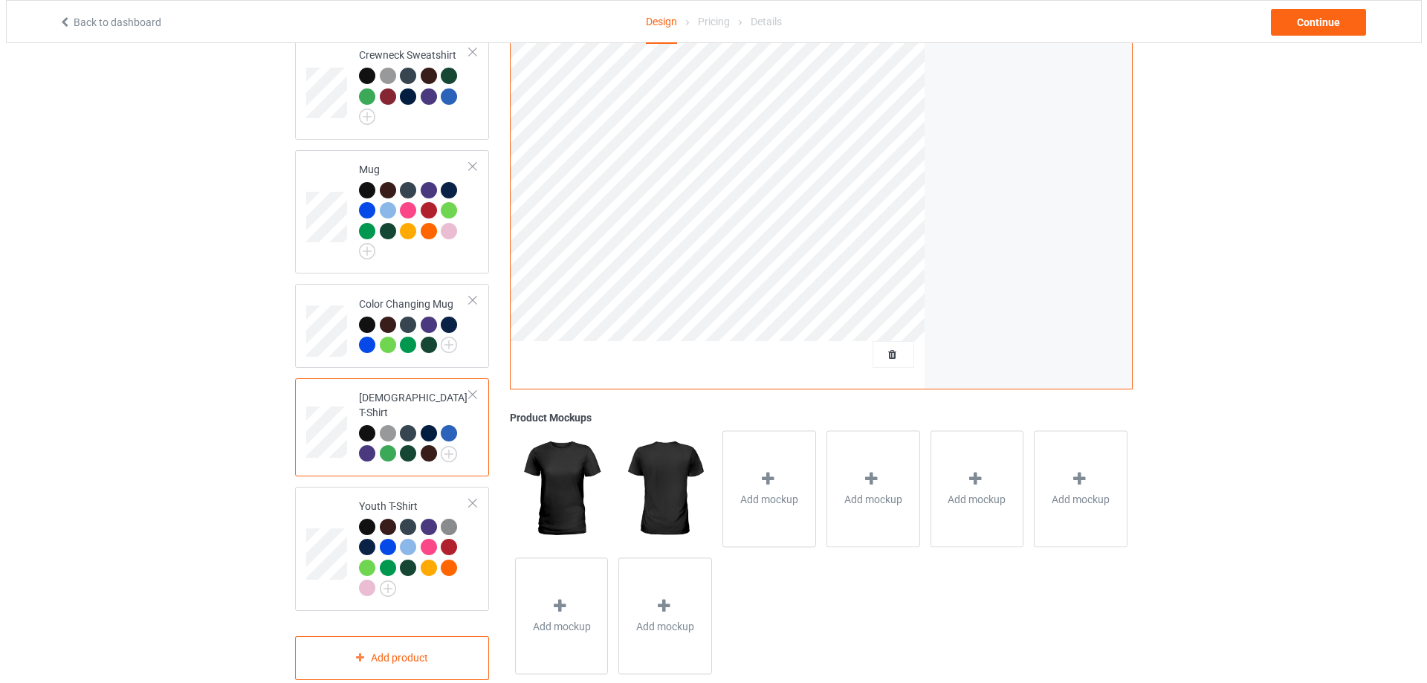
scroll to position [687, 0]
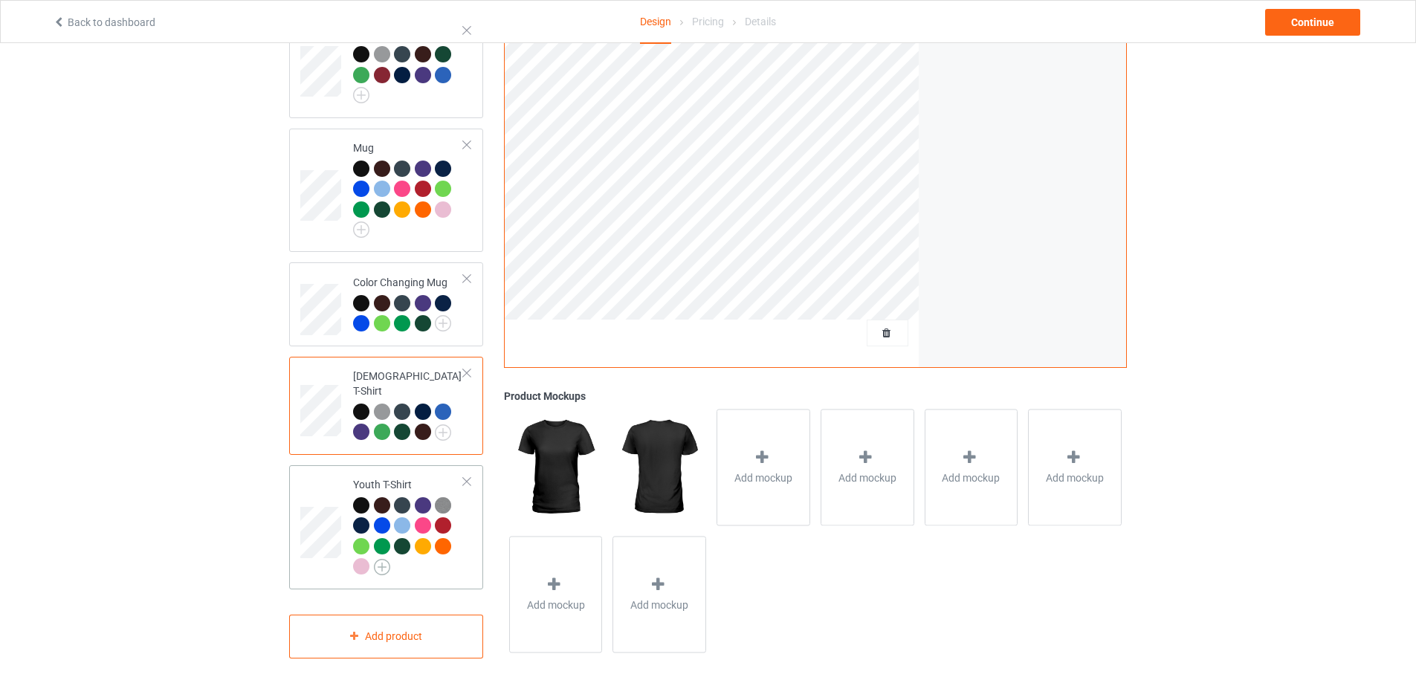
click at [380, 559] on img at bounding box center [382, 567] width 16 height 16
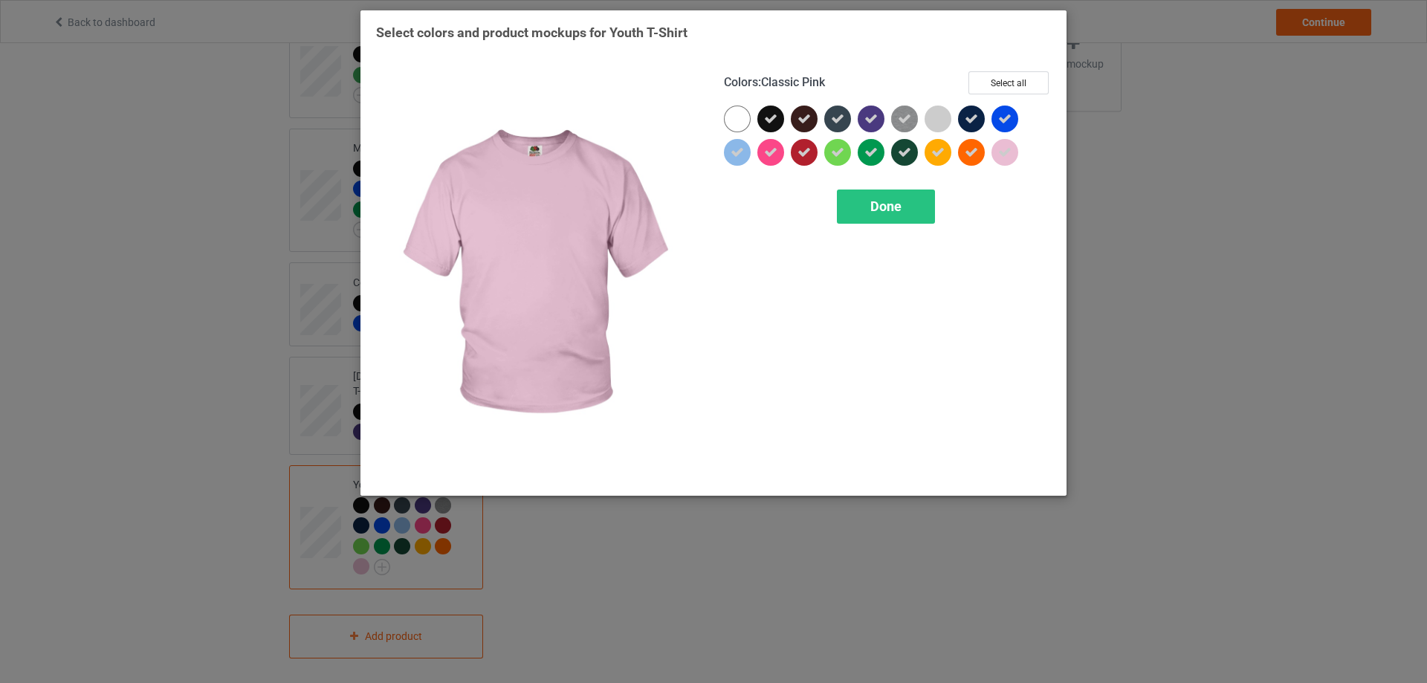
click at [1002, 155] on icon at bounding box center [1004, 152] width 13 height 13
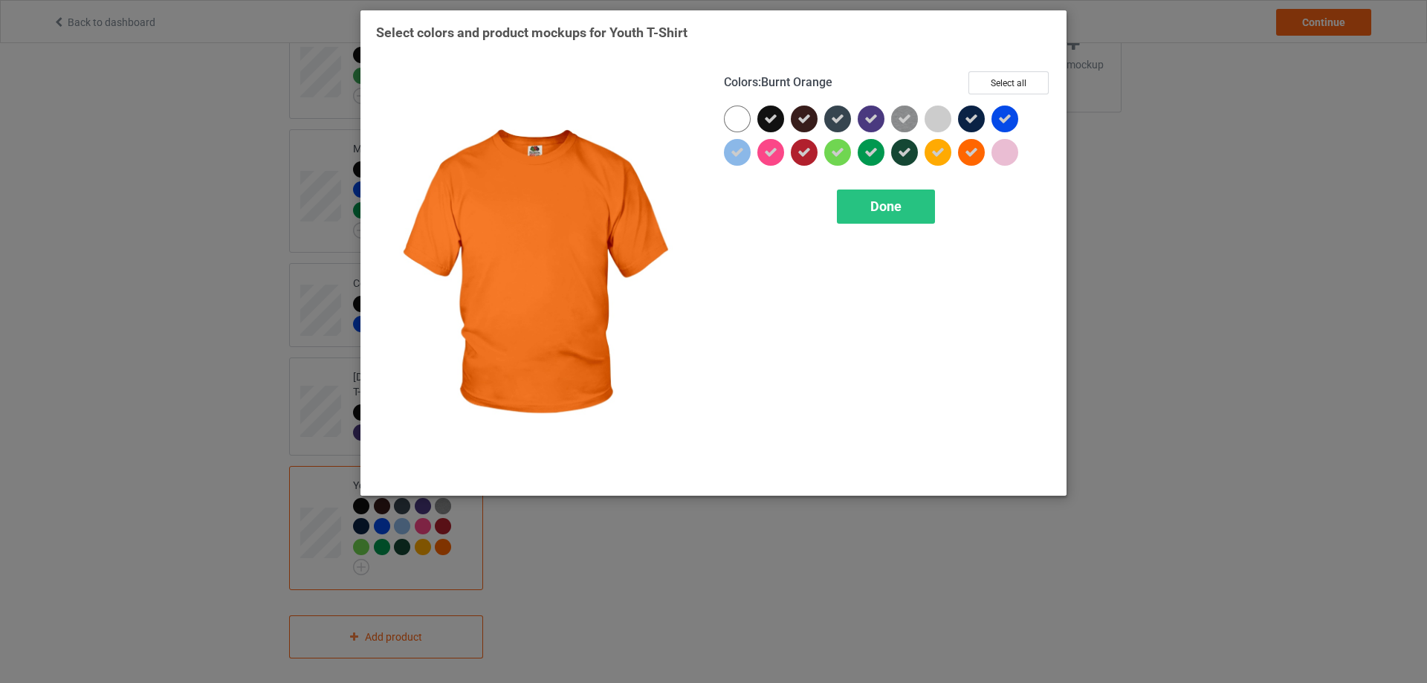
click at [969, 155] on icon at bounding box center [971, 152] width 13 height 13
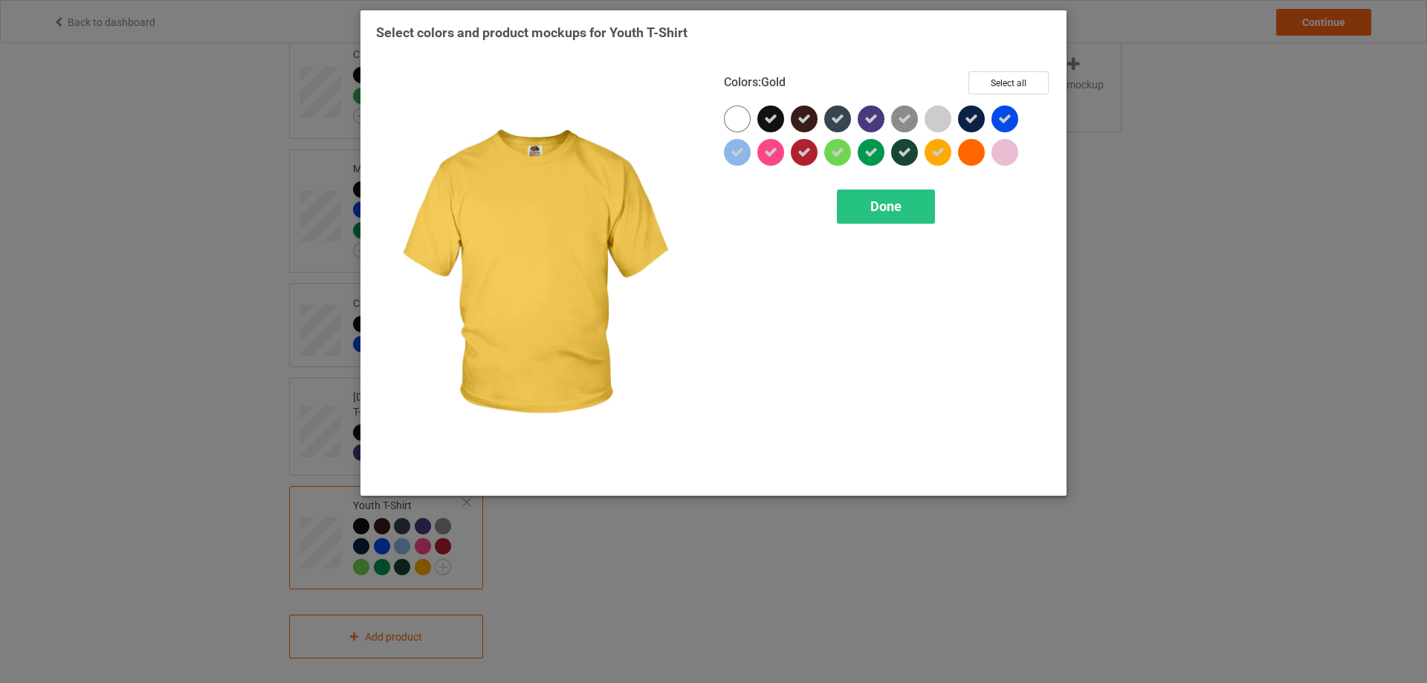
click at [939, 158] on icon at bounding box center [937, 152] width 13 height 13
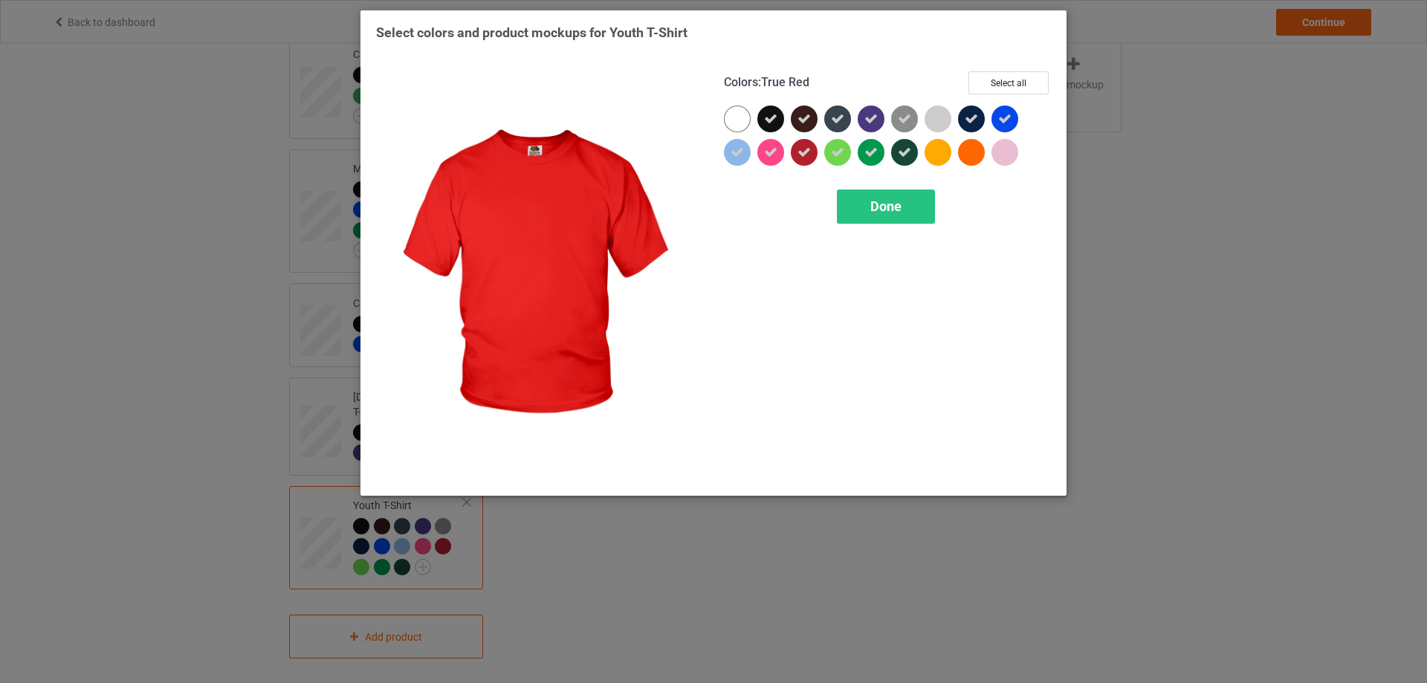
click at [803, 157] on icon at bounding box center [803, 152] width 13 height 13
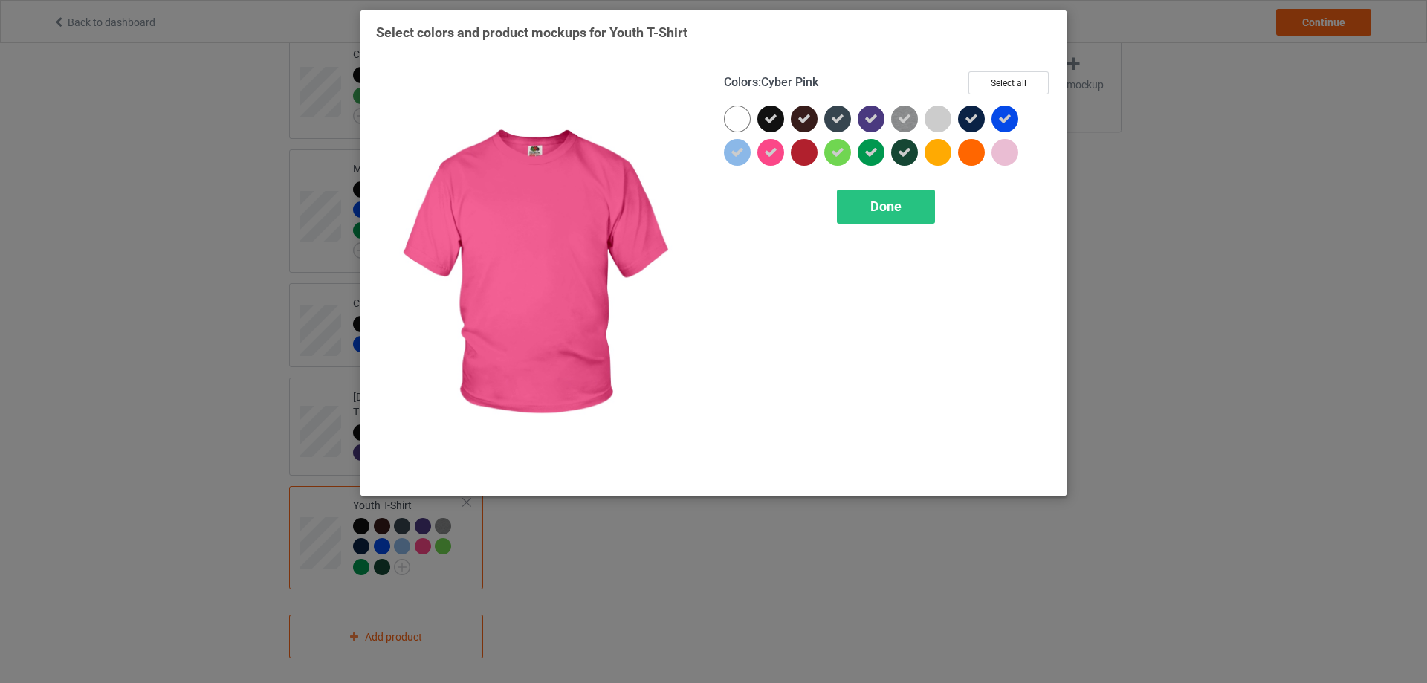
click at [769, 157] on icon at bounding box center [770, 152] width 13 height 13
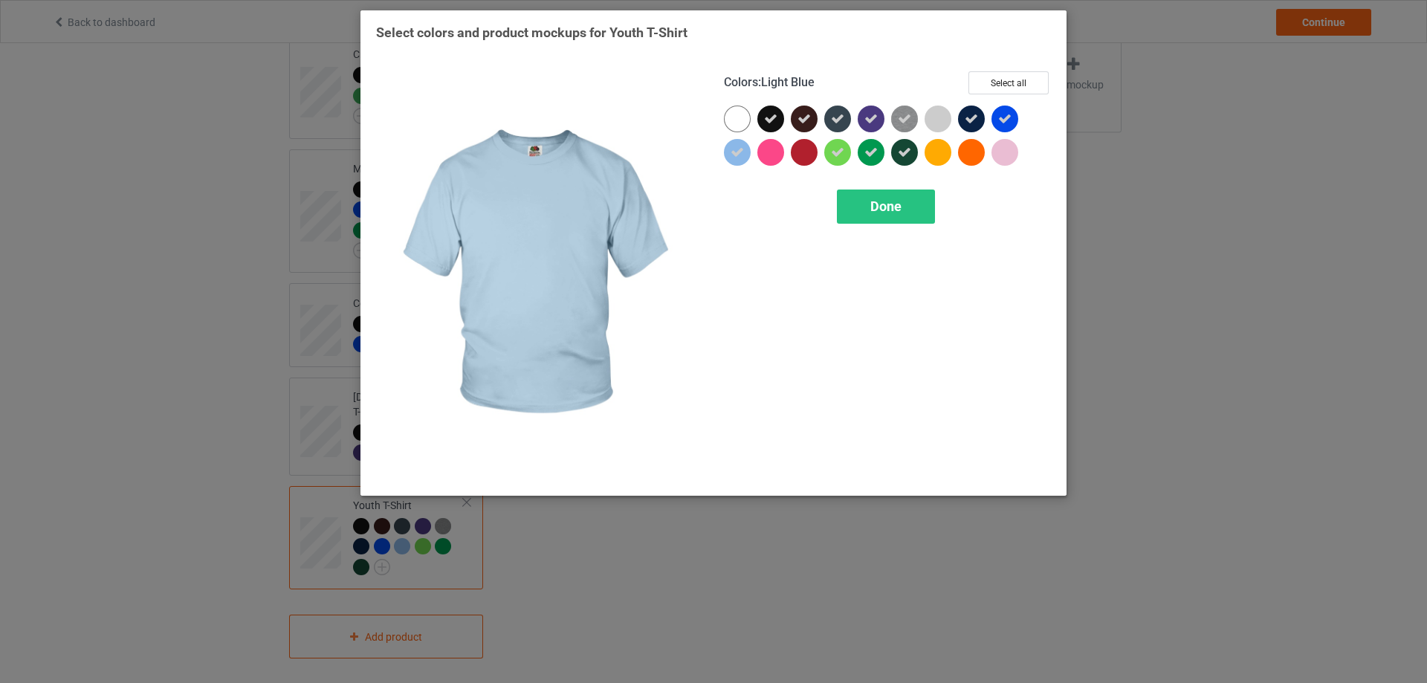
click at [744, 155] on div at bounding box center [737, 152] width 27 height 27
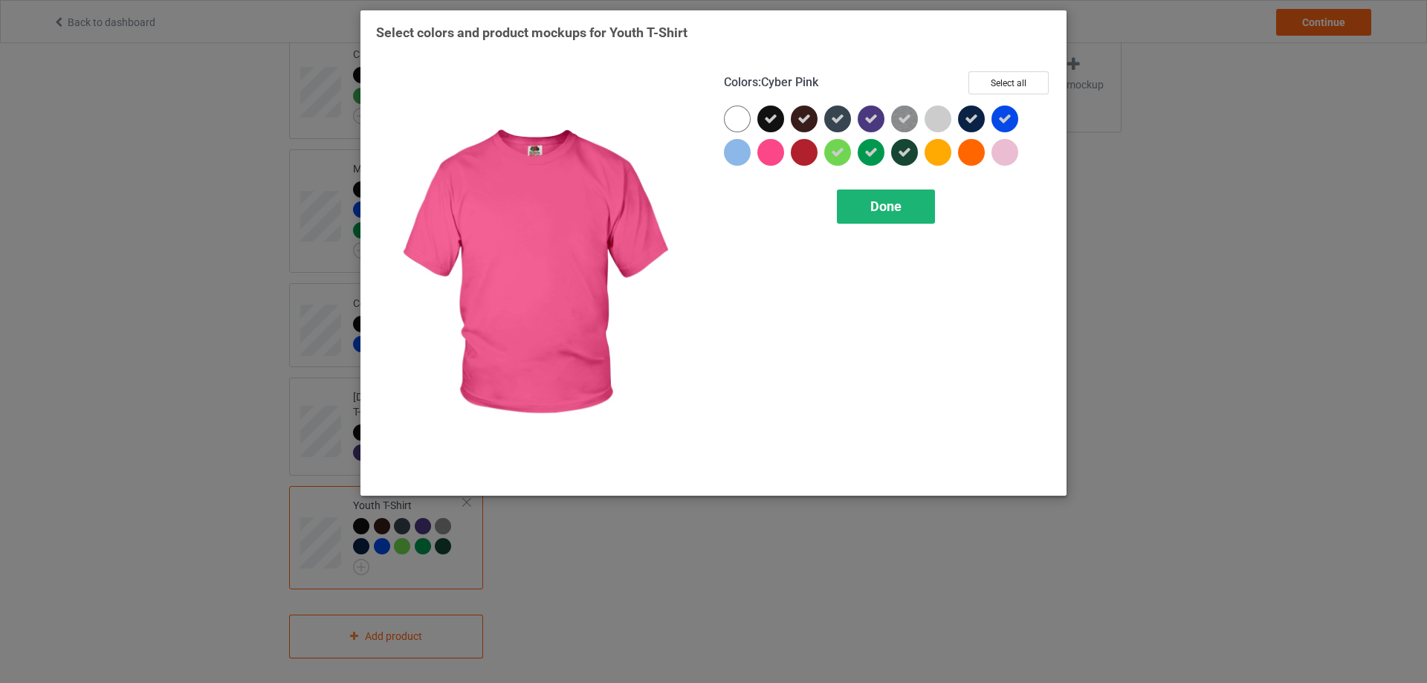
click at [866, 203] on div "Done" at bounding box center [886, 206] width 98 height 34
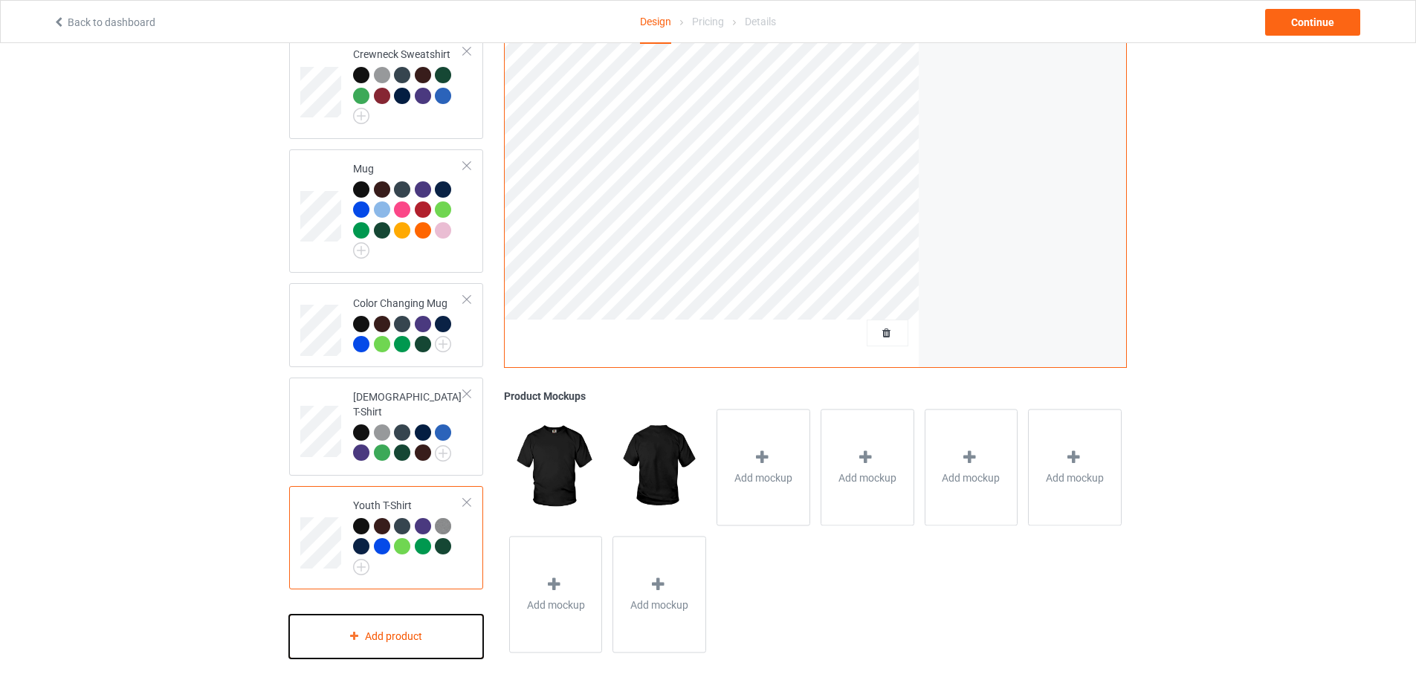
click at [379, 636] on div "Add product" at bounding box center [386, 637] width 194 height 44
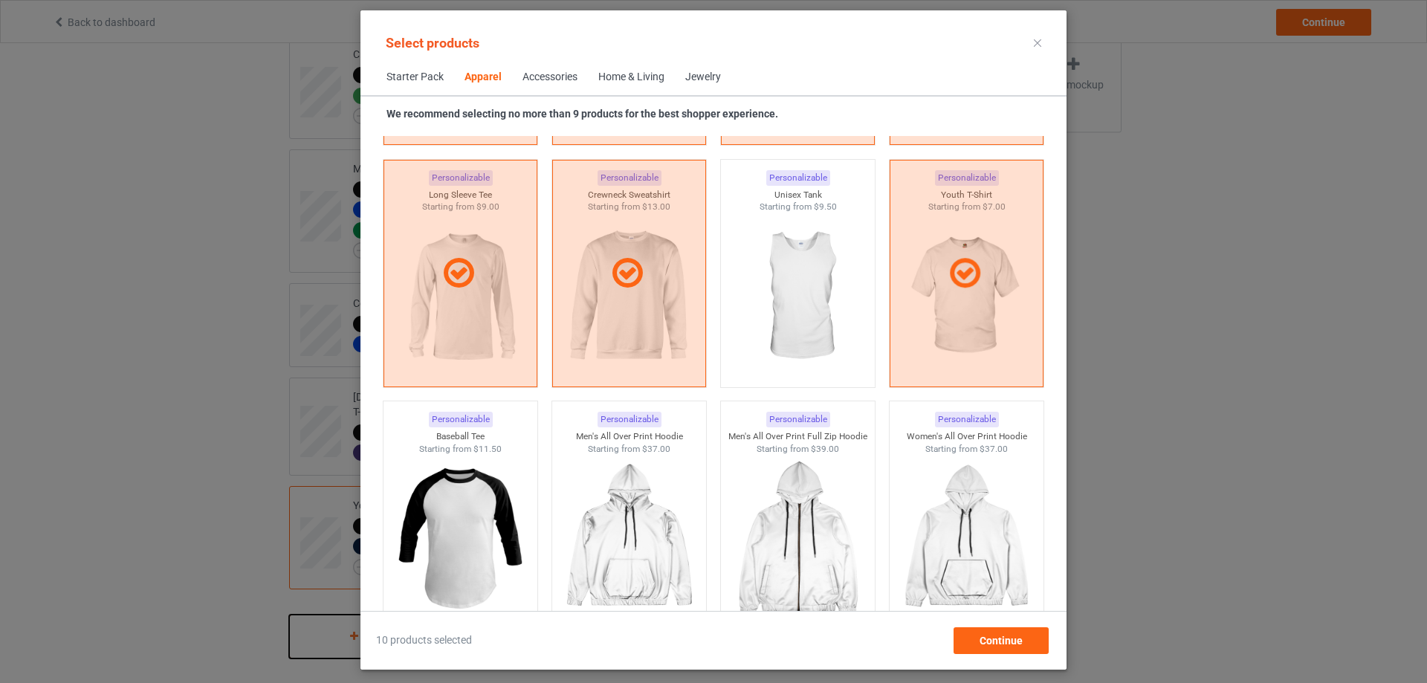
scroll to position [1049, 0]
click at [768, 324] on img at bounding box center [798, 295] width 140 height 175
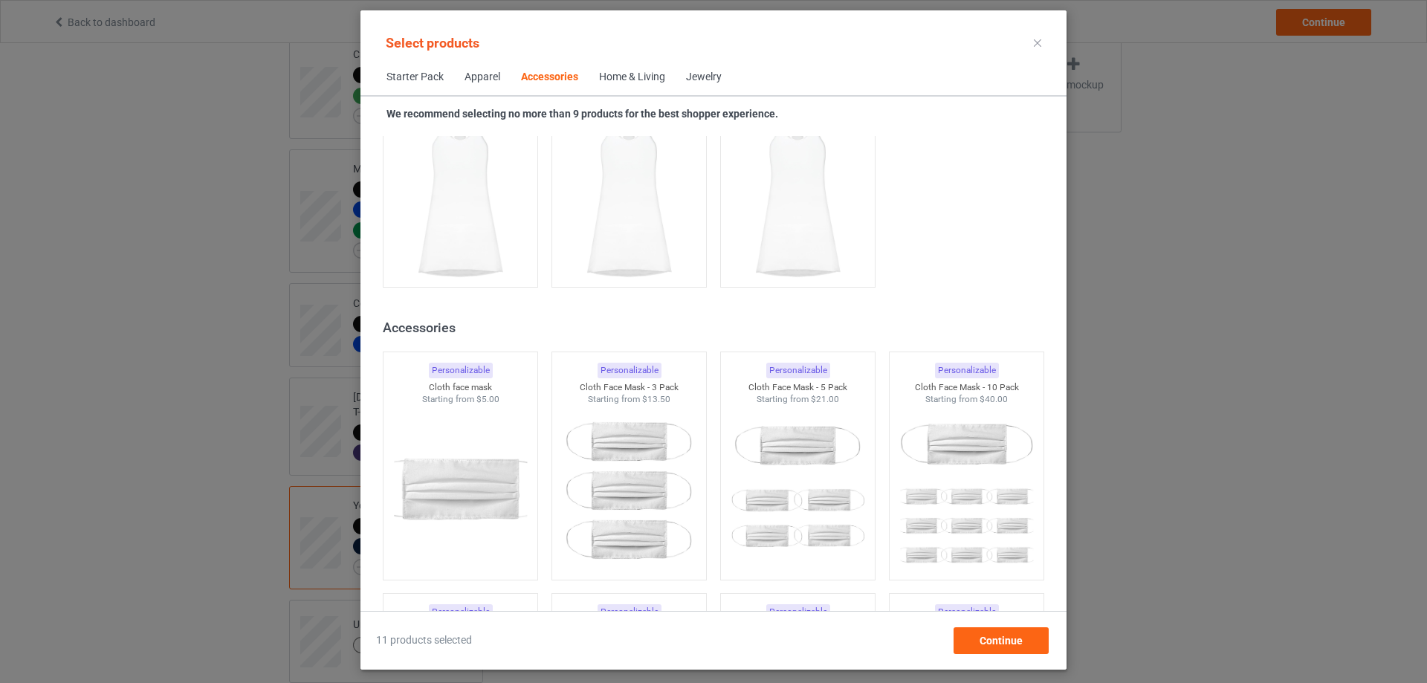
scroll to position [3279, 0]
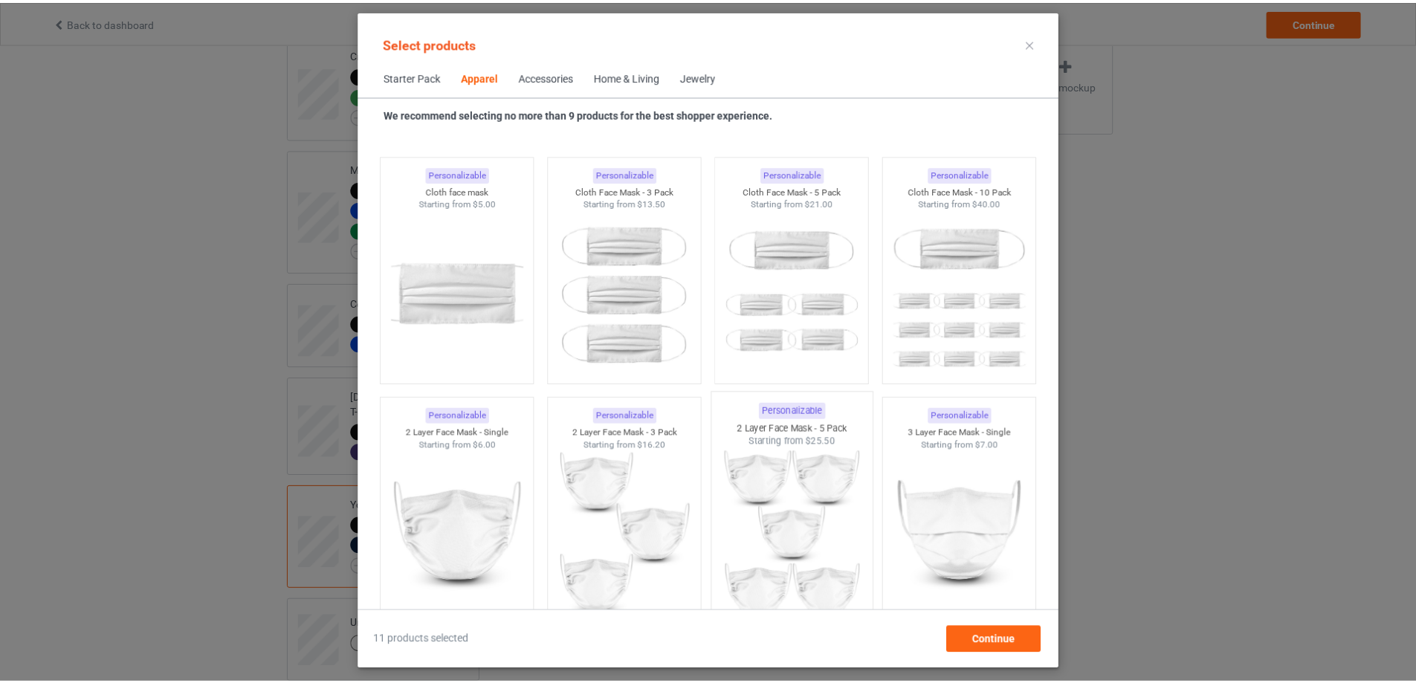
scroll to position [2659, 0]
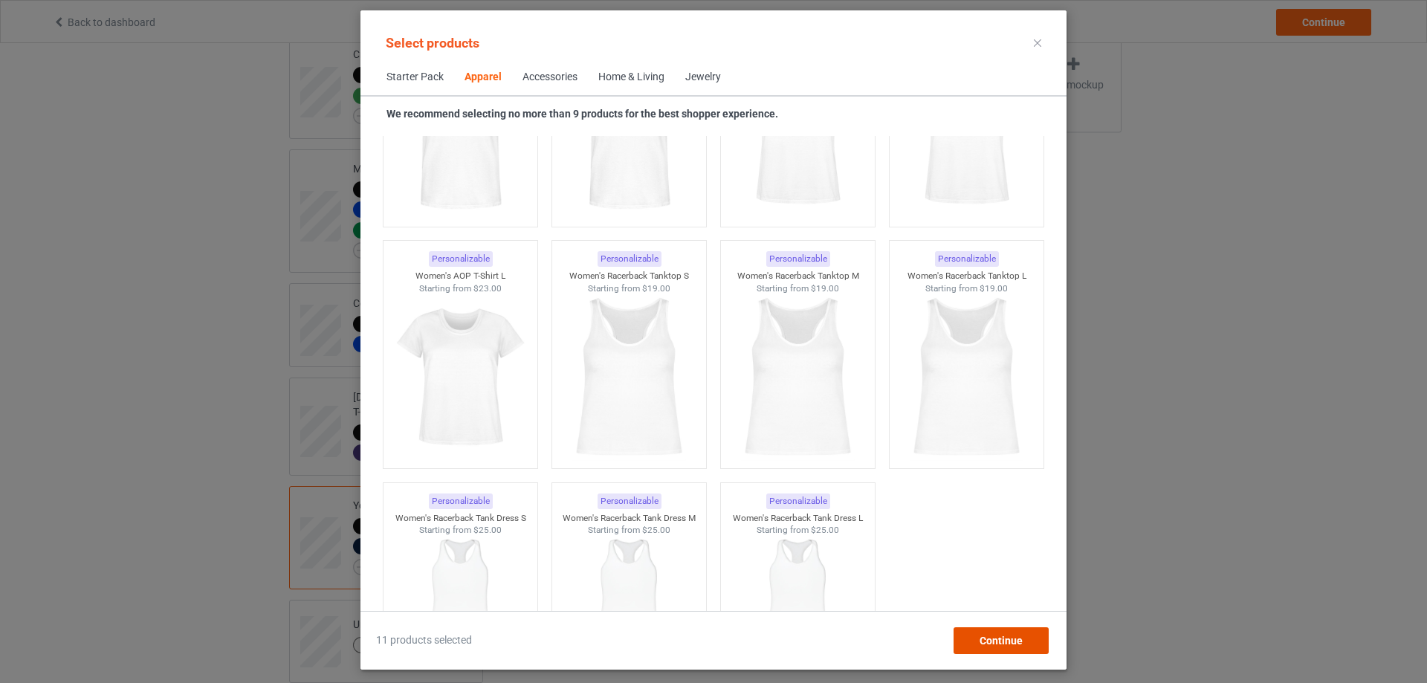
click at [1023, 642] on div "Continue" at bounding box center [1000, 640] width 95 height 27
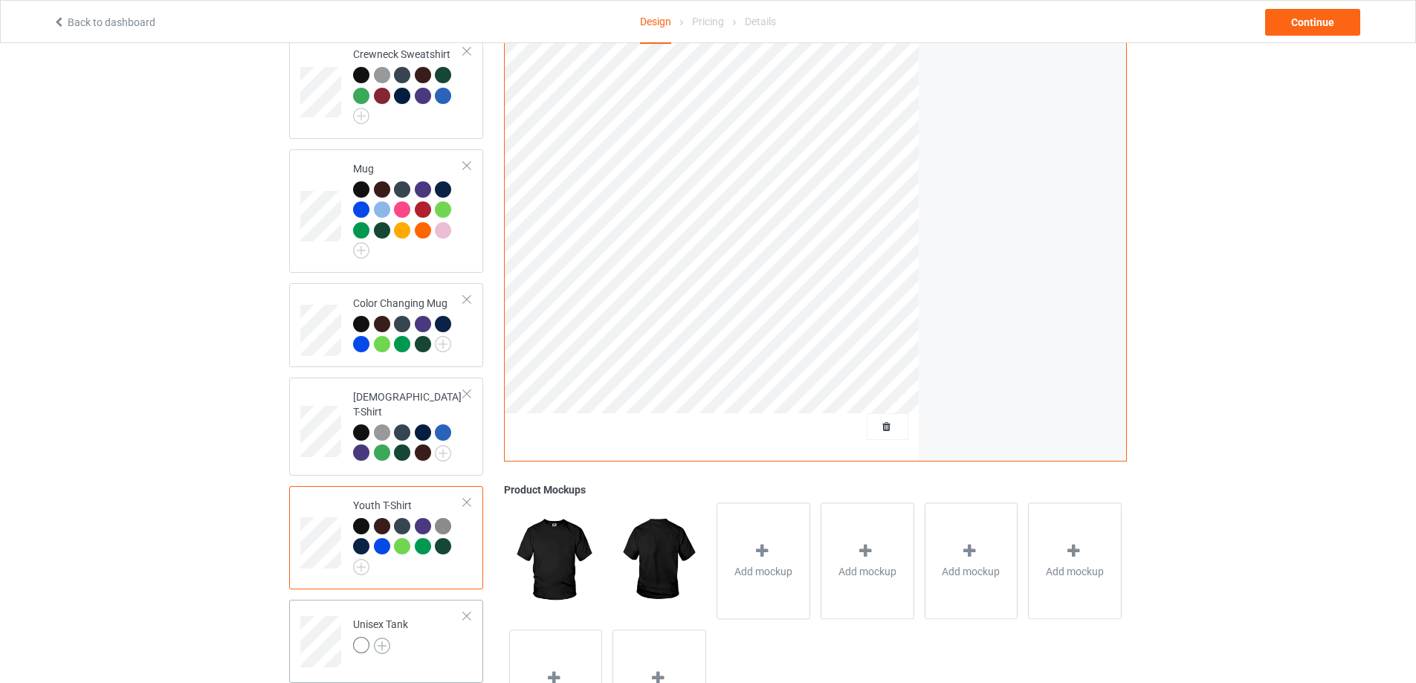
click at [384, 638] on img at bounding box center [382, 646] width 16 height 16
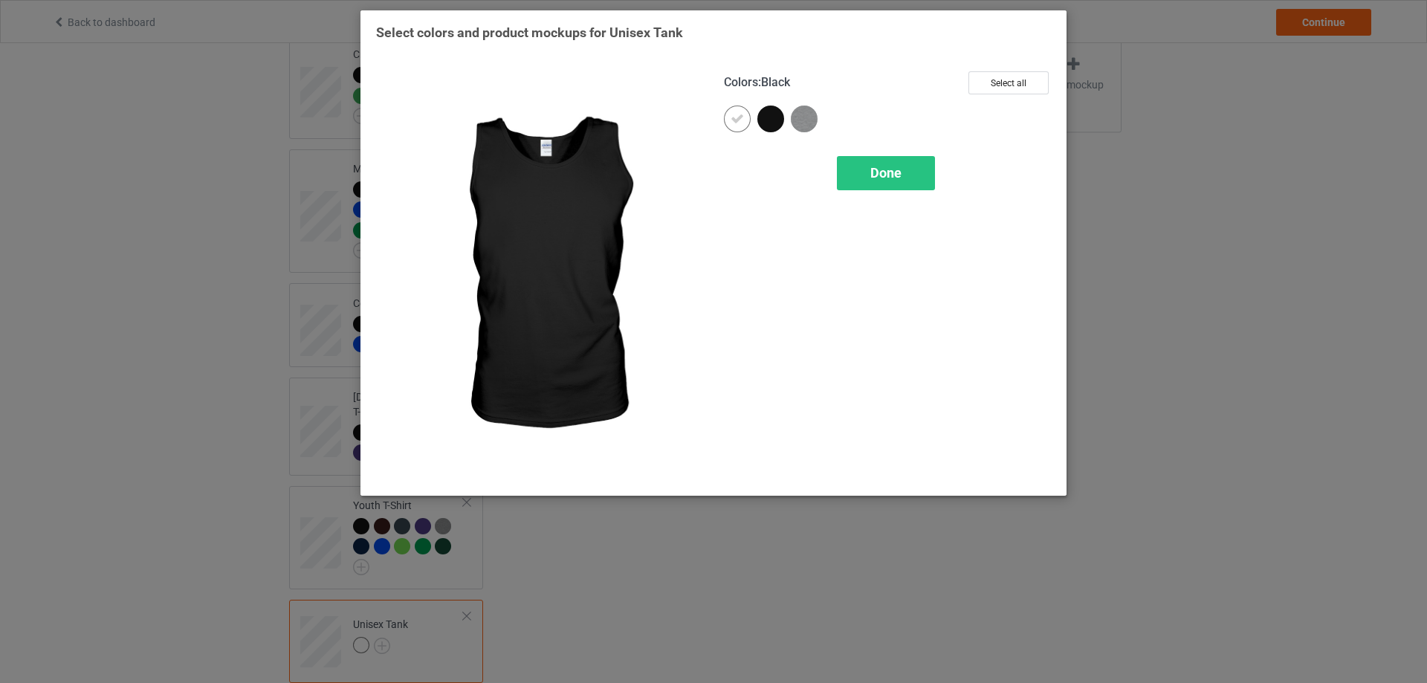
click at [768, 126] on div at bounding box center [770, 119] width 27 height 27
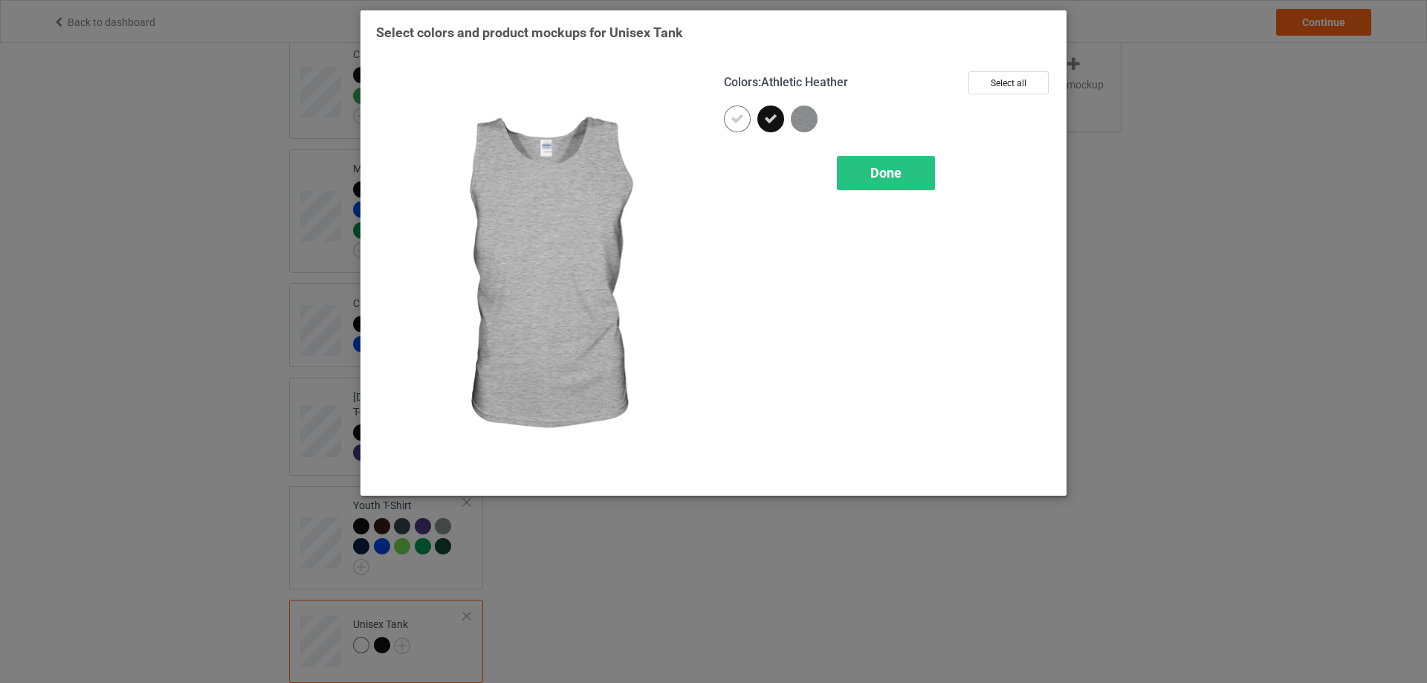
click at [815, 124] on img at bounding box center [804, 119] width 27 height 27
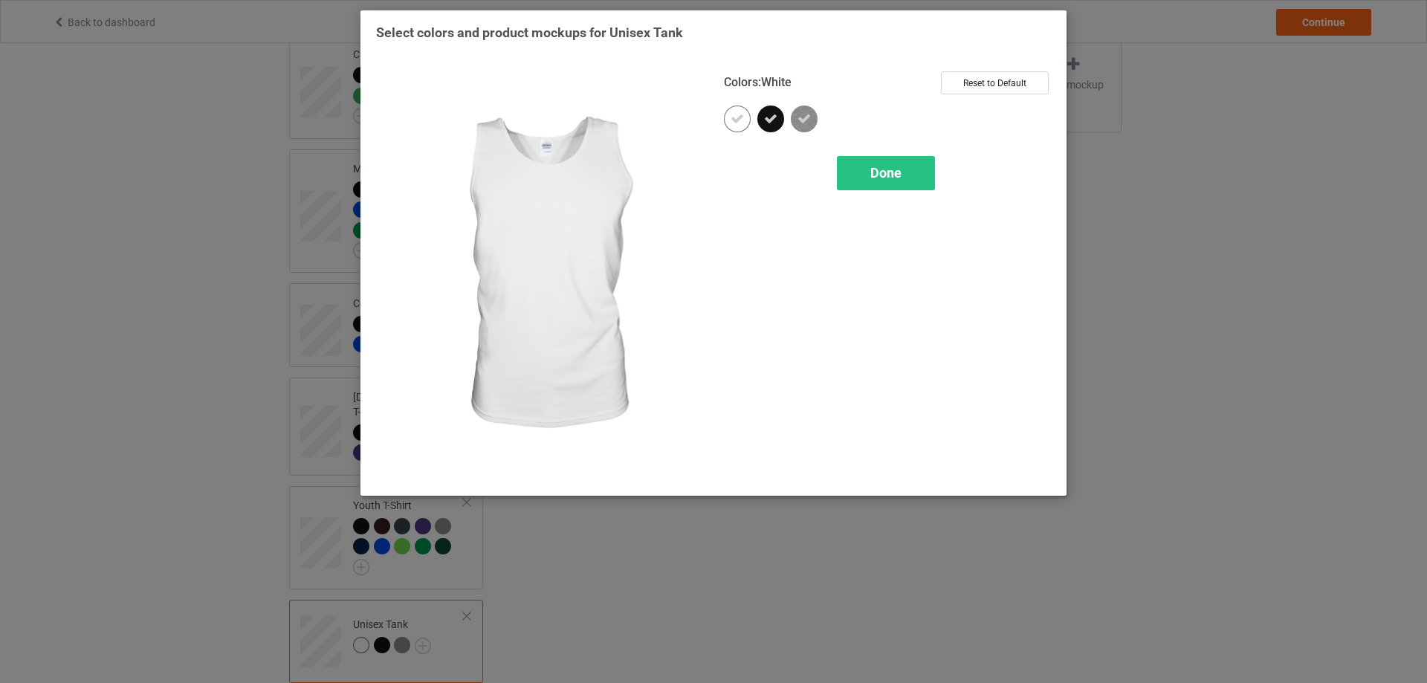
click at [733, 128] on div at bounding box center [737, 119] width 27 height 27
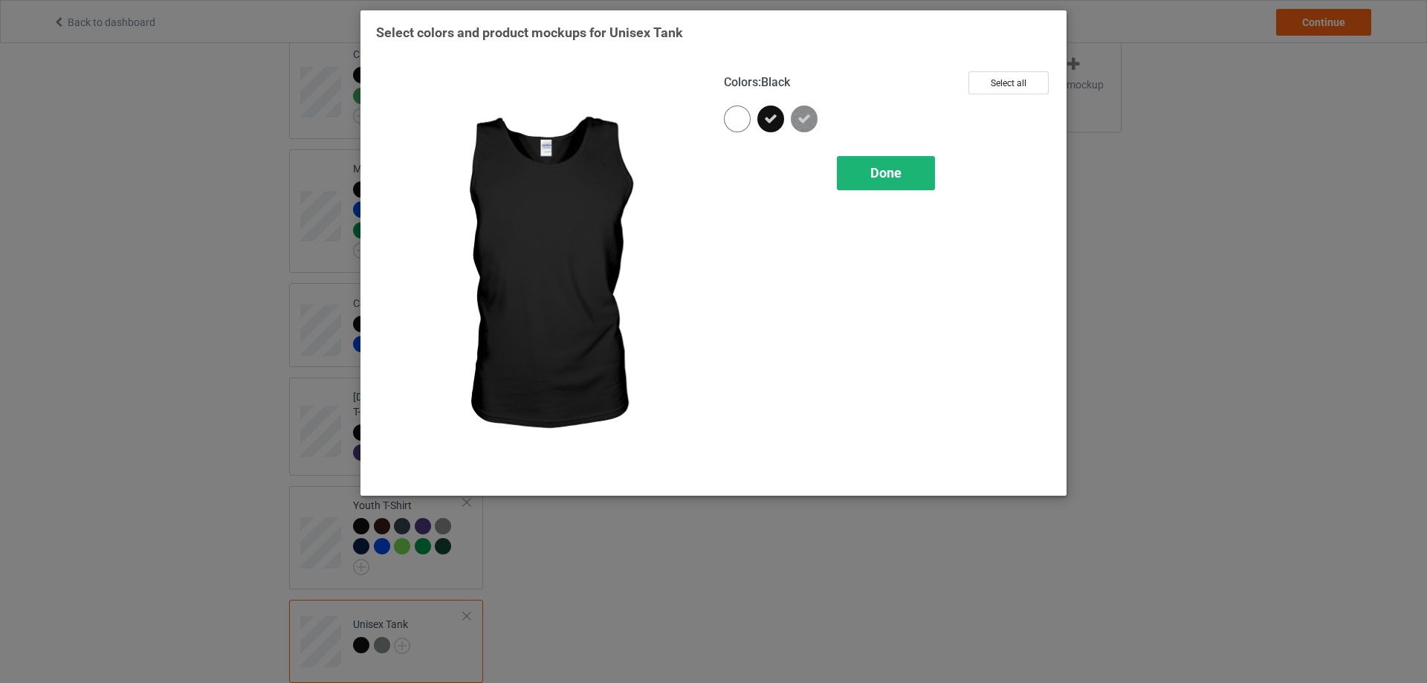
click at [877, 171] on span "Done" at bounding box center [885, 173] width 31 height 16
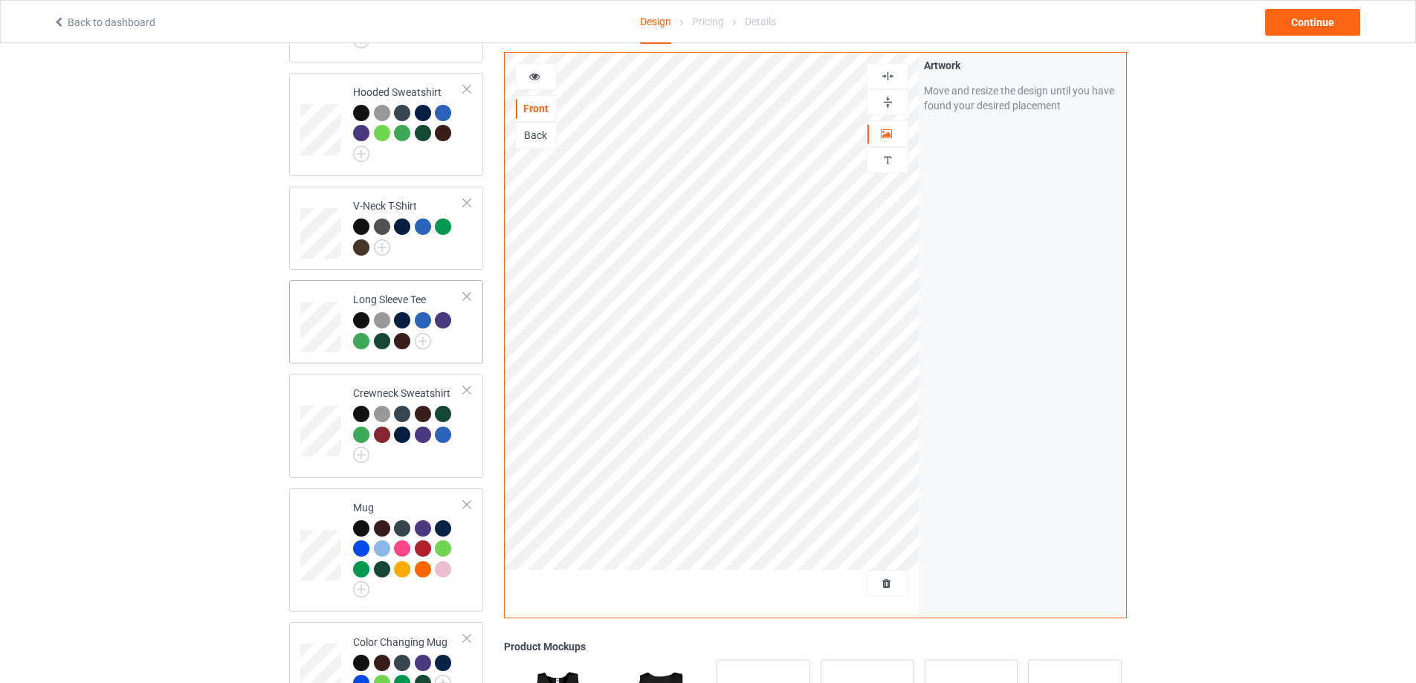
scroll to position [294, 0]
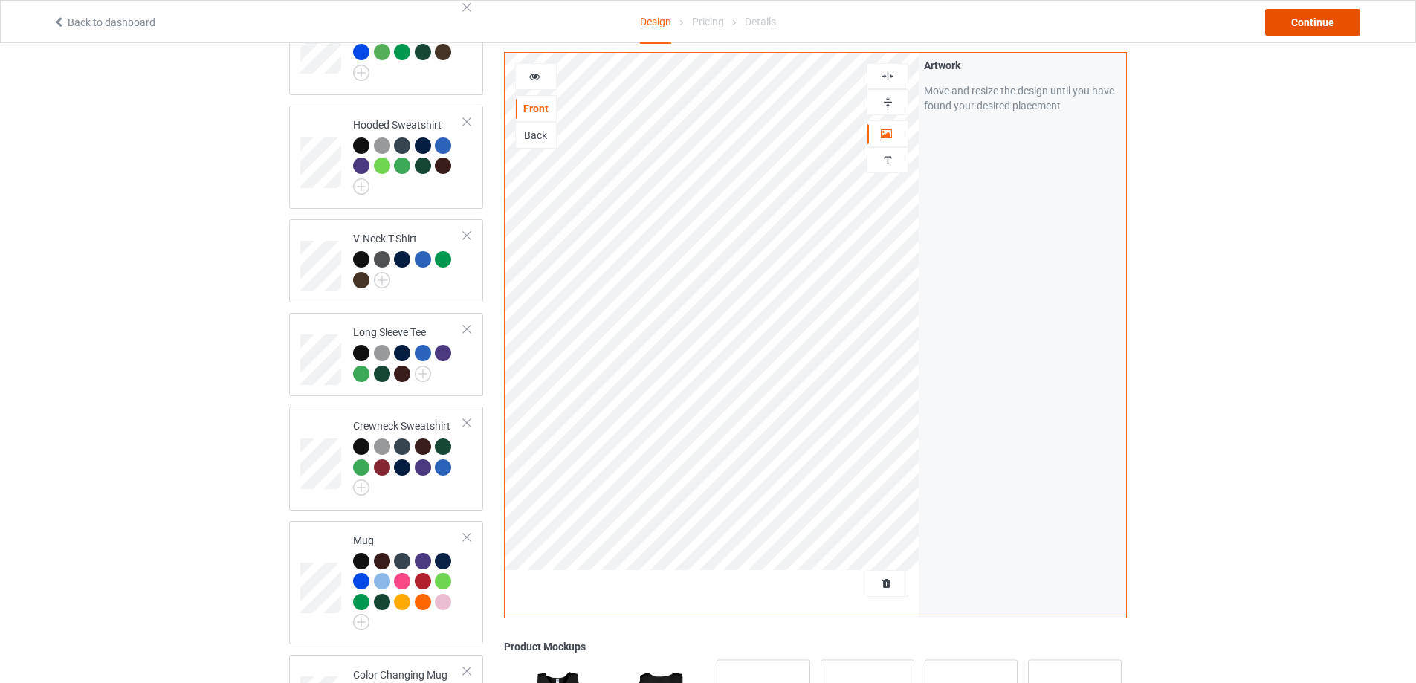
click at [1306, 27] on div "Continue" at bounding box center [1312, 22] width 95 height 27
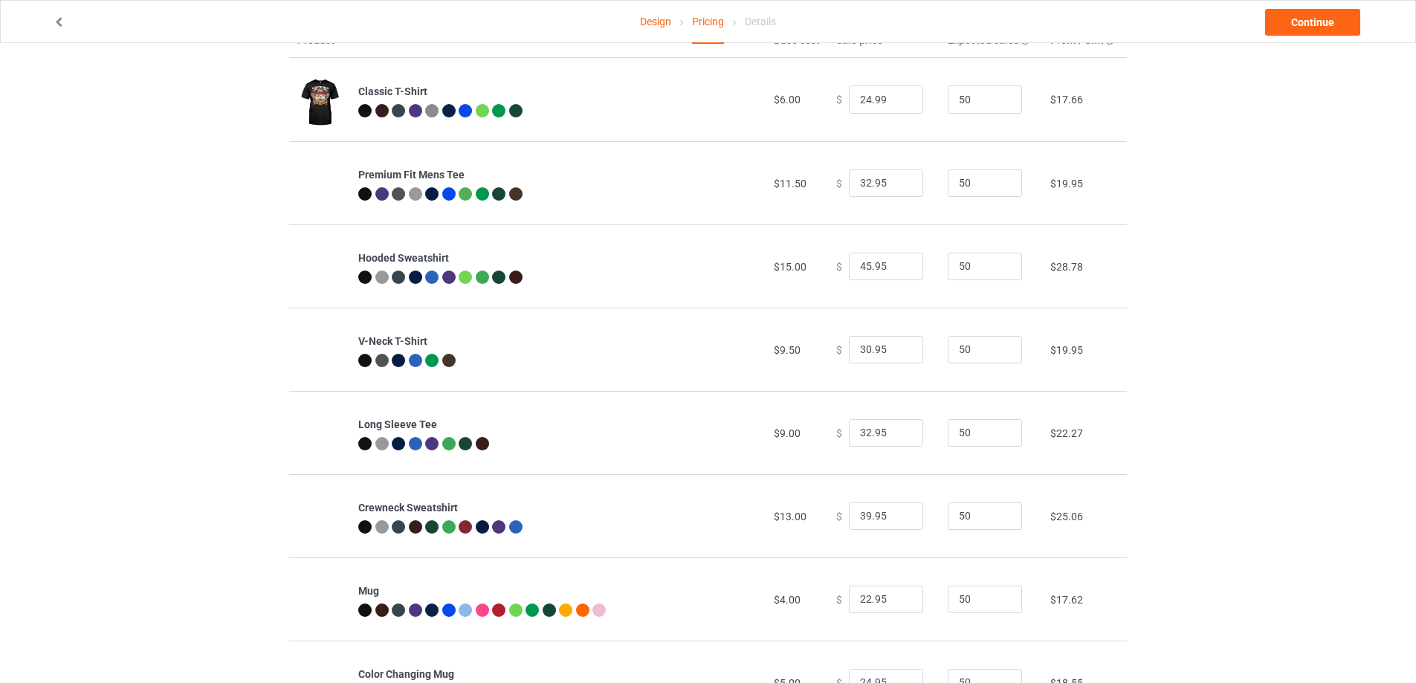
scroll to position [124, 0]
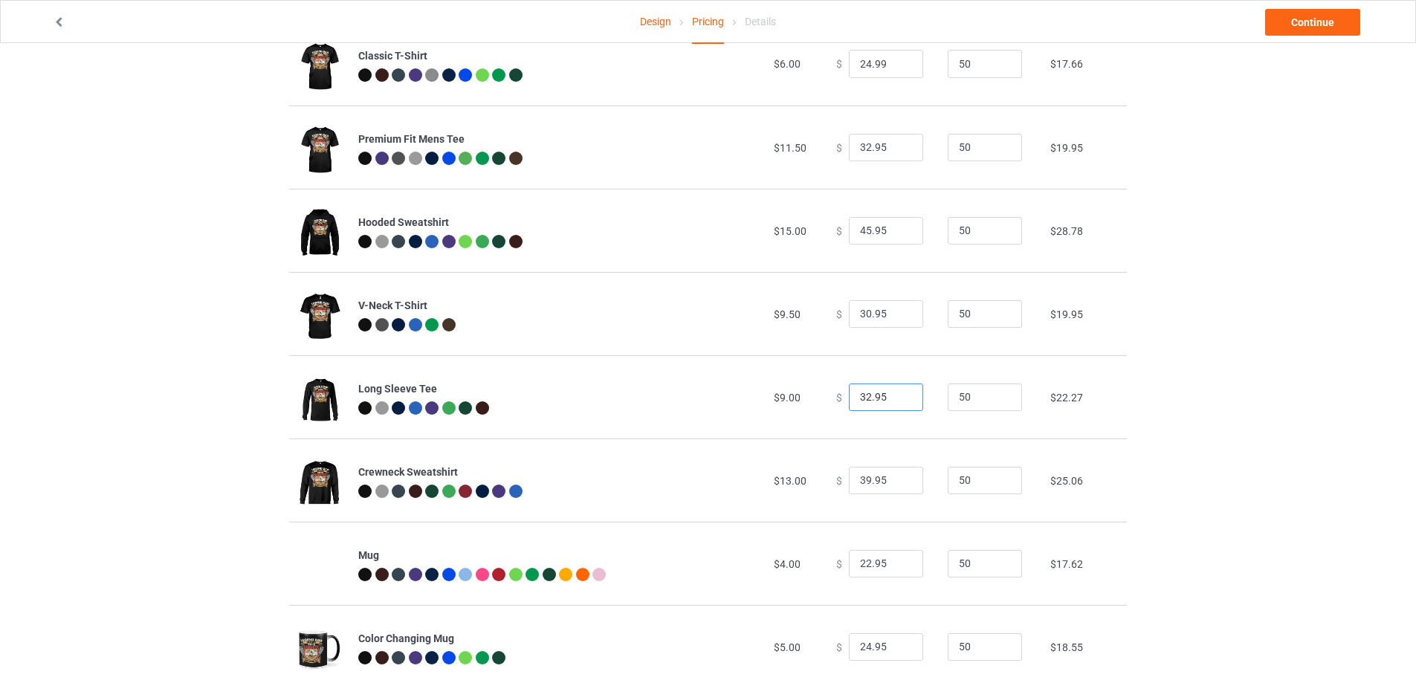
click at [861, 398] on input "32.95" at bounding box center [886, 397] width 74 height 28
type input "34.95"
click at [863, 232] on input "45.95" at bounding box center [886, 231] width 74 height 28
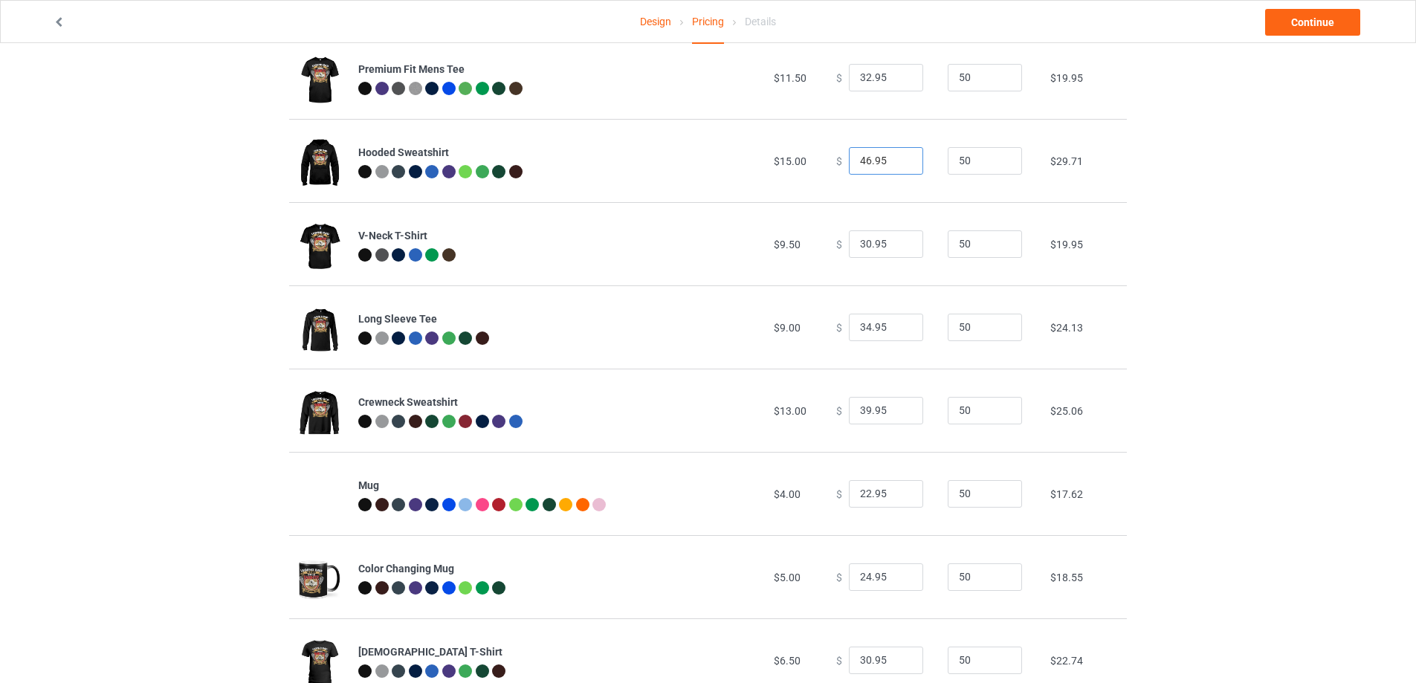
scroll to position [247, 0]
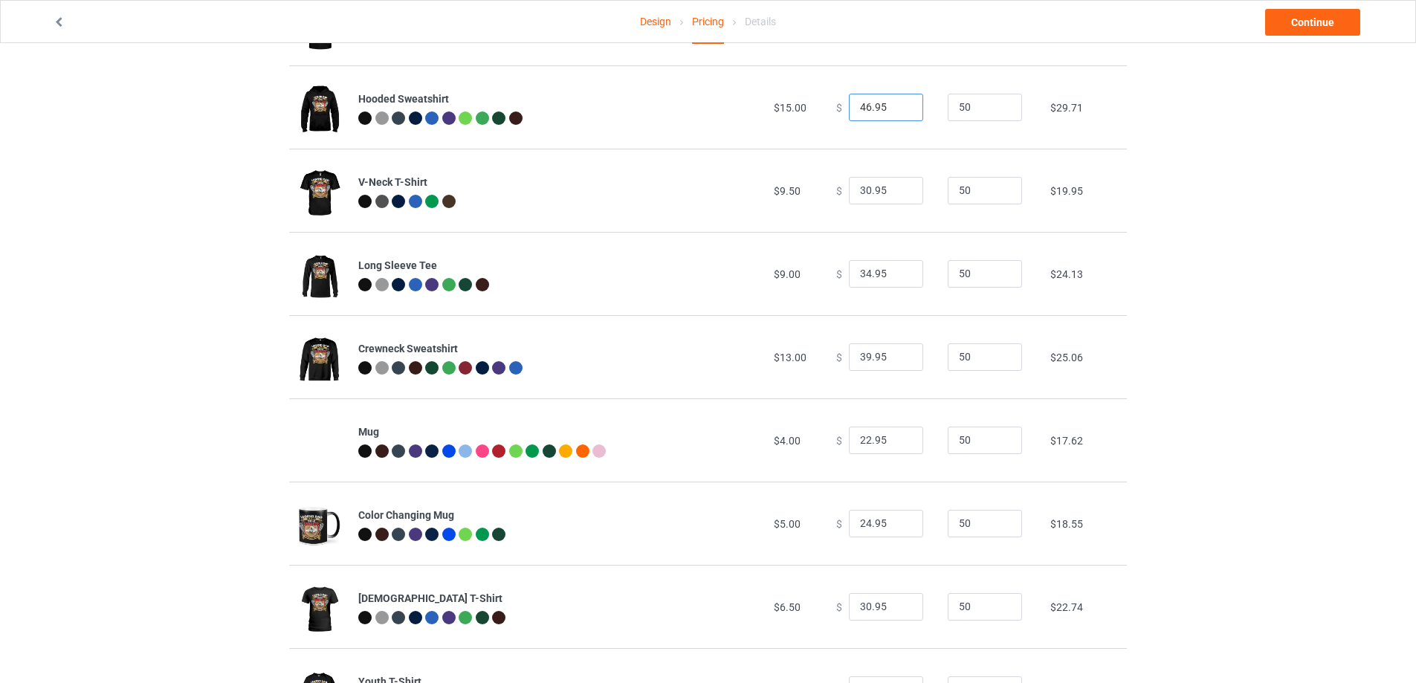
type input "46.95"
click at [861, 441] on input "22.95" at bounding box center [886, 441] width 74 height 28
type input "24.95"
click at [864, 518] on input "24.95" at bounding box center [886, 524] width 74 height 28
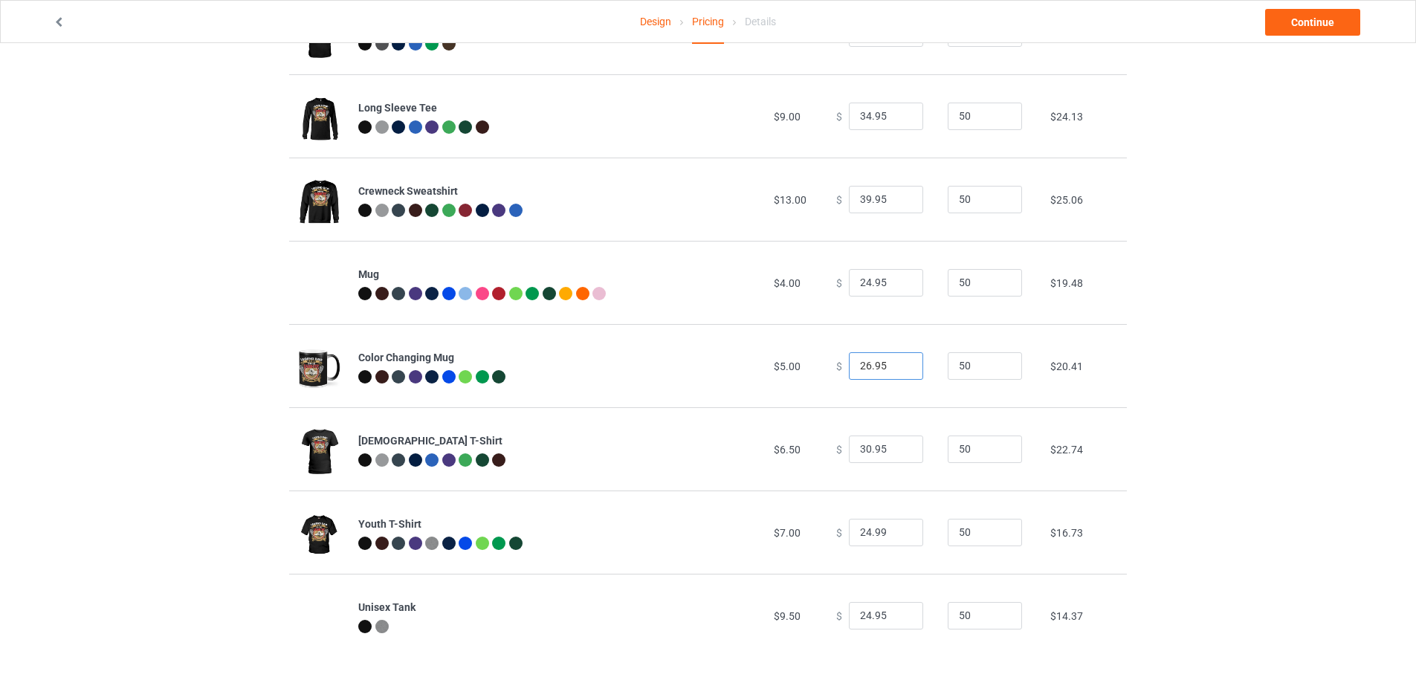
scroll to position [411, 0]
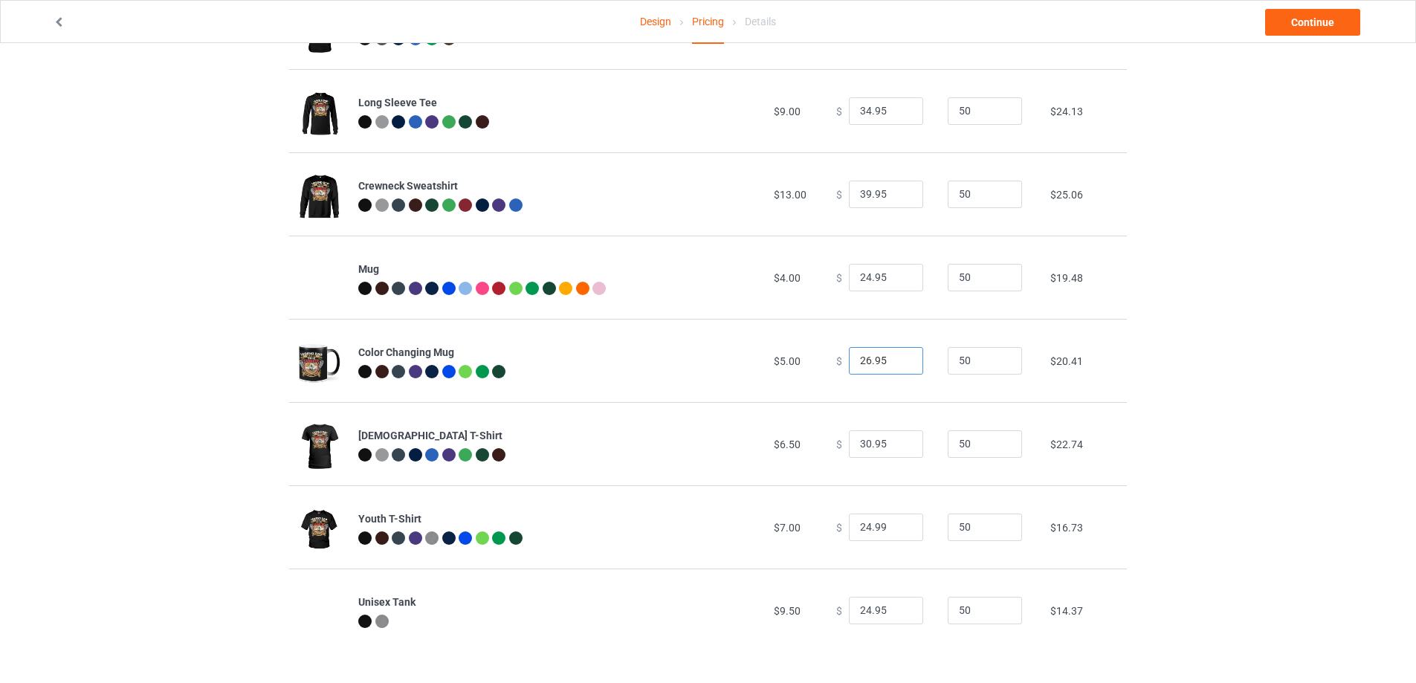
type input "26.95"
drag, startPoint x: 863, startPoint y: 607, endPoint x: 840, endPoint y: 615, distance: 24.2
click at [840, 615] on div "$ 24.95" at bounding box center [883, 611] width 95 height 28
type input "30.95"
click at [861, 530] on input "24.99" at bounding box center [886, 528] width 74 height 28
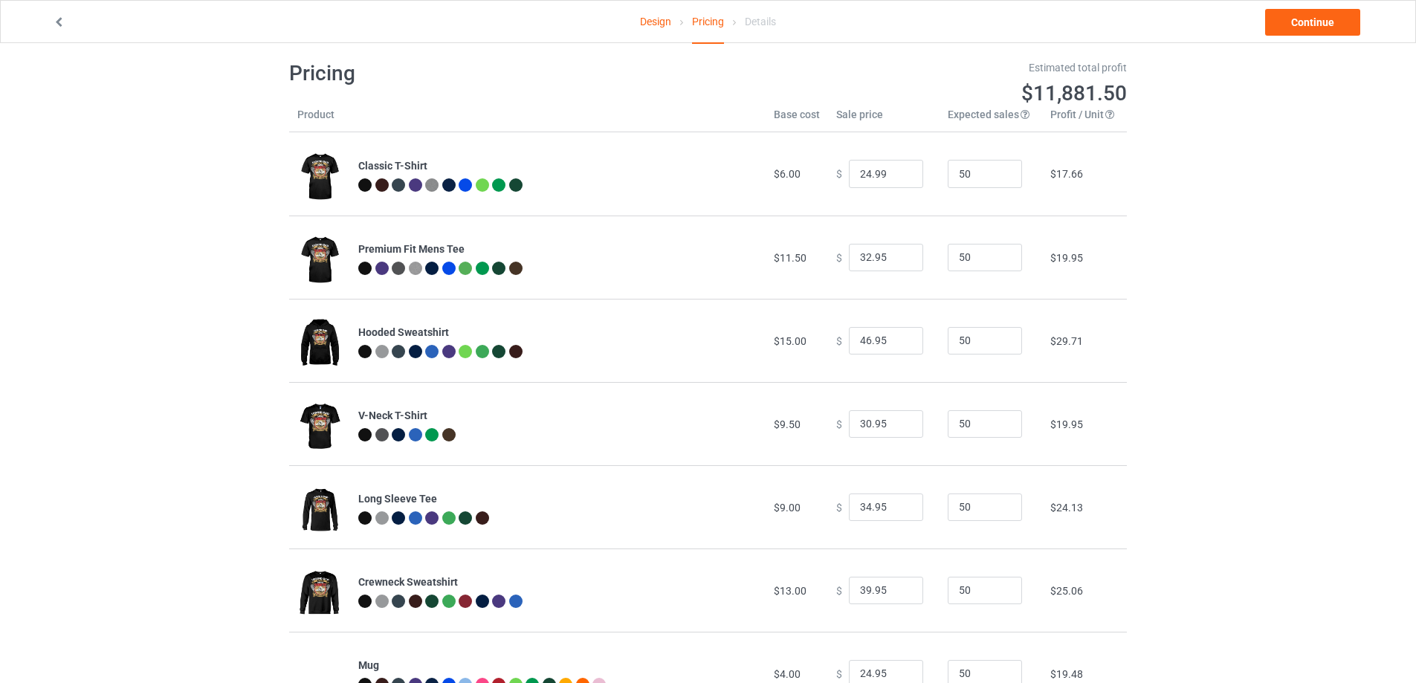
scroll to position [0, 0]
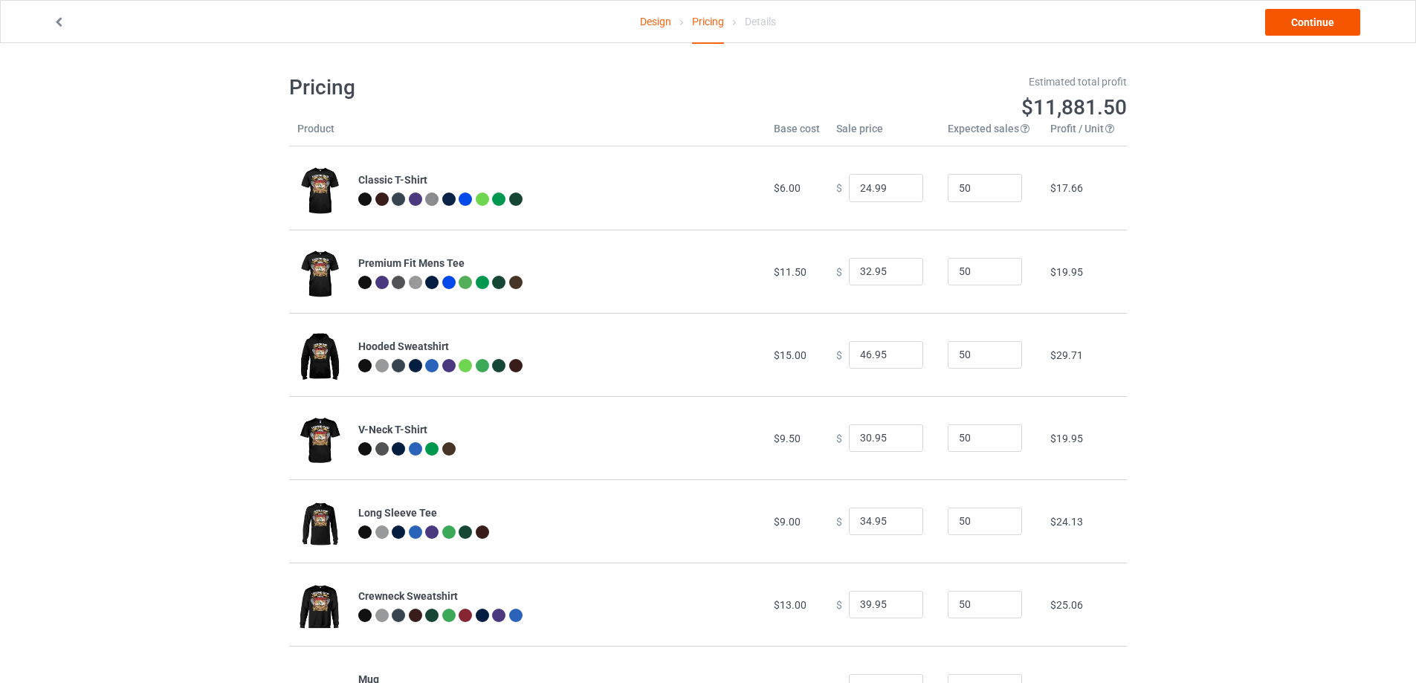
type input "26.99"
click at [1305, 33] on link "Continue" at bounding box center [1312, 22] width 95 height 27
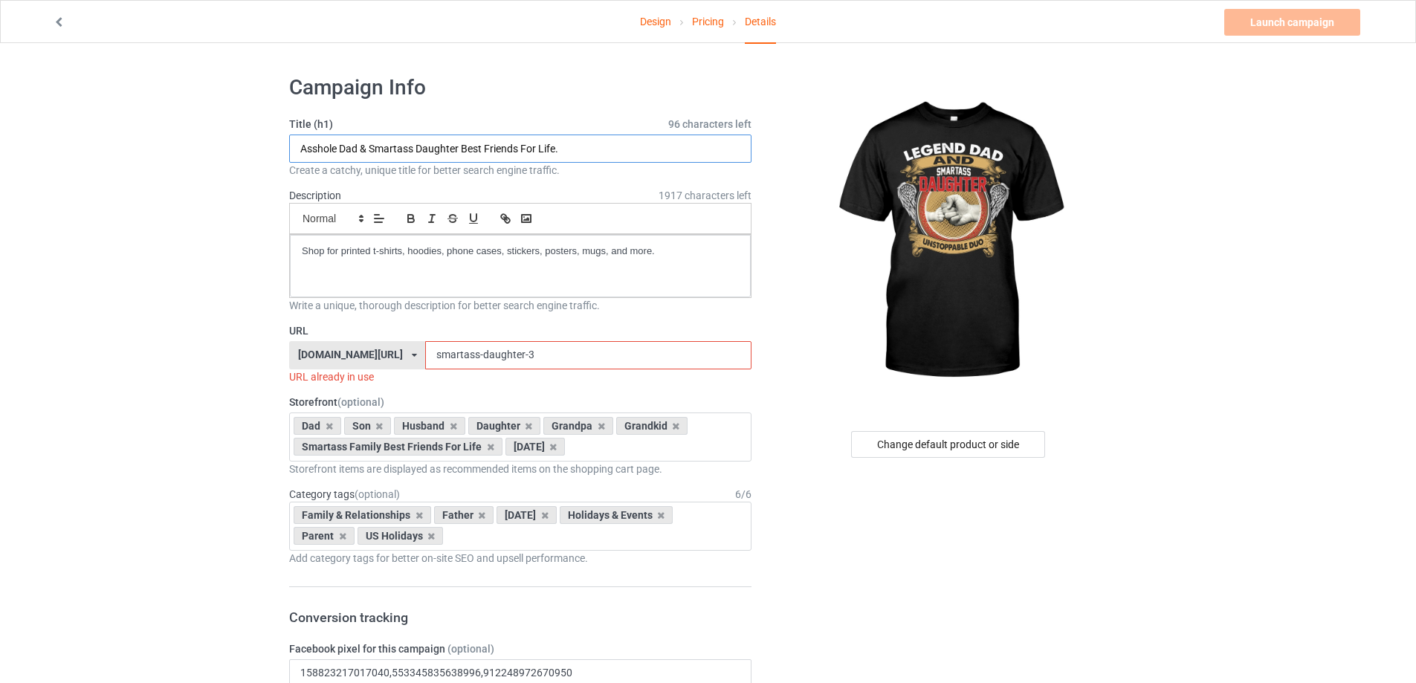
drag, startPoint x: 336, startPoint y: 147, endPoint x: 280, endPoint y: 154, distance: 56.1
drag, startPoint x: 459, startPoint y: 148, endPoint x: 580, endPoint y: 150, distance: 121.9
click at [580, 150] on input "Legend Dad & Smartass Daughter Best Friends For Life." at bounding box center [520, 149] width 462 height 28
drag, startPoint x: 579, startPoint y: 151, endPoint x: 262, endPoint y: 151, distance: 317.3
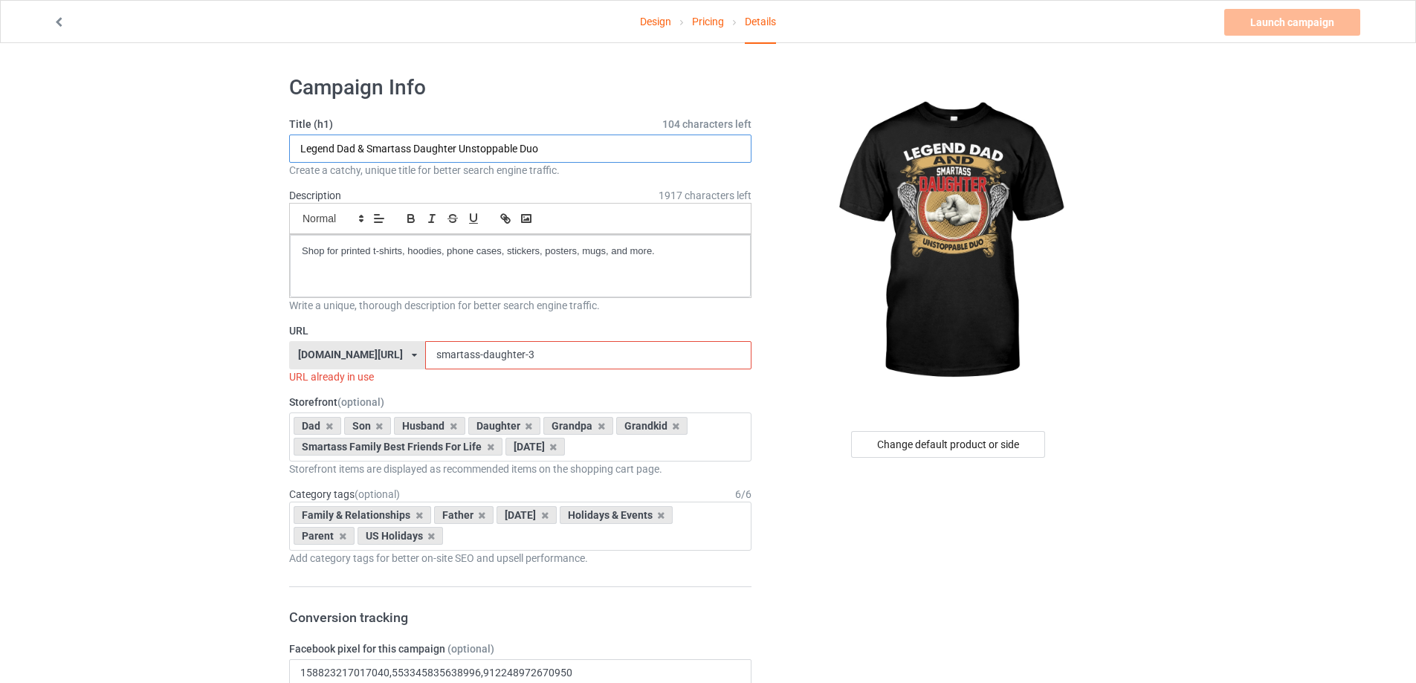
click at [361, 146] on input "Legend Dad & Smartass Daughter Unstoppable Duo" at bounding box center [520, 149] width 462 height 28
drag, startPoint x: 553, startPoint y: 152, endPoint x: 271, endPoint y: 149, distance: 282.4
type input "Legend Dad And Smartass Daughter Unstoppable Duo"
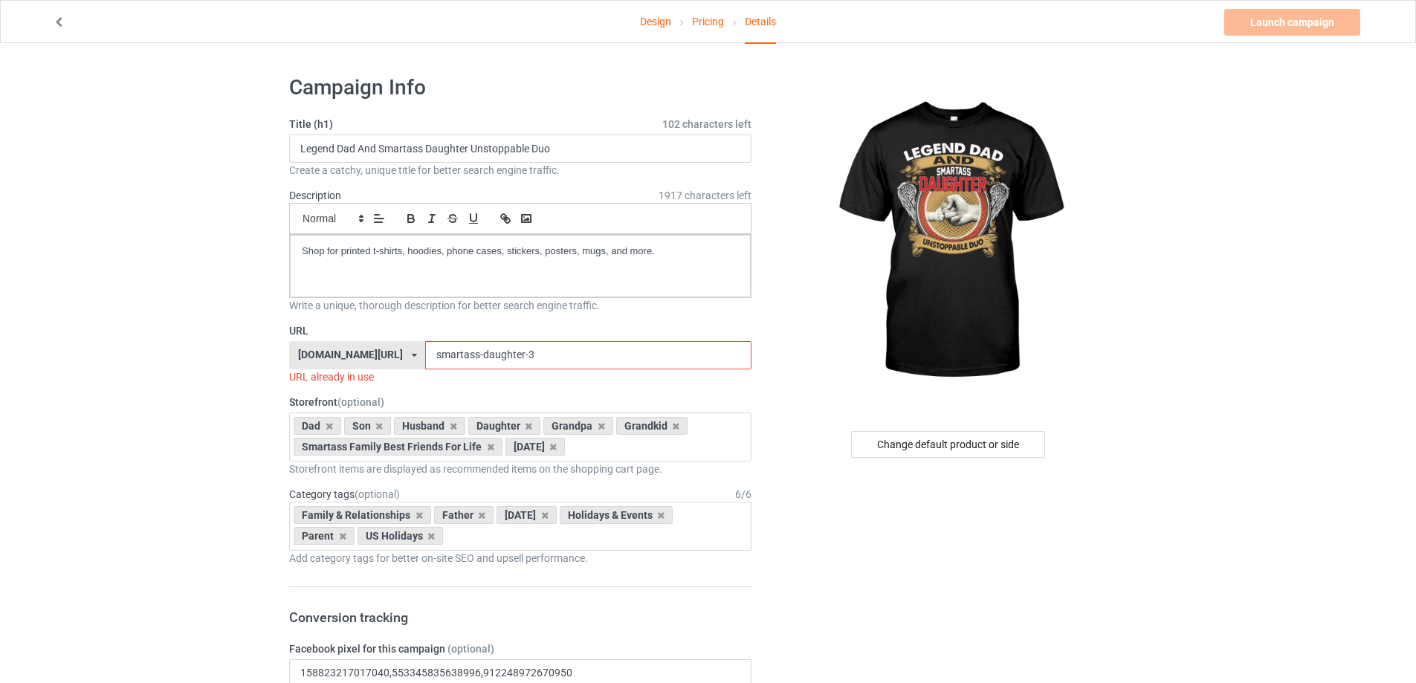
drag, startPoint x: 354, startPoint y: 147, endPoint x: 250, endPoint y: 147, distance: 103.3
drag, startPoint x: 501, startPoint y: 357, endPoint x: 349, endPoint y: 358, distance: 152.3
click at [349, 358] on div "bmatee.com/ bmatee.com/ vbtee.com/ teechip.com/ 5f8c5c61e767ad6e73745027 5fab95…" at bounding box center [520, 355] width 462 height 28
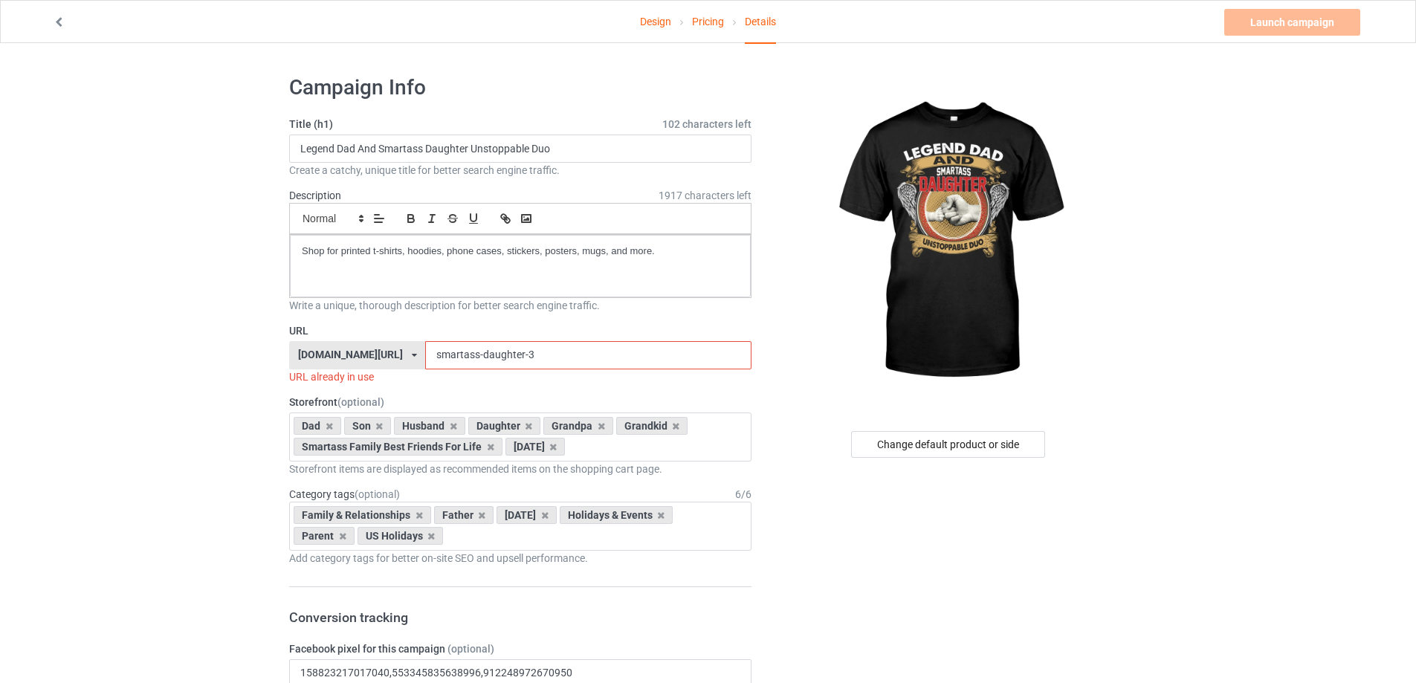
paste input "Legend Dad"
click at [433, 352] on input "Legend Dad" at bounding box center [587, 355] width 325 height 28
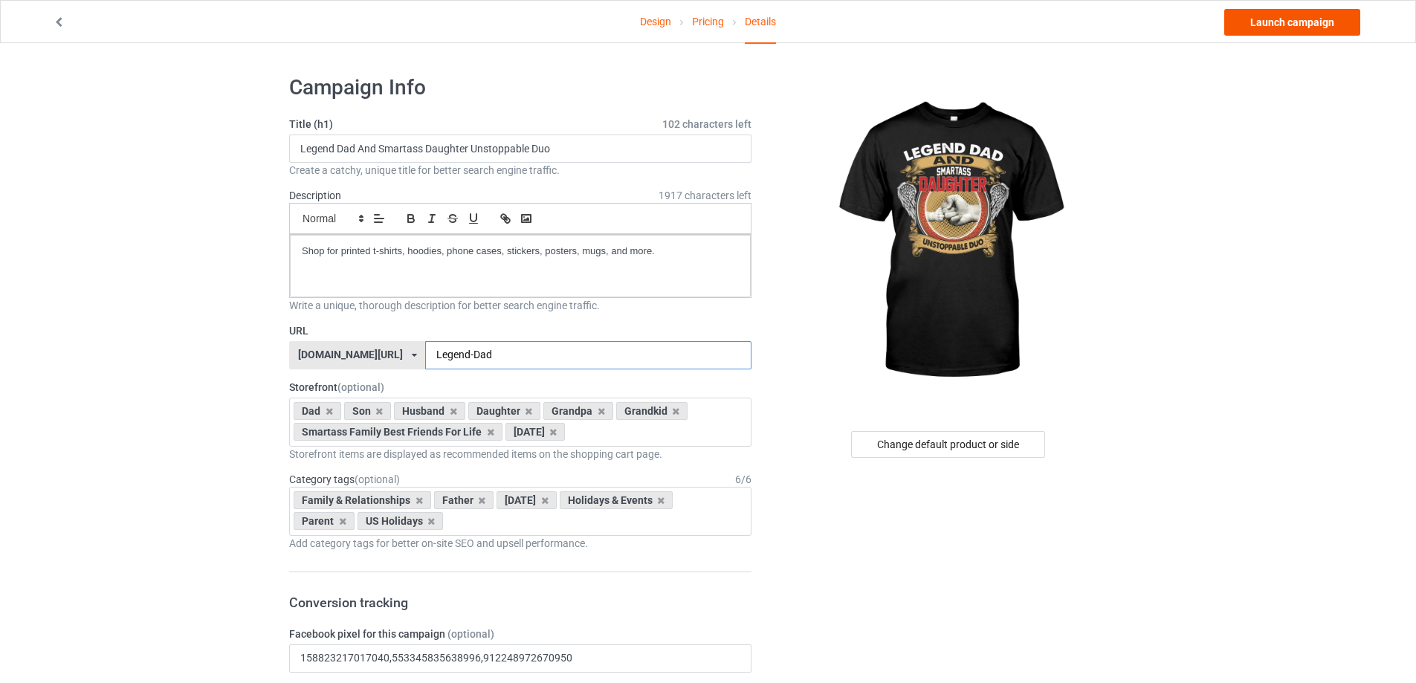
type input "Legend-Dad"
click at [1303, 24] on link "Launch campaign" at bounding box center [1292, 22] width 136 height 27
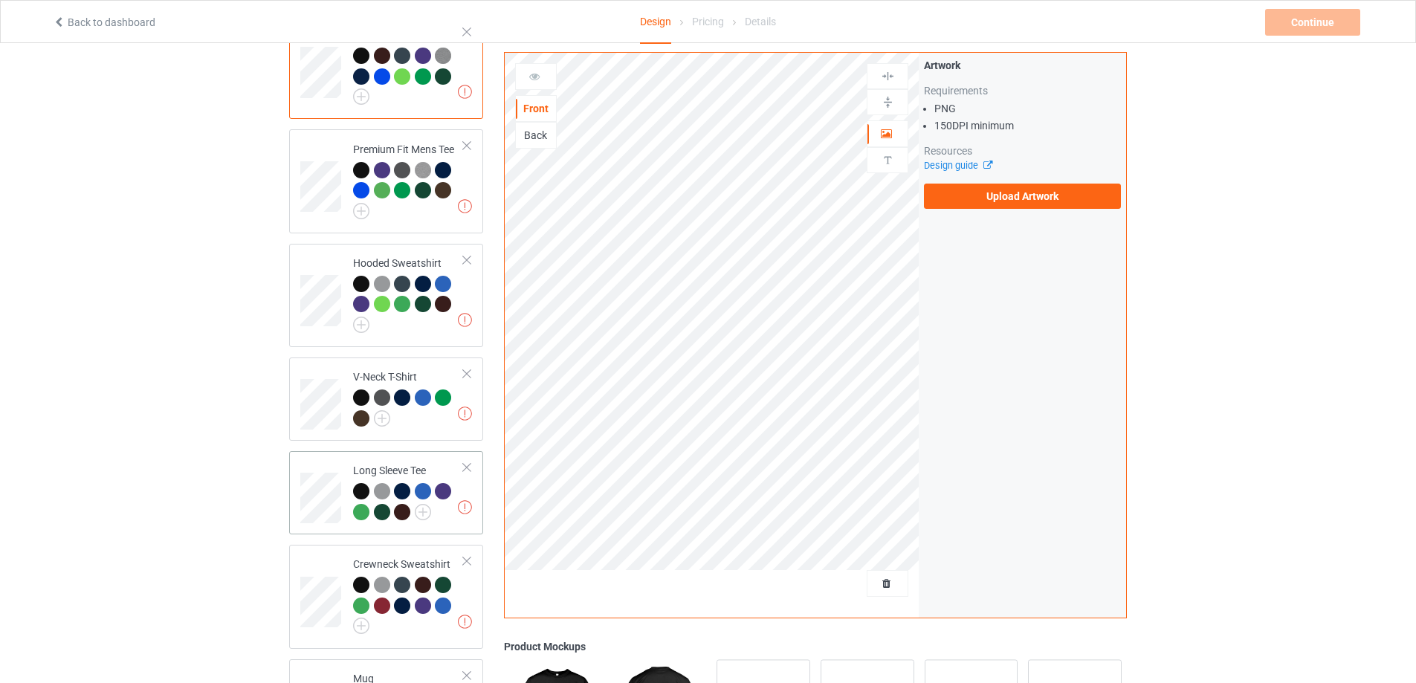
scroll to position [372, 0]
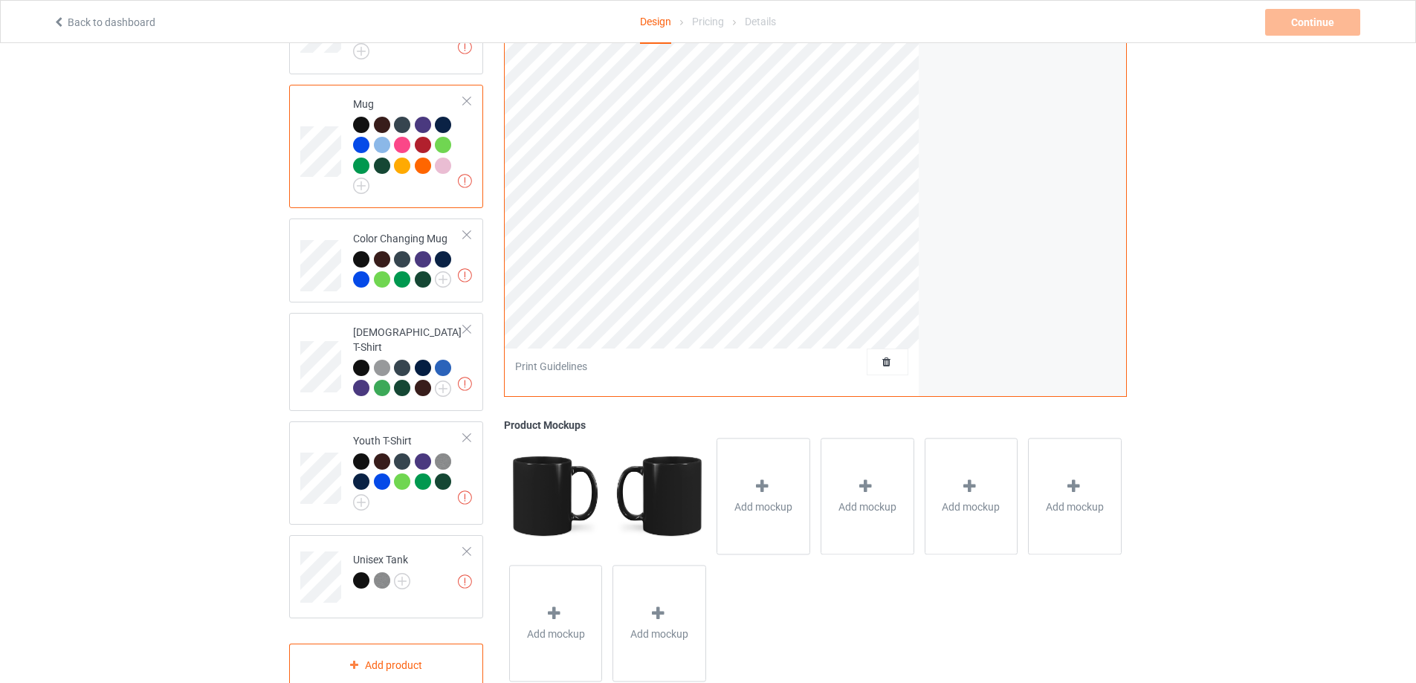
scroll to position [743, 0]
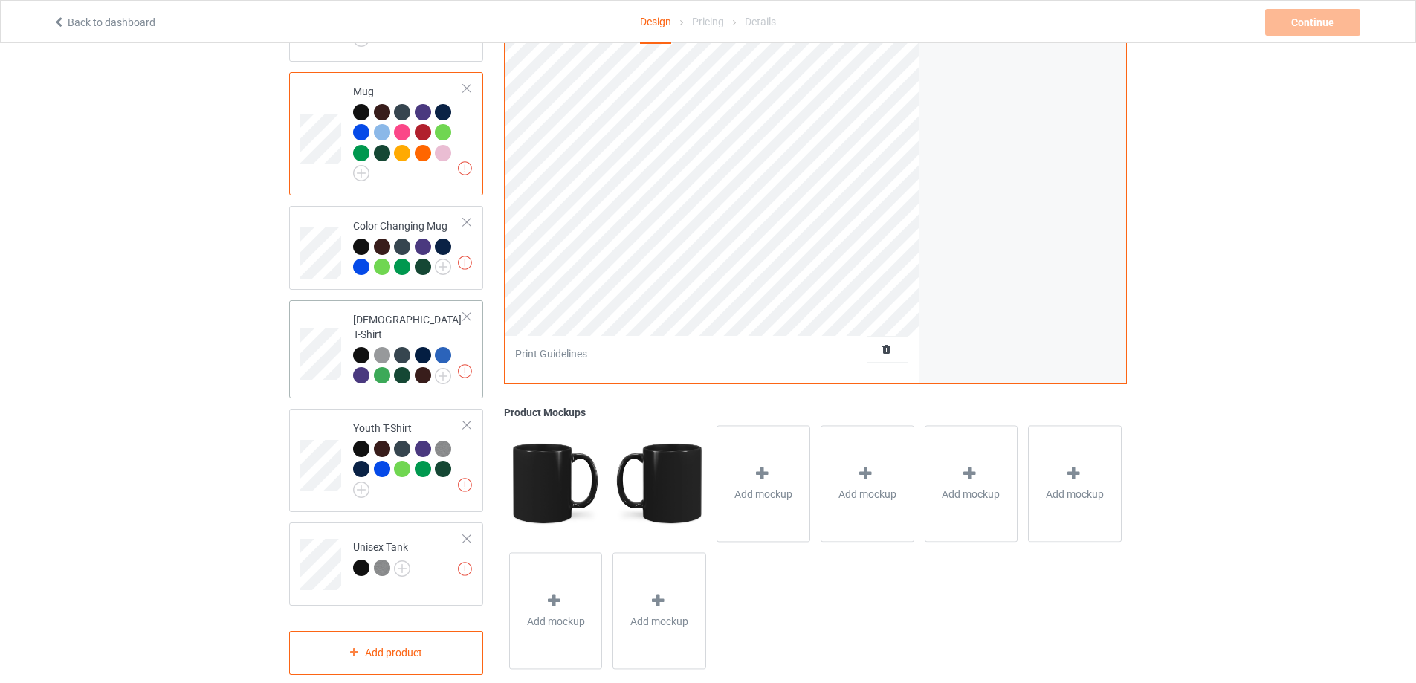
click at [464, 321] on div at bounding box center [466, 316] width 10 height 10
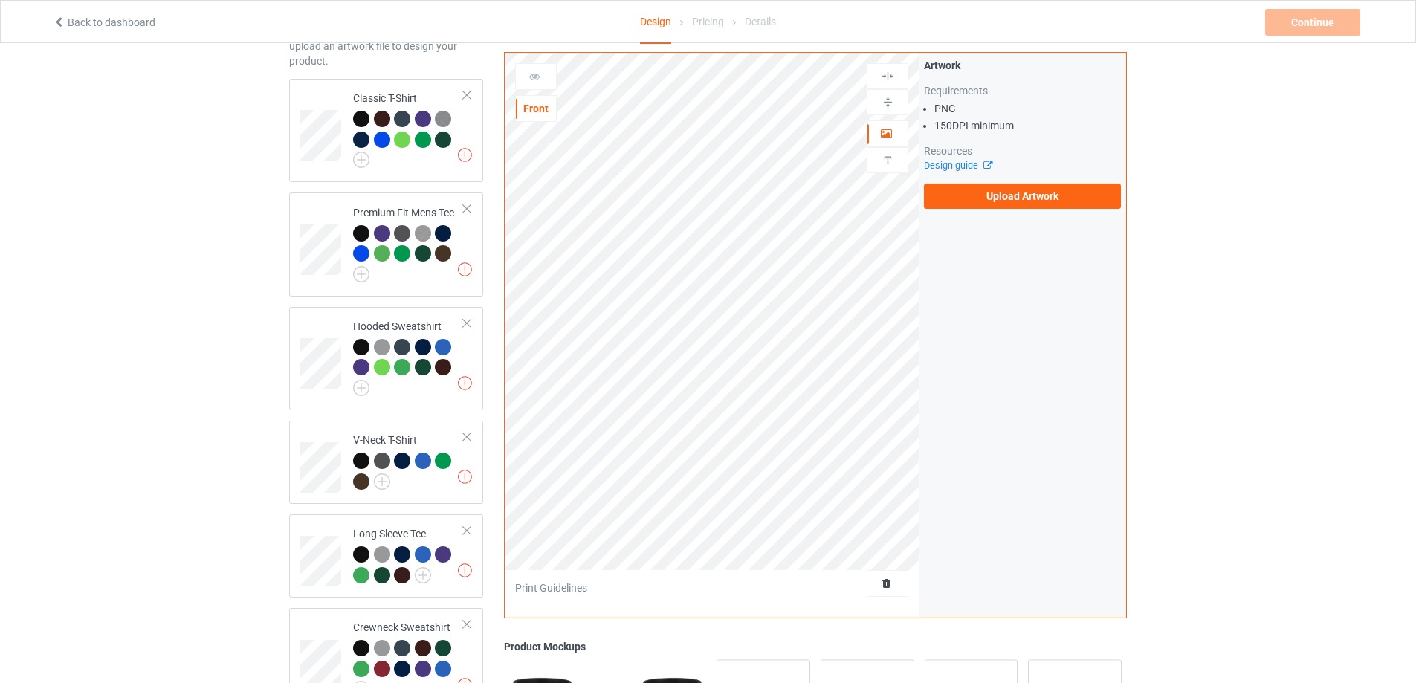
scroll to position [0, 0]
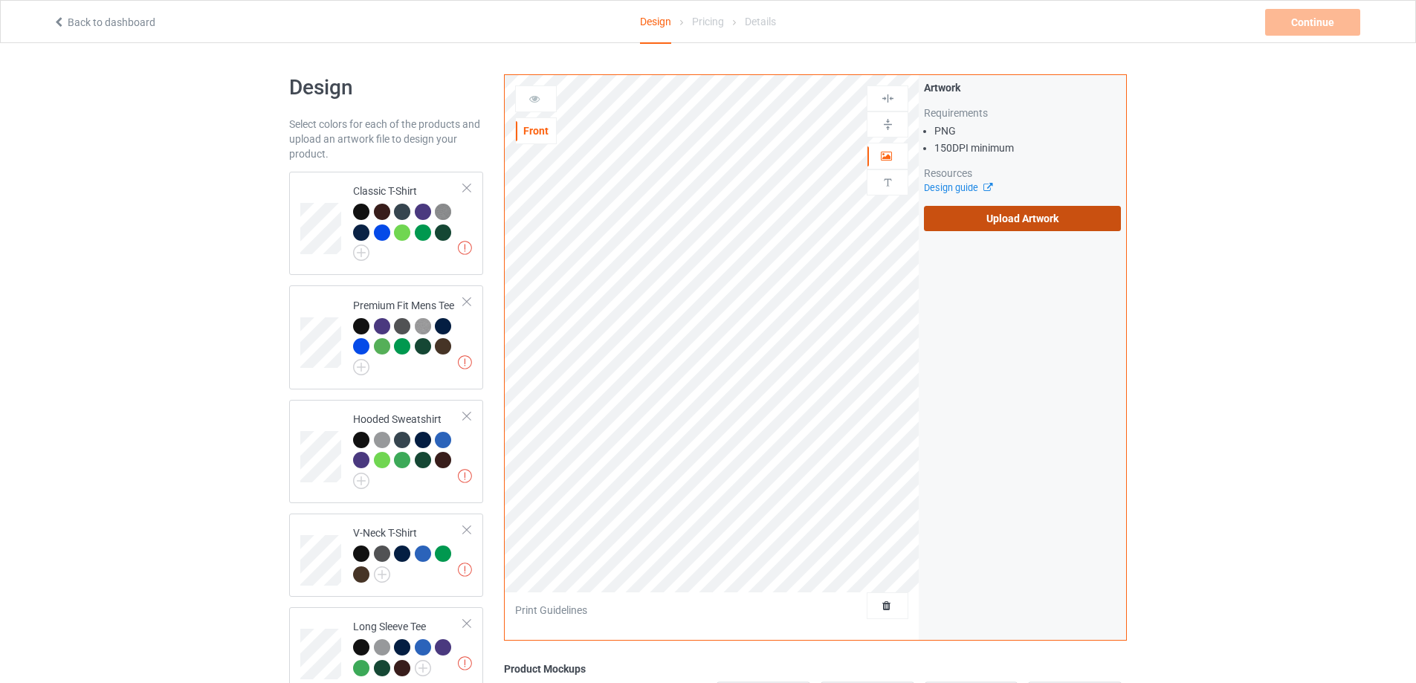
click at [1017, 229] on label "Upload Artwork" at bounding box center [1022, 218] width 197 height 25
click at [0, 0] on input "Upload Artwork" at bounding box center [0, 0] width 0 height 0
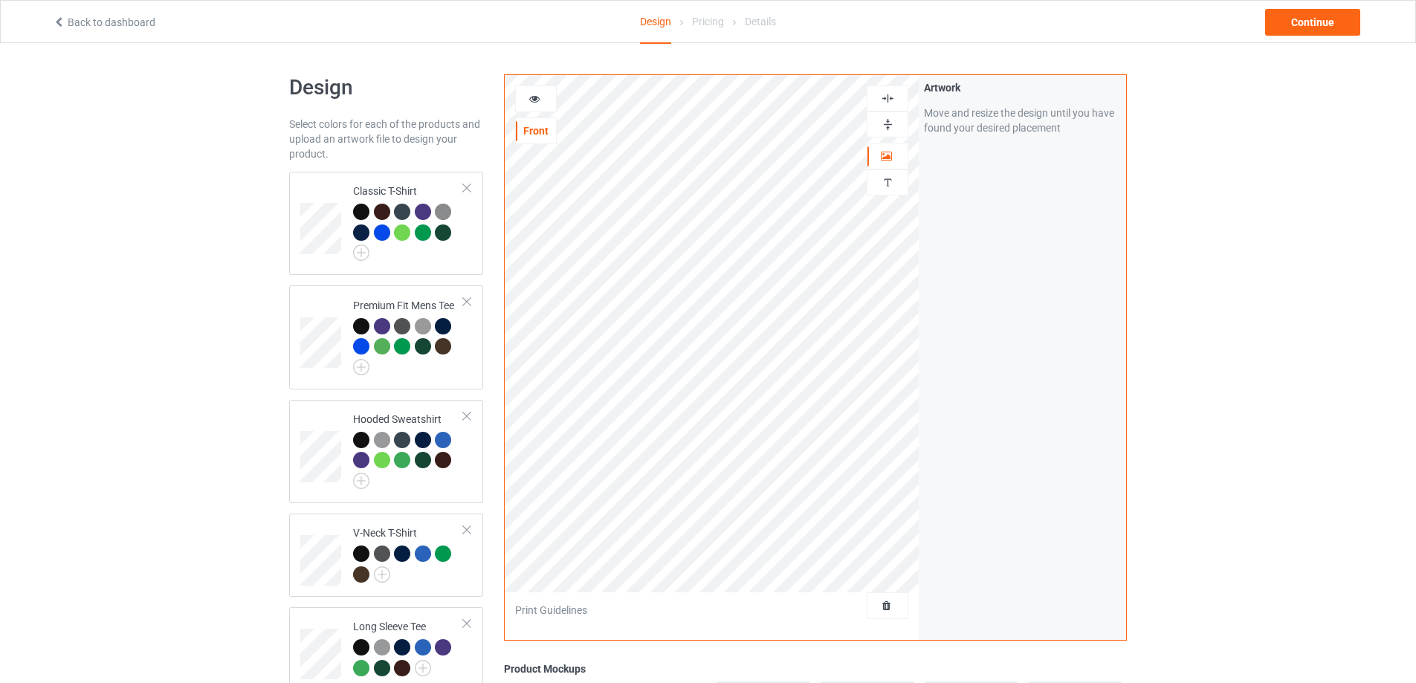
click at [884, 129] on img at bounding box center [888, 124] width 14 height 14
click at [1315, 26] on div "Continue" at bounding box center [1312, 22] width 95 height 27
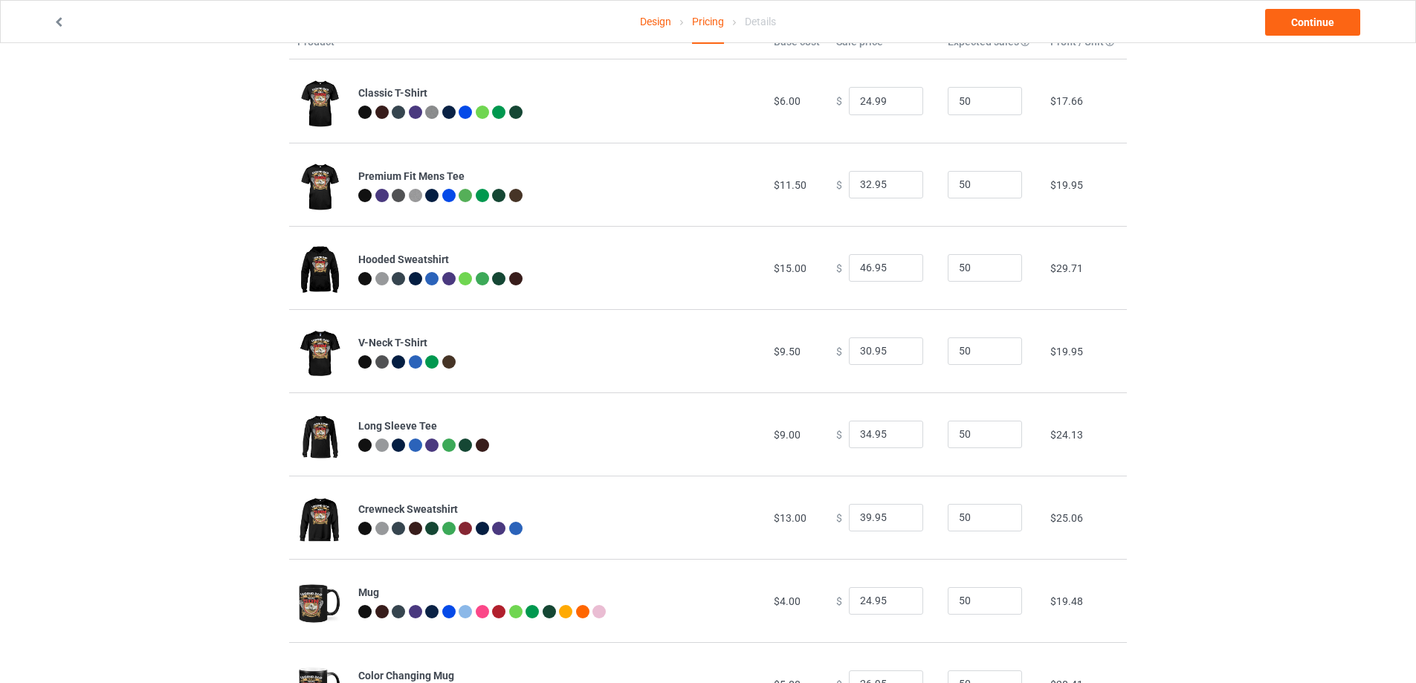
scroll to position [80, 0]
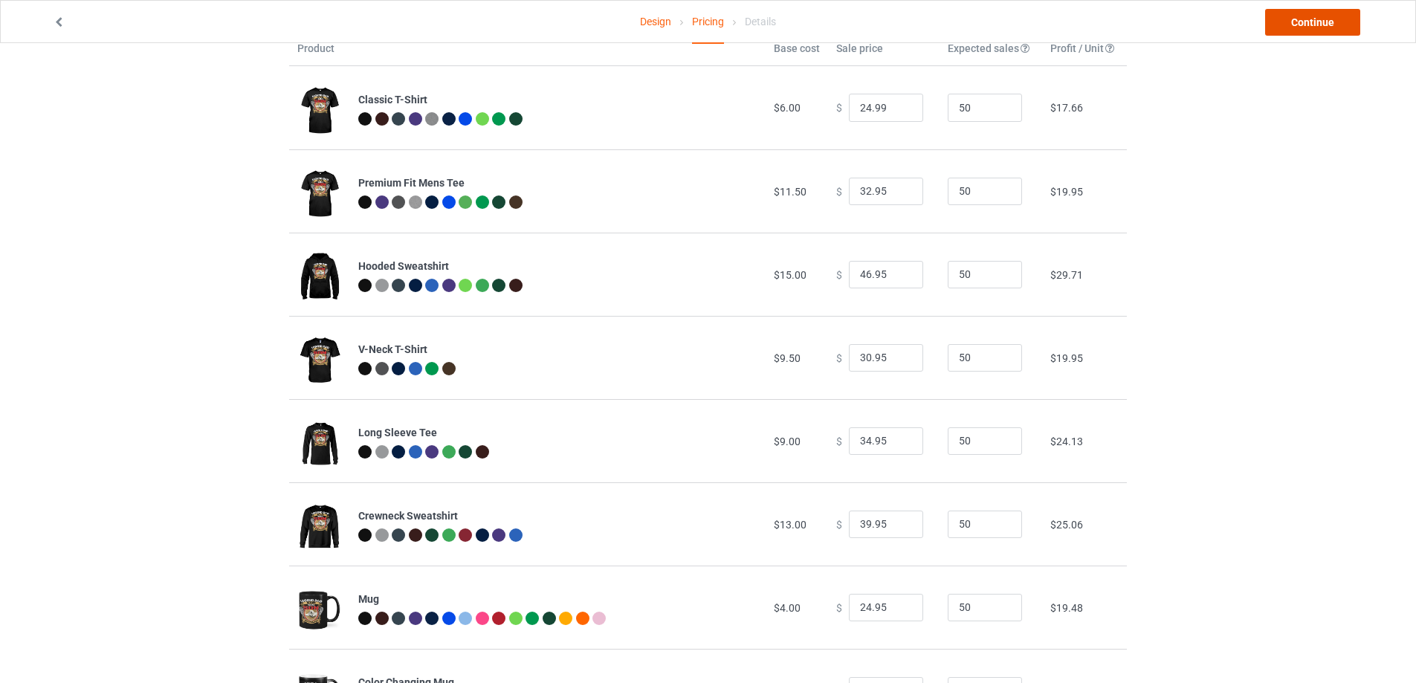
click at [1328, 27] on link "Continue" at bounding box center [1312, 22] width 95 height 27
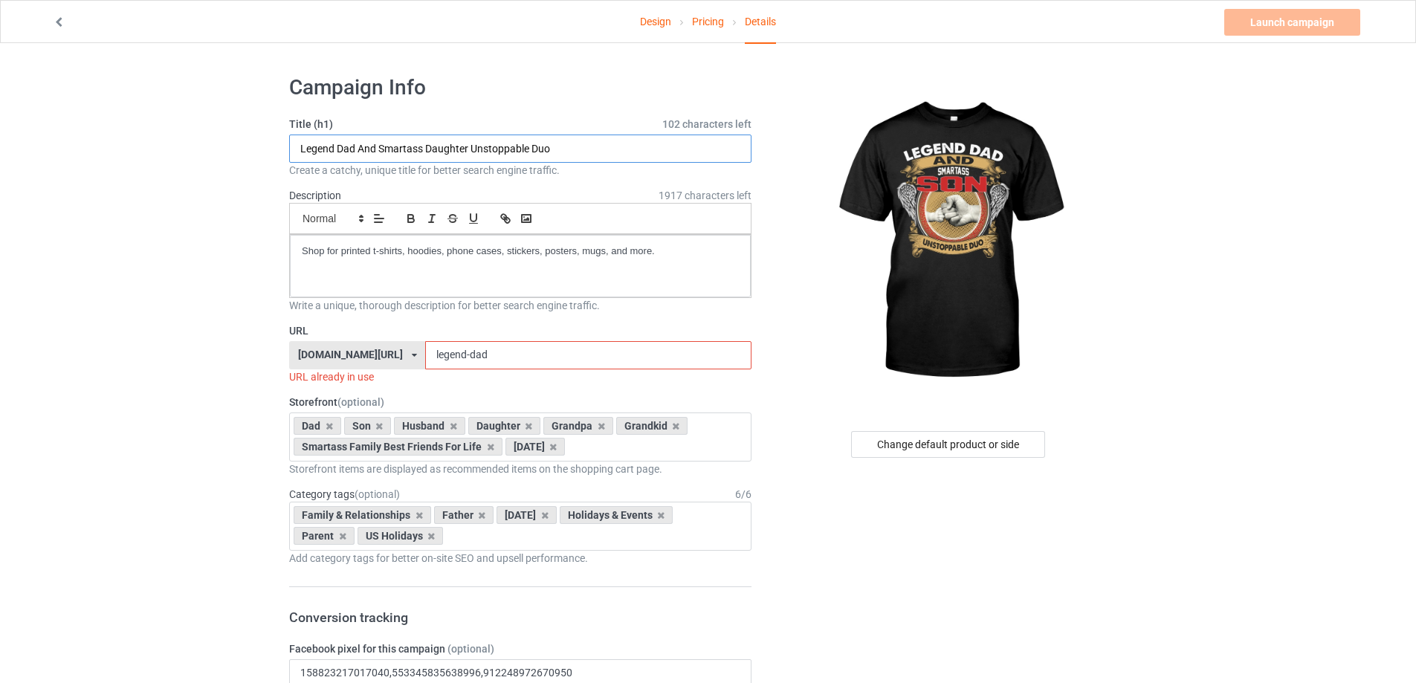
drag, startPoint x: 467, startPoint y: 149, endPoint x: 427, endPoint y: 146, distance: 40.9
click at [427, 146] on input "Legend Dad And Smartass Daughter Unstoppable Duo" at bounding box center [520, 149] width 462 height 28
type input "Legend Dad And Smartass Son Unstoppable Duo"
click at [463, 358] on input "legend-dad" at bounding box center [587, 355] width 325 height 28
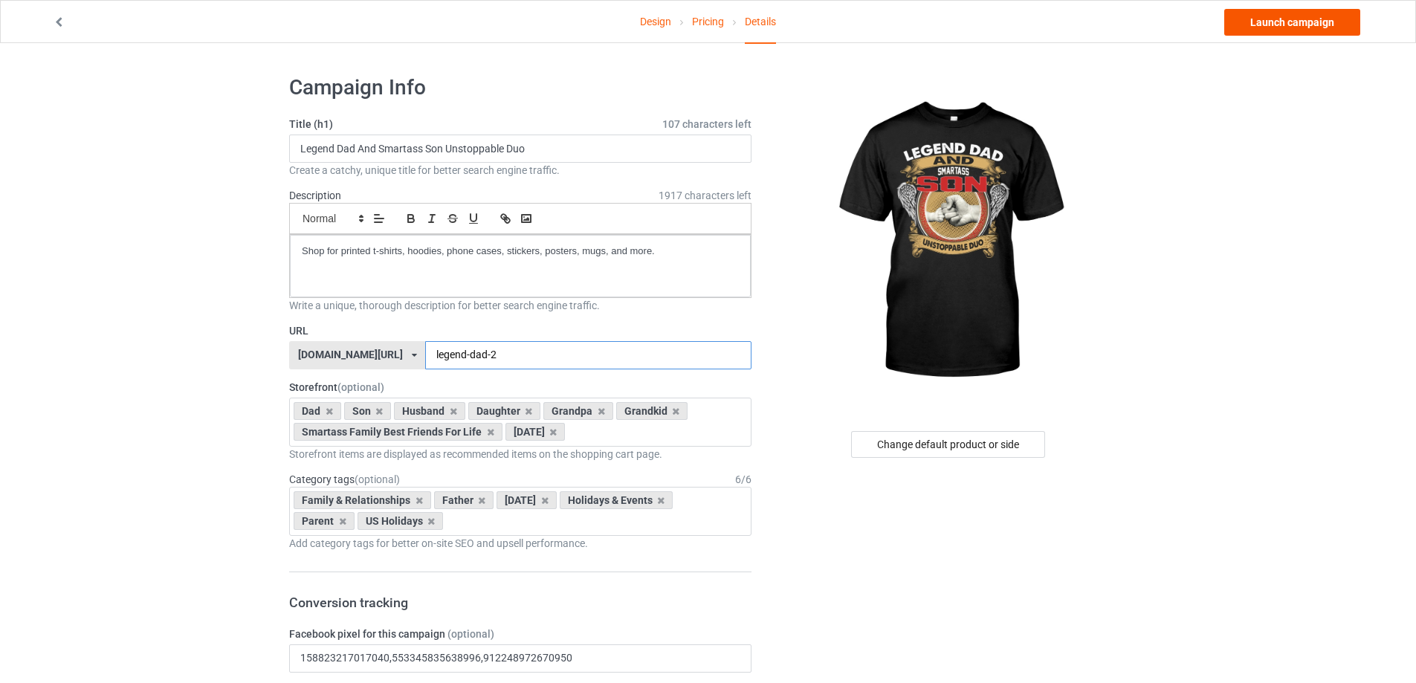
type input "legend-dad-2"
click at [1300, 18] on link "Launch campaign" at bounding box center [1292, 22] width 136 height 27
